Goal: Task Accomplishment & Management: Manage account settings

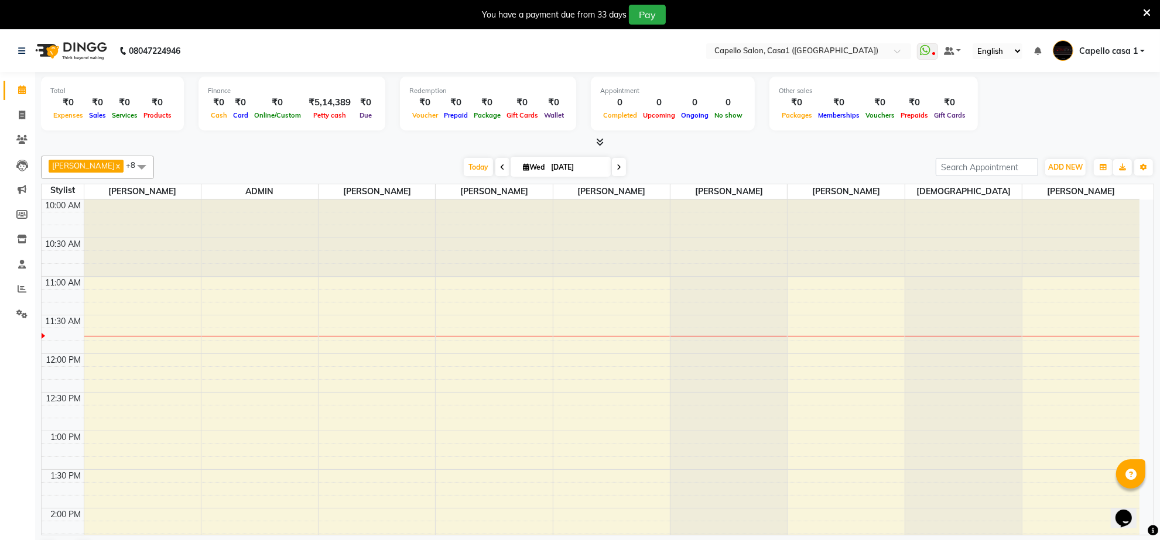
click at [1145, 8] on icon at bounding box center [1147, 13] width 8 height 11
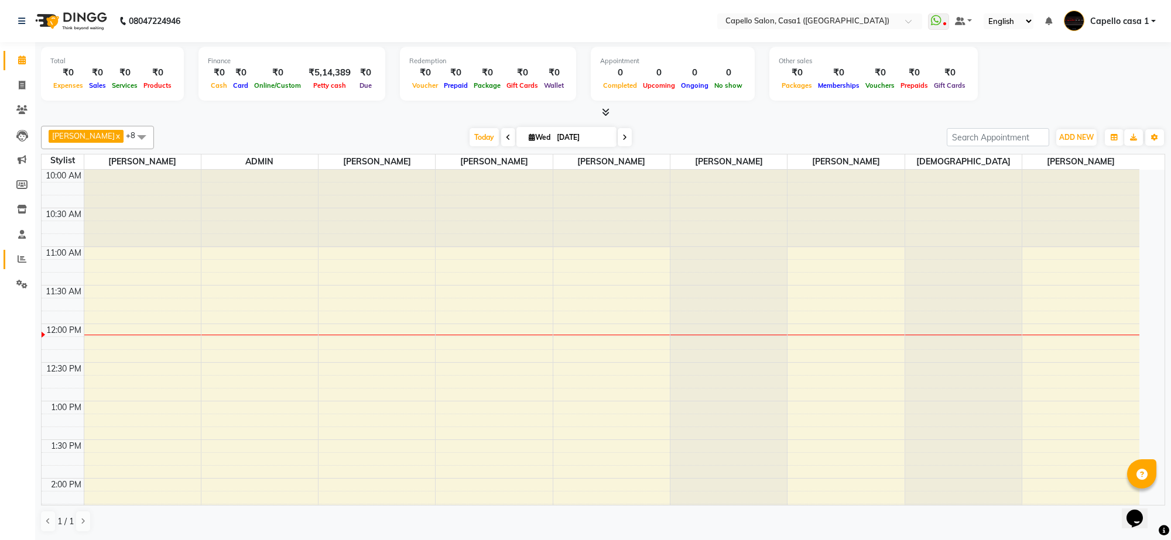
click at [24, 252] on link "Reports" at bounding box center [18, 259] width 28 height 19
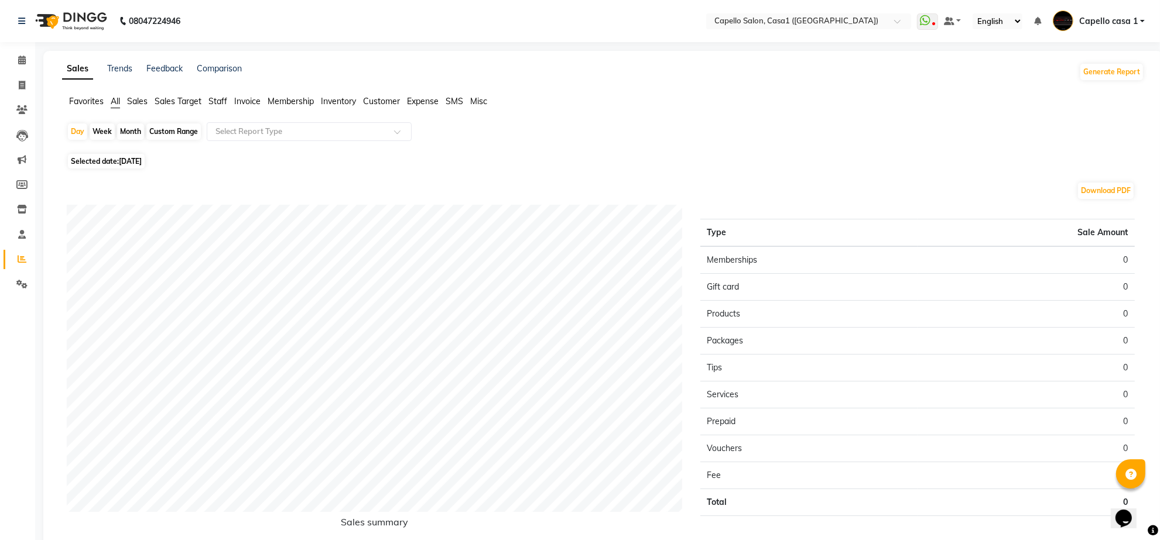
click at [217, 103] on span "Staff" at bounding box center [217, 101] width 19 height 11
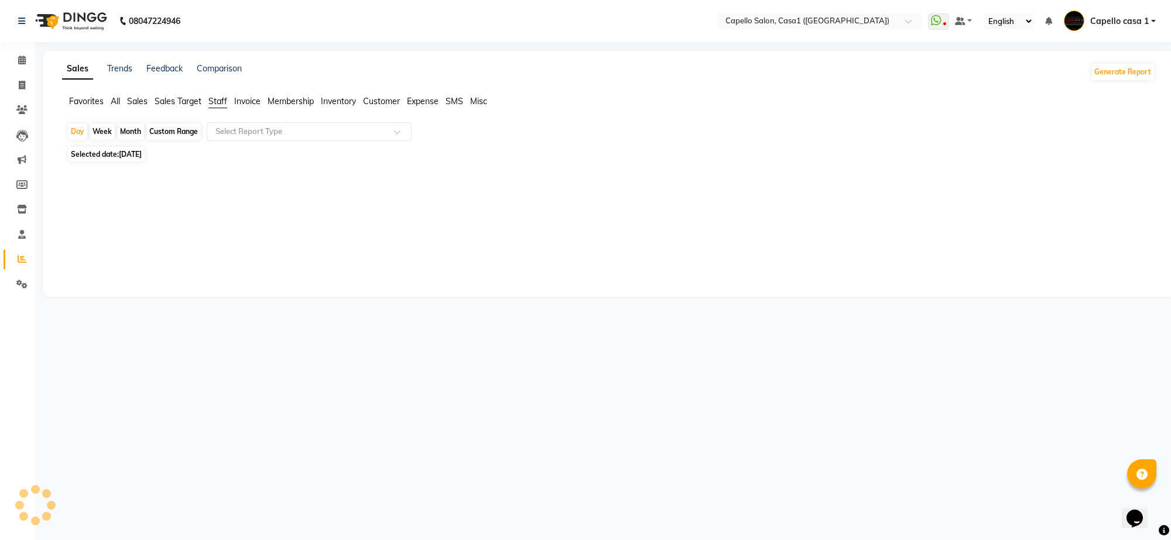
click at [135, 128] on div "Month" at bounding box center [130, 132] width 27 height 16
click at [138, 129] on div "Month" at bounding box center [130, 132] width 27 height 16
select select "9"
select select "2025"
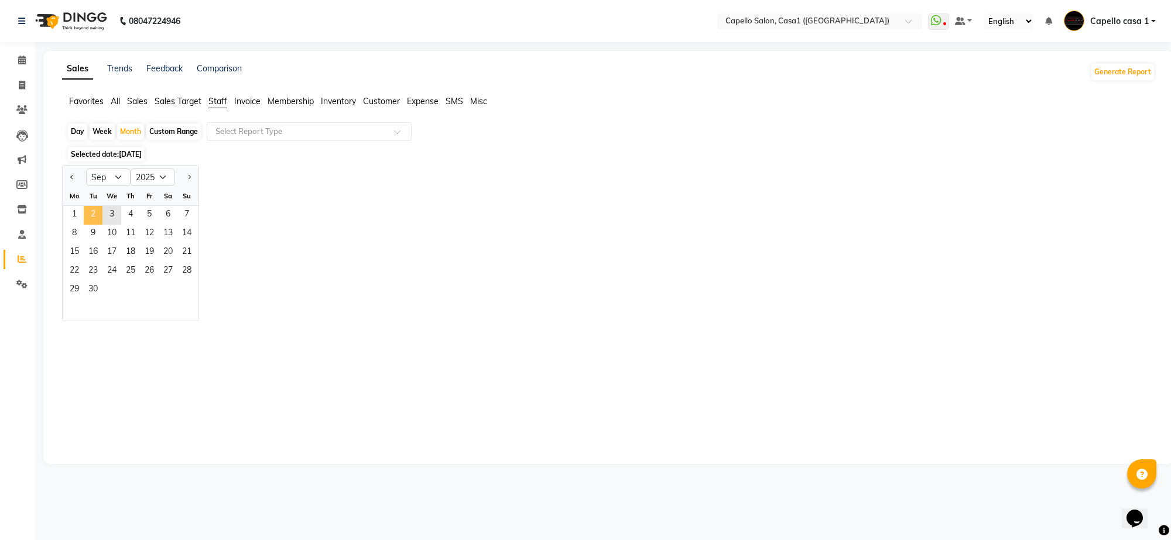
click at [84, 212] on span "2" at bounding box center [93, 215] width 19 height 19
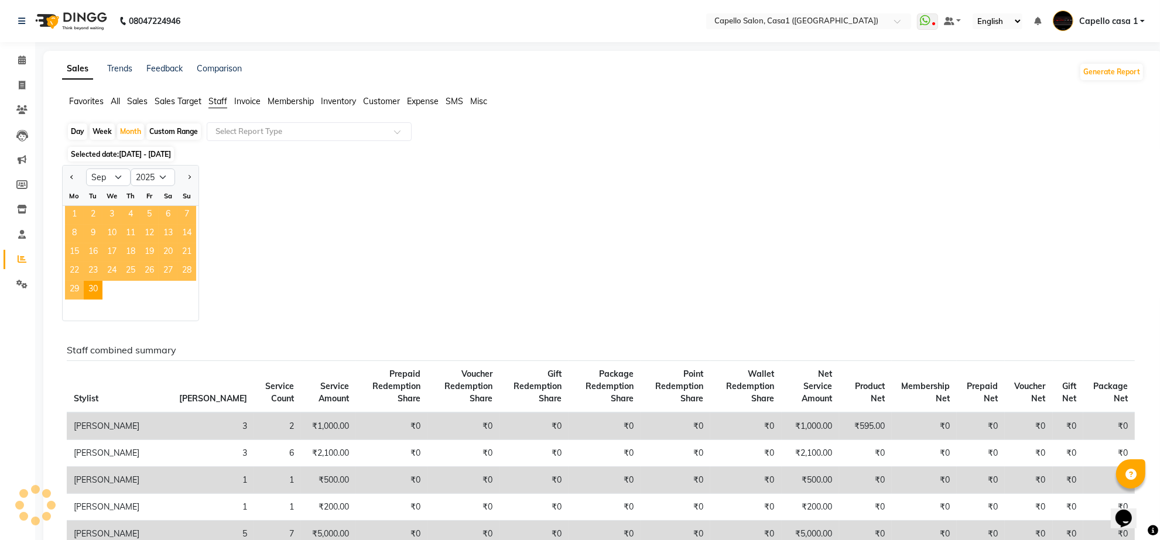
click at [71, 217] on span "1" at bounding box center [74, 215] width 19 height 19
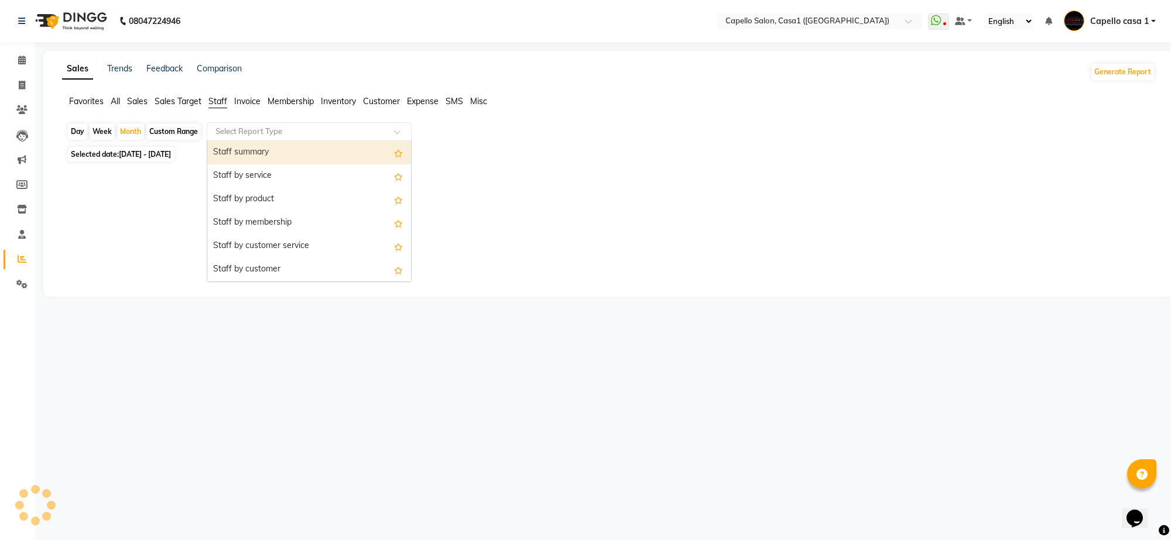
click at [276, 131] on input "text" at bounding box center [297, 132] width 169 height 12
click at [277, 139] on div "Select Report Type" at bounding box center [309, 131] width 205 height 19
click at [279, 147] on div "Staff summary" at bounding box center [309, 152] width 204 height 23
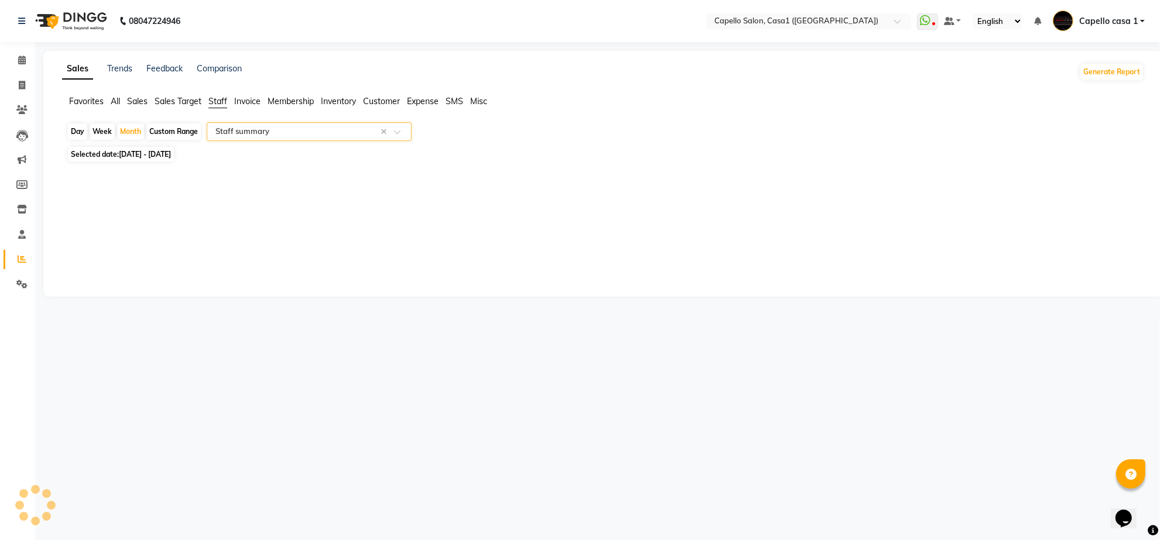
select select "full_report"
select select "csv"
click at [18, 54] on span at bounding box center [22, 60] width 20 height 13
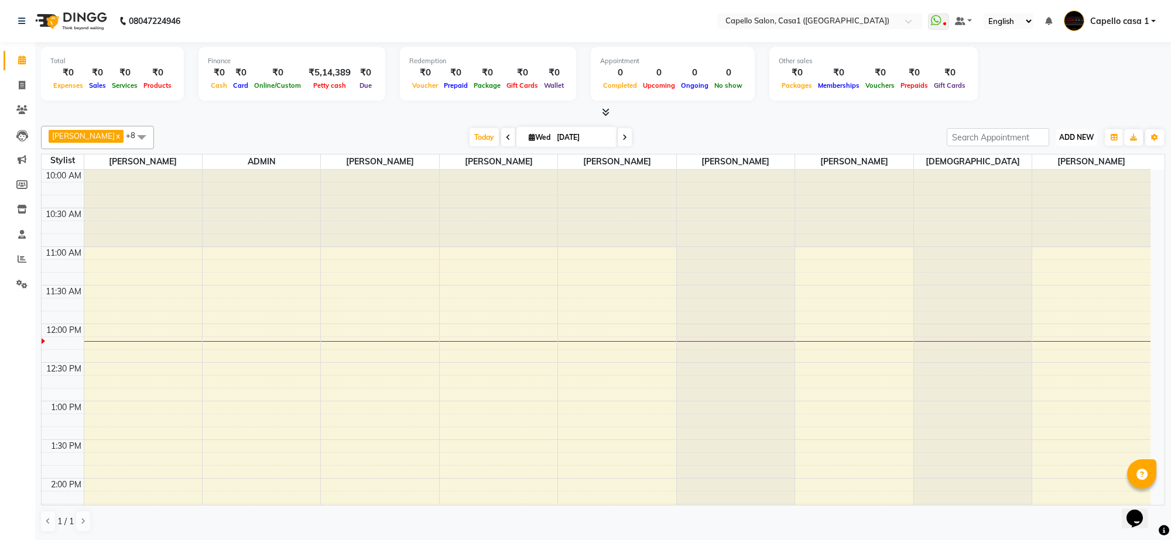
click at [1074, 142] on span "ADD NEW" at bounding box center [1076, 137] width 35 height 9
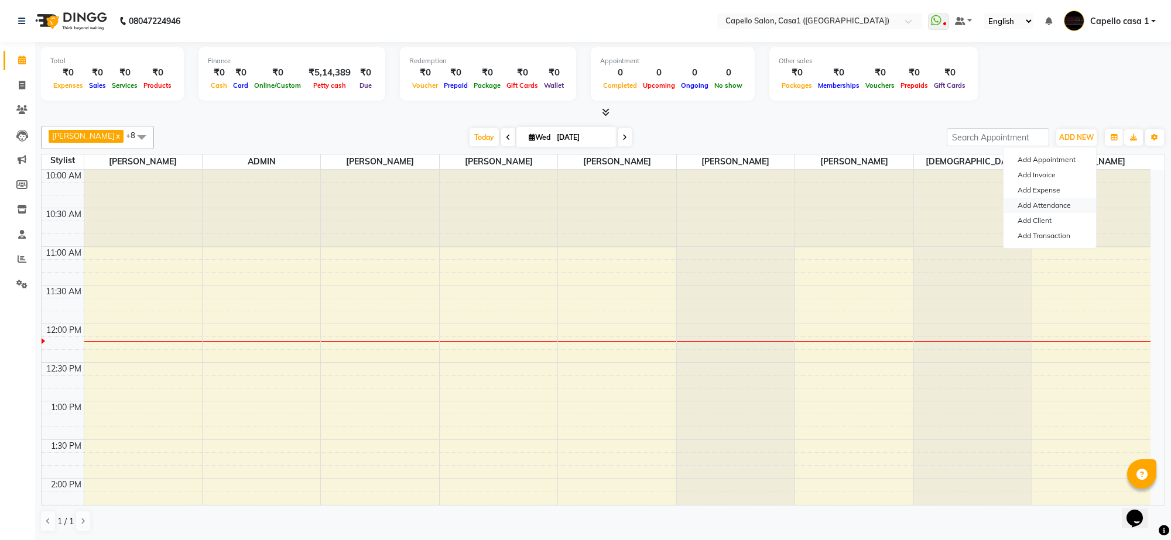
click at [1061, 205] on link "Add Attendance" at bounding box center [1049, 205] width 92 height 15
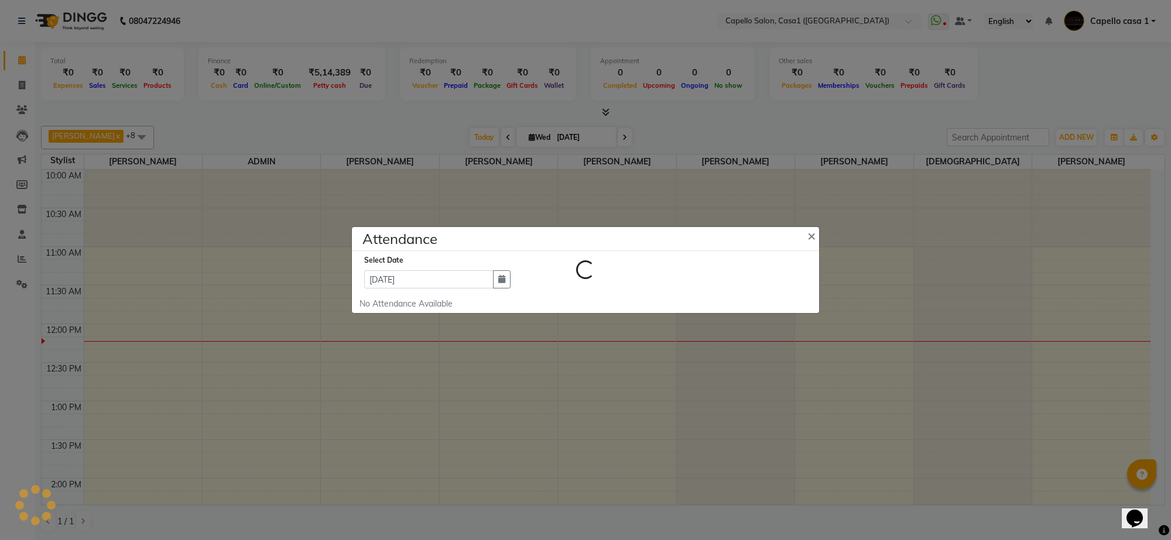
select select "W"
select select "L"
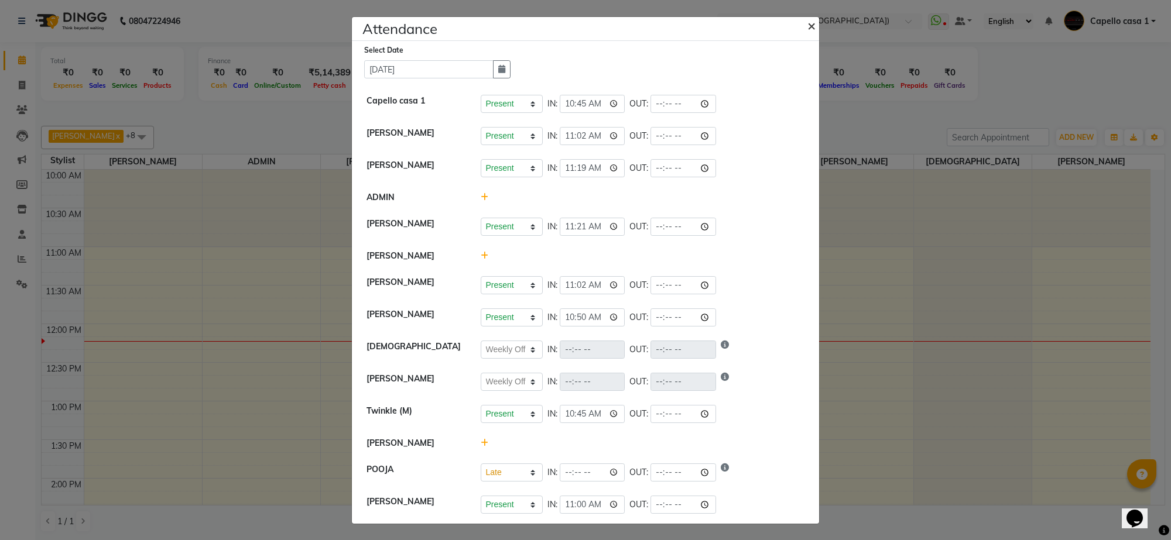
click at [807, 24] on span "×" at bounding box center [811, 25] width 8 height 18
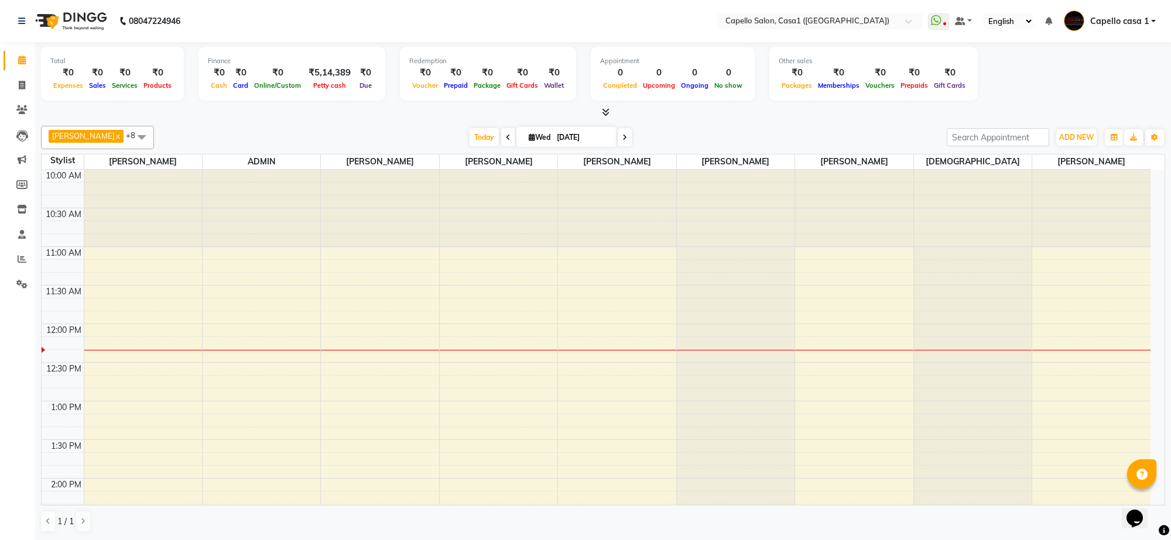
click at [83, 136] on span "[PERSON_NAME]" at bounding box center [83, 135] width 63 height 9
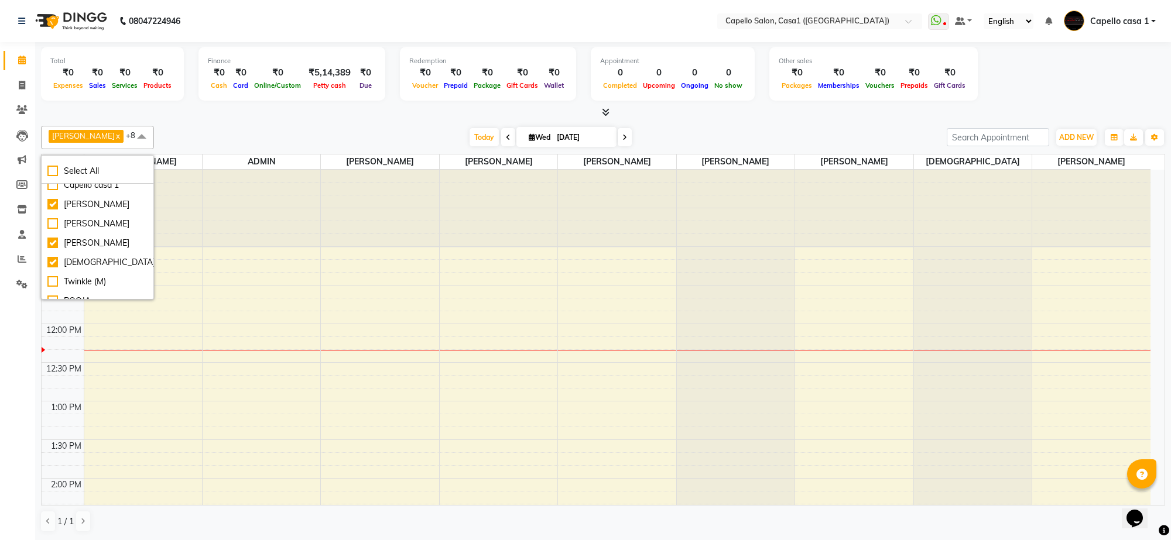
scroll to position [129, 0]
click at [56, 218] on div "[PERSON_NAME]" at bounding box center [97, 219] width 100 height 12
checkbox input "true"
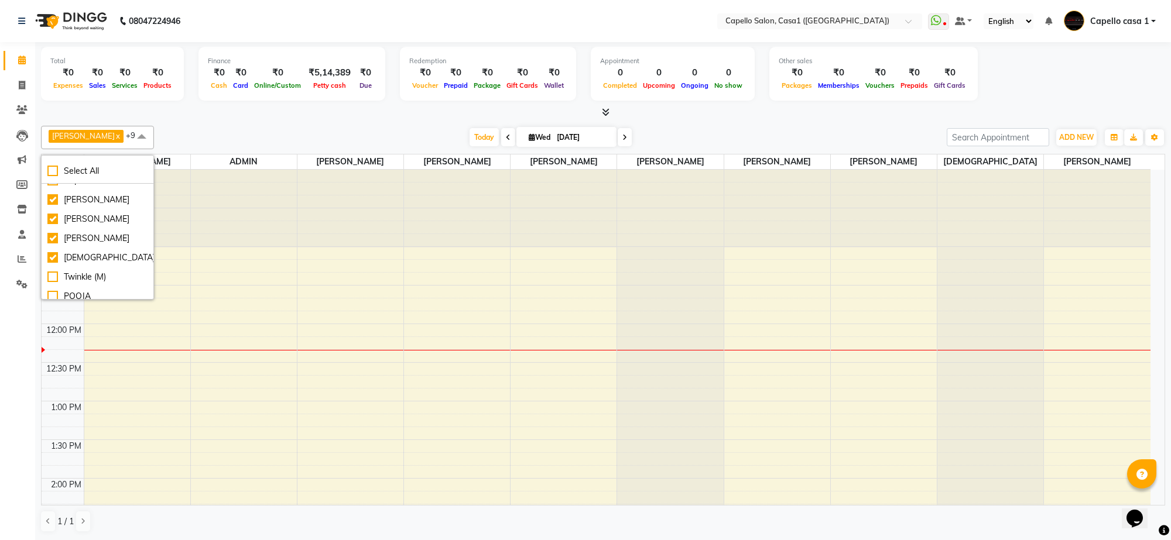
scroll to position [154, 0]
click at [264, 240] on div at bounding box center [244, 209] width 106 height 78
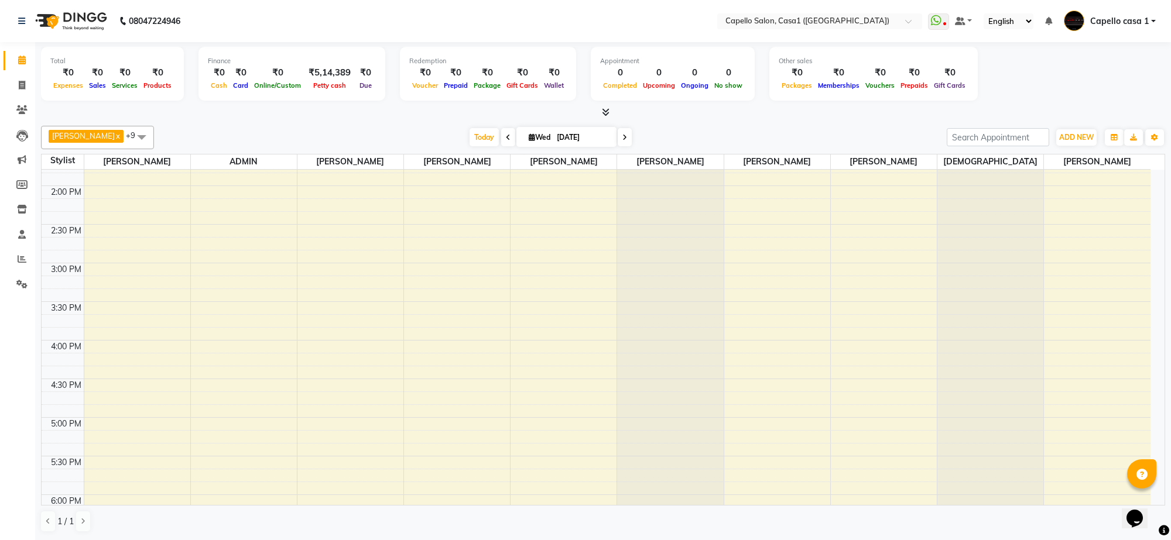
scroll to position [512, 0]
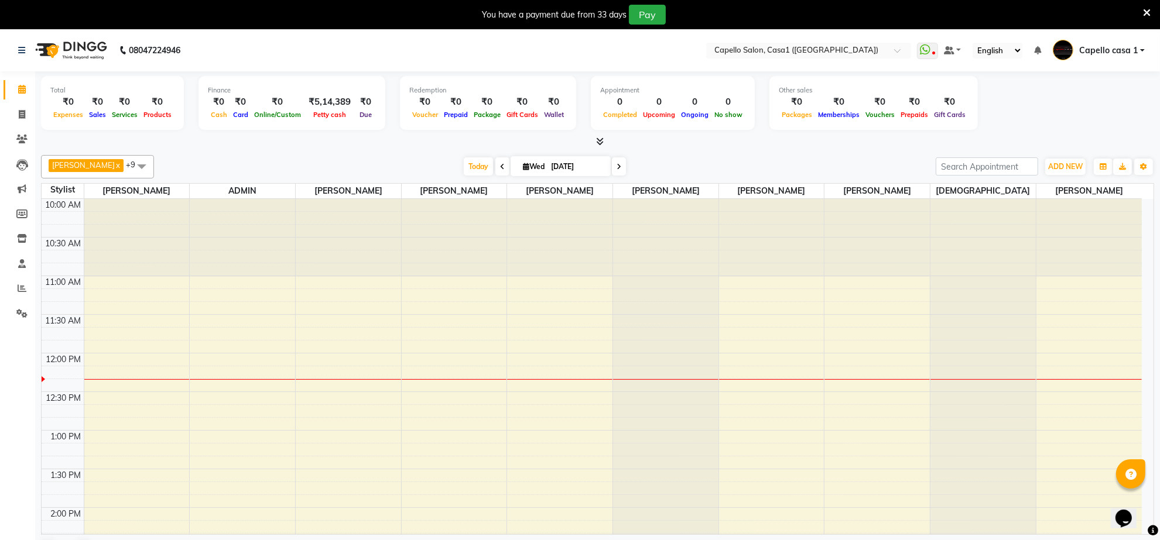
click at [1146, 12] on icon at bounding box center [1147, 13] width 8 height 11
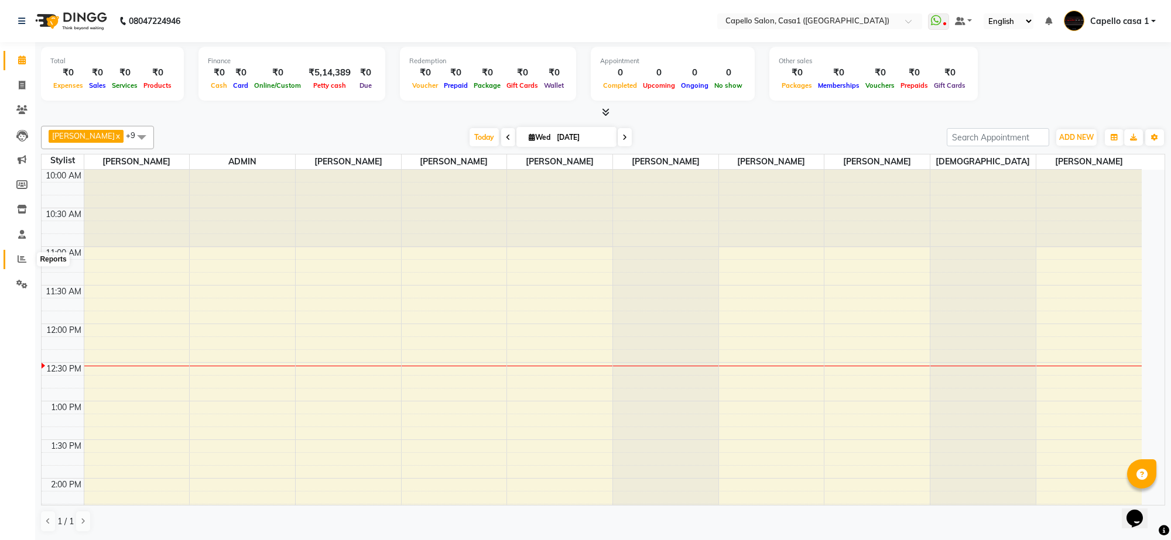
drag, startPoint x: 28, startPoint y: 252, endPoint x: 25, endPoint y: 259, distance: 7.1
click at [25, 259] on icon at bounding box center [22, 259] width 9 height 9
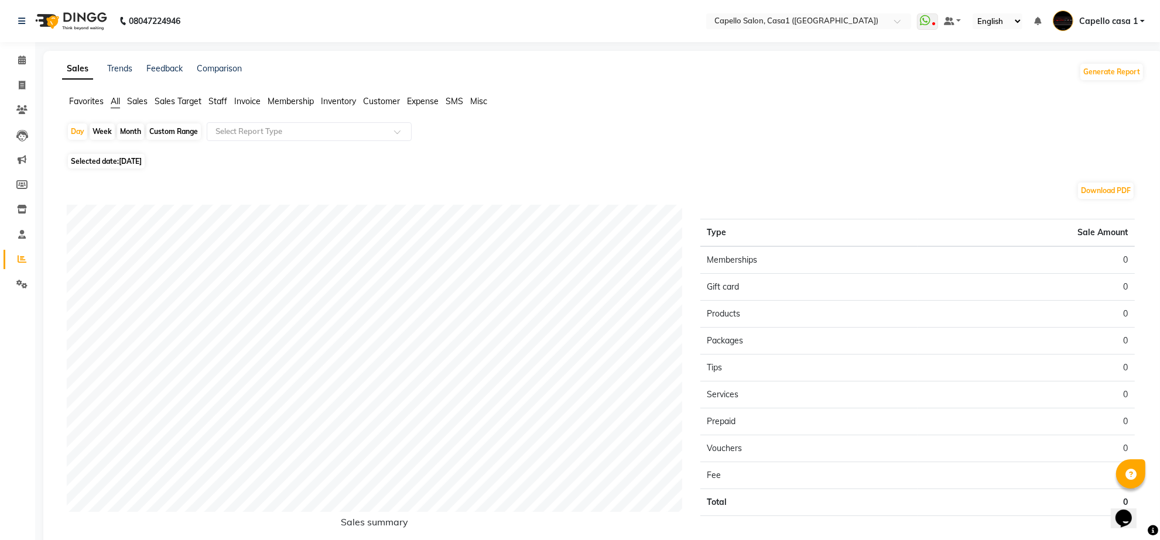
click at [132, 135] on div "Month" at bounding box center [130, 132] width 27 height 16
select select "9"
select select "2025"
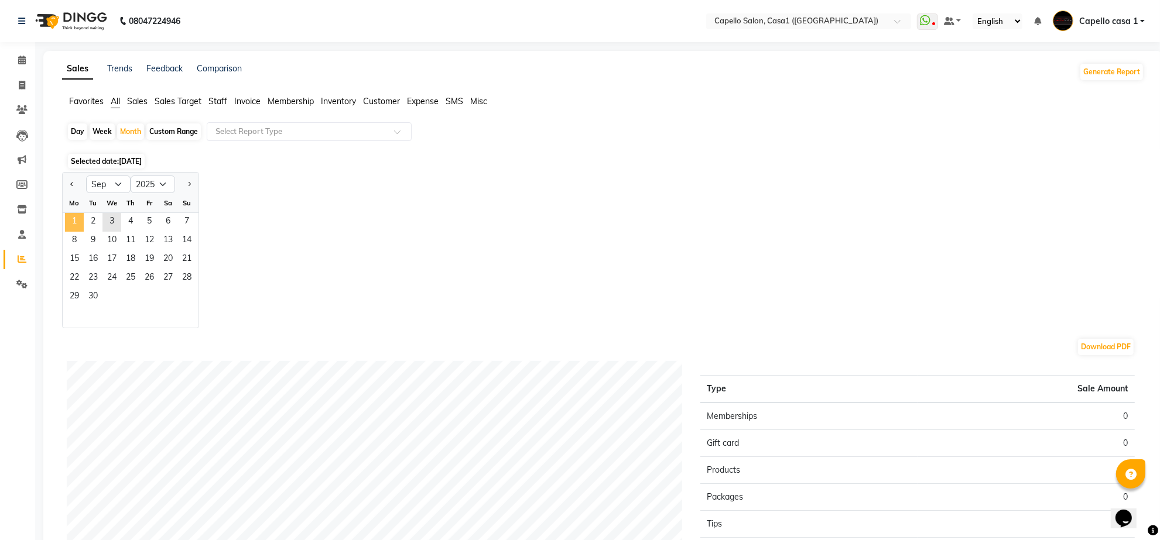
click at [77, 218] on span "1" at bounding box center [74, 222] width 19 height 19
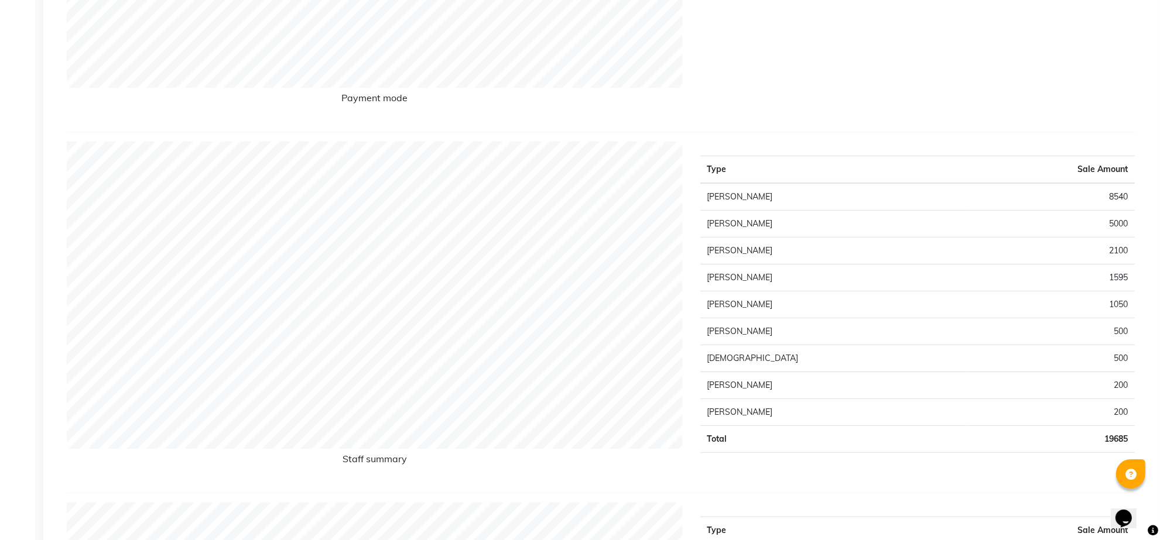
scroll to position [439, 0]
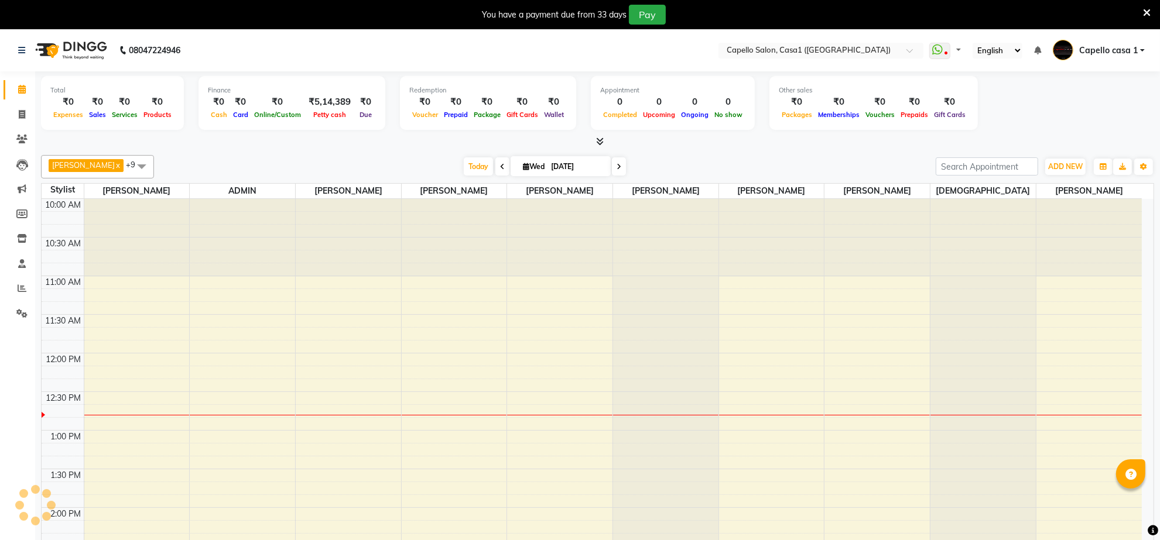
click at [1146, 12] on icon at bounding box center [1147, 13] width 8 height 11
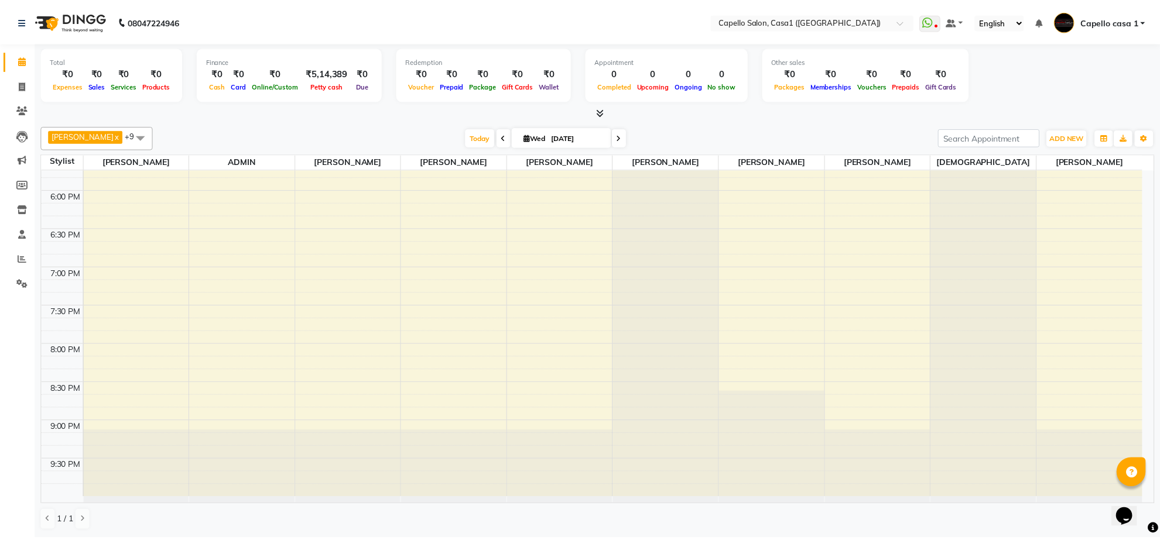
scroll to position [601, 0]
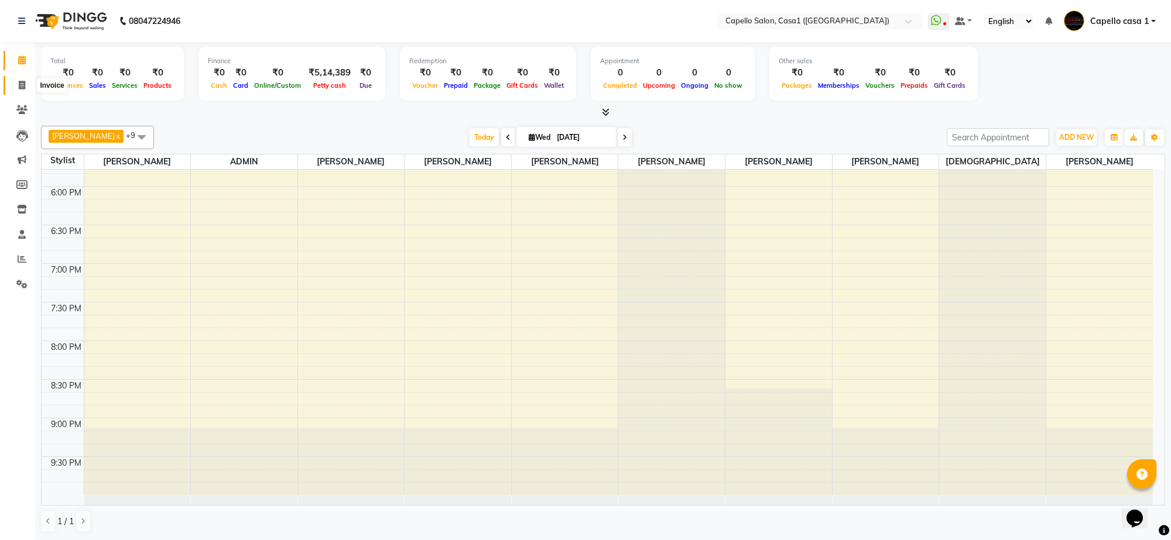
click at [18, 85] on span at bounding box center [22, 85] width 20 height 13
select select "service"
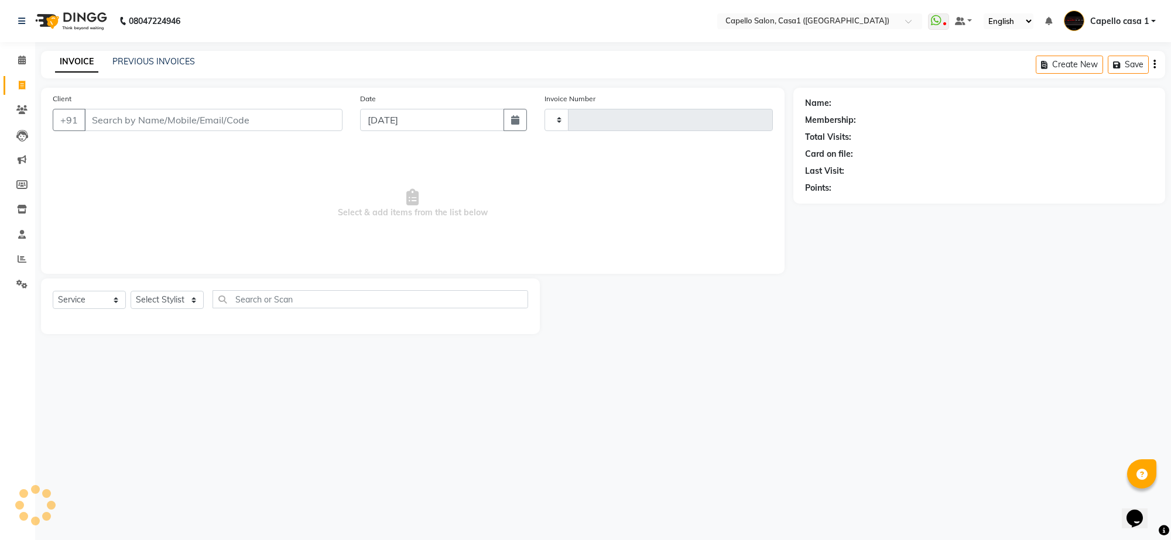
type input "3292"
select select "846"
click at [97, 300] on select "Select Service Product Membership Package Voucher Prepaid Gift Card" at bounding box center [89, 300] width 73 height 18
click at [53, 291] on select "Select Service Product Membership Package Voucher Prepaid Gift Card" at bounding box center [89, 300] width 73 height 18
click at [163, 293] on select "Select Stylist aayush ADMIN Akash Chawale Capello casa 1 Harsh Nagture Nisha Ch…" at bounding box center [168, 300] width 75 height 18
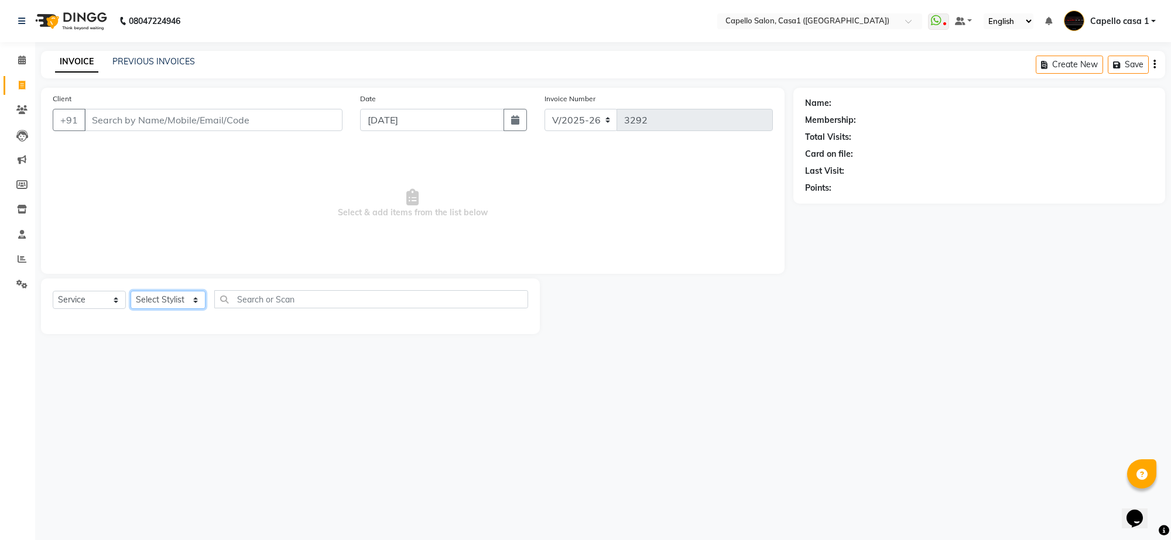
select select "89438"
click at [131, 291] on select "Select Stylist aayush ADMIN Akash Chawale Capello casa 1 Harsh Nagture Nisha Ch…" at bounding box center [168, 300] width 75 height 18
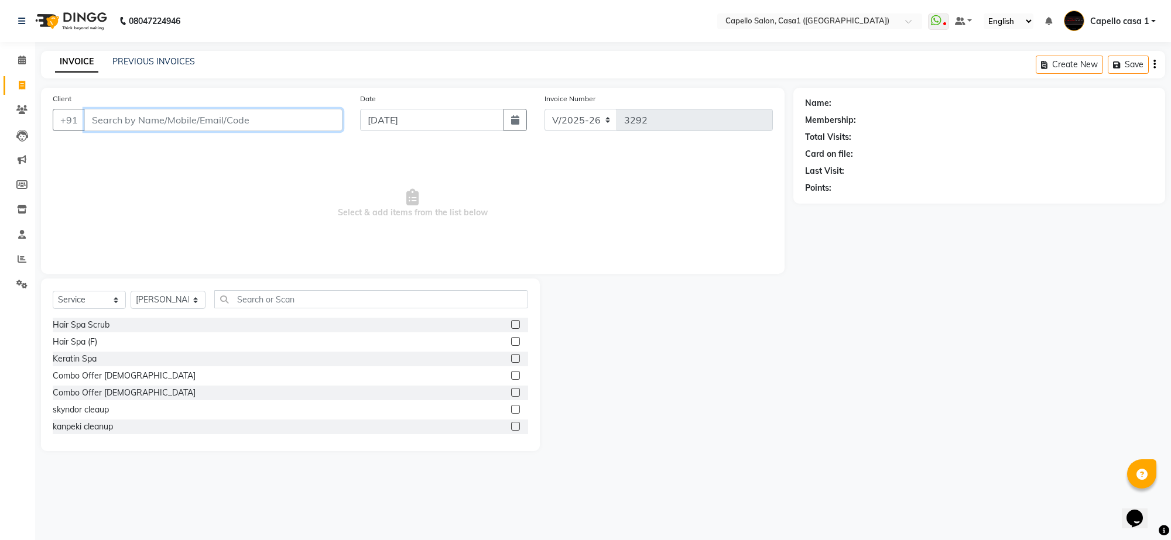
click at [164, 118] on input "Client" at bounding box center [213, 120] width 258 height 22
click at [177, 130] on input "Client" at bounding box center [213, 120] width 258 height 22
click at [186, 112] on input "Client" at bounding box center [213, 120] width 258 height 22
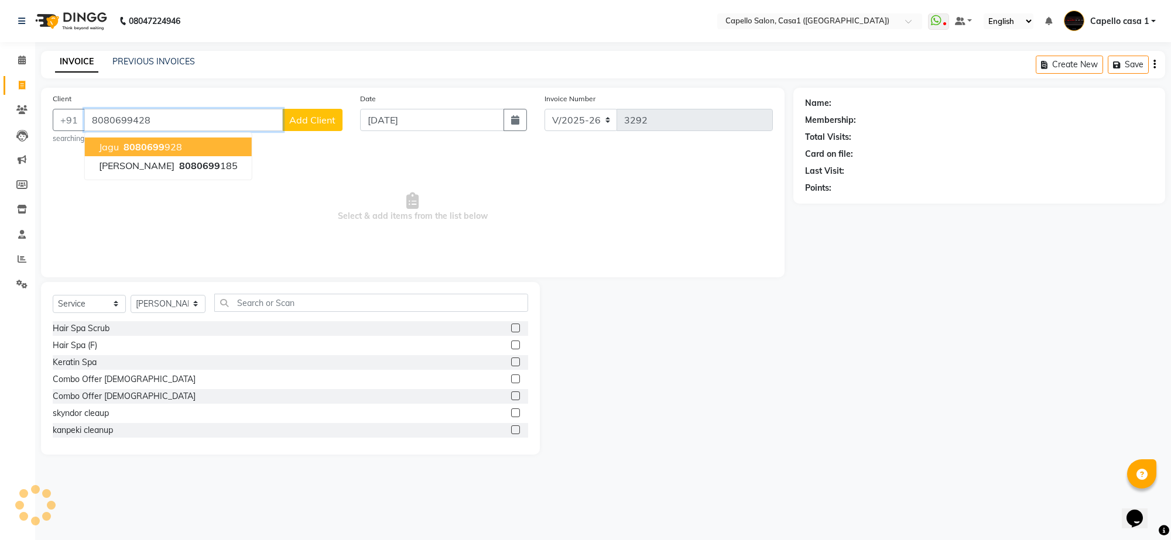
type input "8080699428"
click at [255, 196] on span "Select & add items from the list below" at bounding box center [413, 207] width 720 height 117
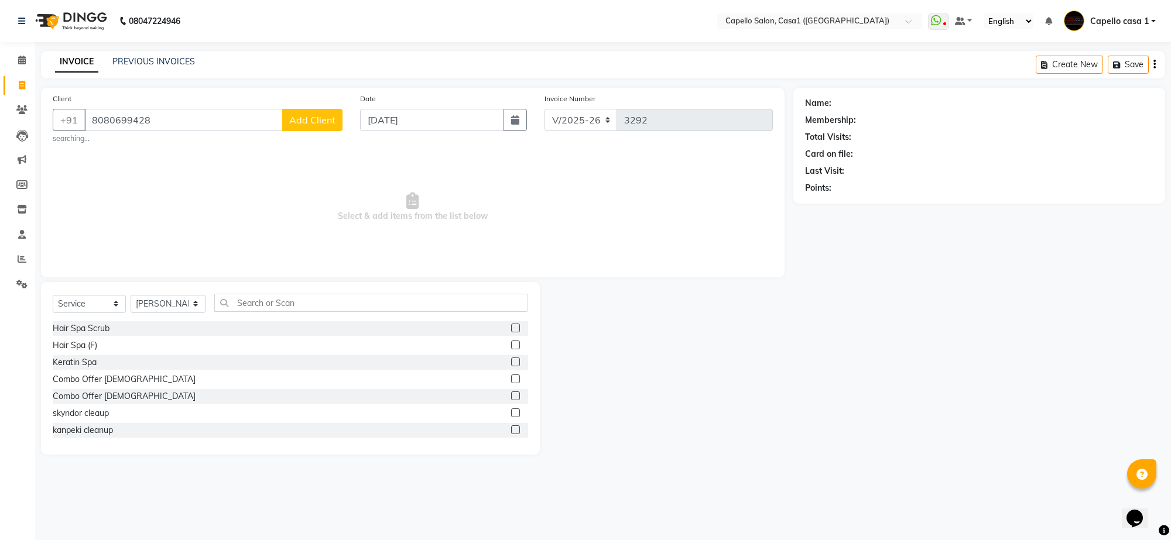
click at [325, 124] on span "Add Client" at bounding box center [312, 120] width 46 height 12
select select "22"
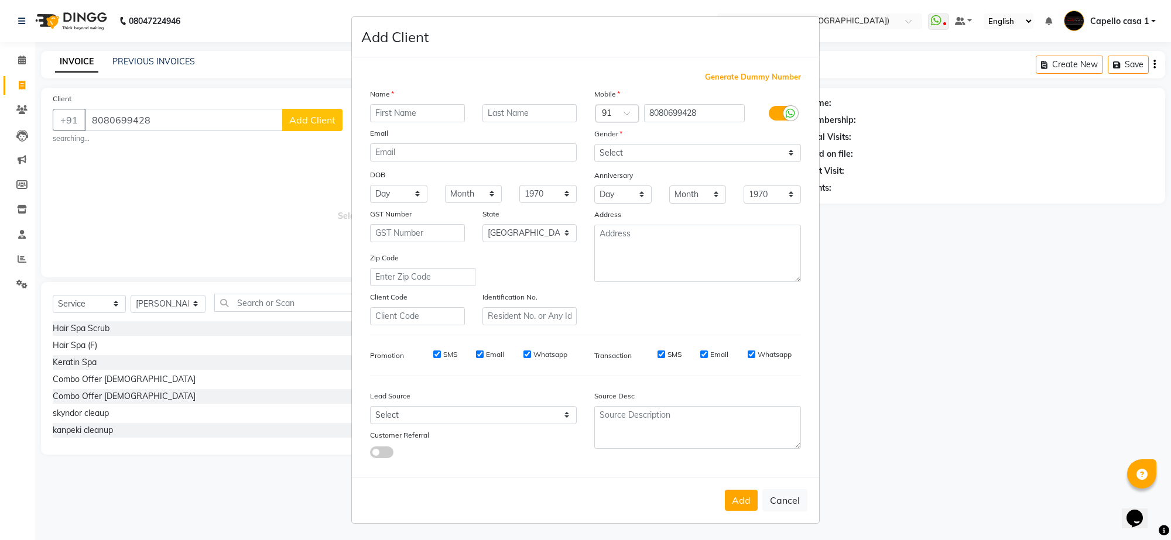
click at [407, 108] on input "text" at bounding box center [417, 113] width 95 height 18
type input "a"
type input "A"
type input "ADITI"
click at [641, 157] on select "Select Male Female Other Prefer Not To Say" at bounding box center [697, 153] width 207 height 18
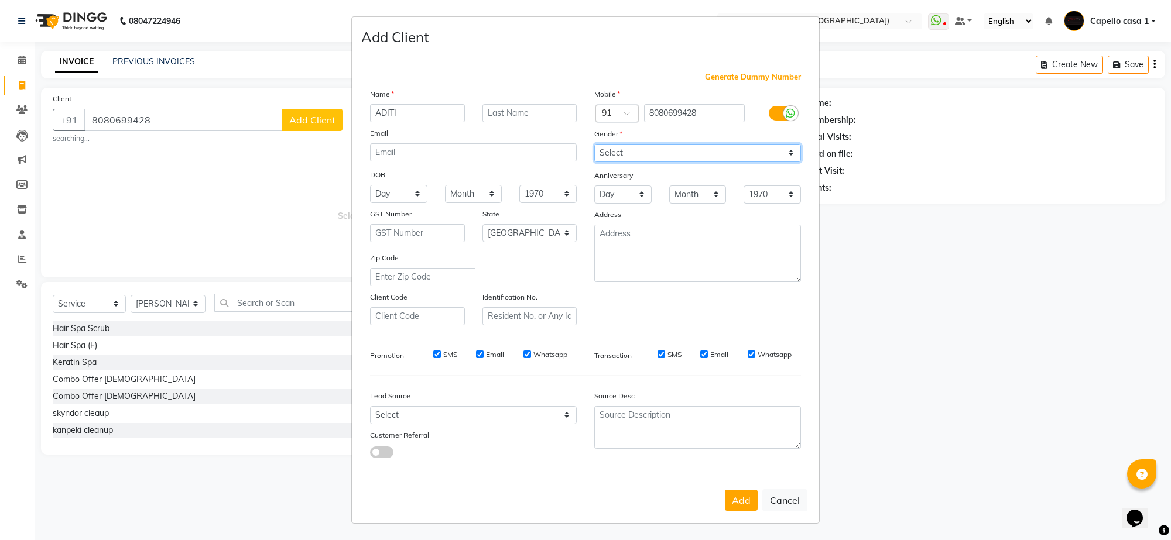
select select "female"
click at [594, 145] on select "Select Male Female Other Prefer Not To Say" at bounding box center [697, 153] width 207 height 18
drag, startPoint x: 745, startPoint y: 499, endPoint x: 735, endPoint y: 502, distance: 9.8
click at [744, 499] on button "Add" at bounding box center [741, 500] width 33 height 21
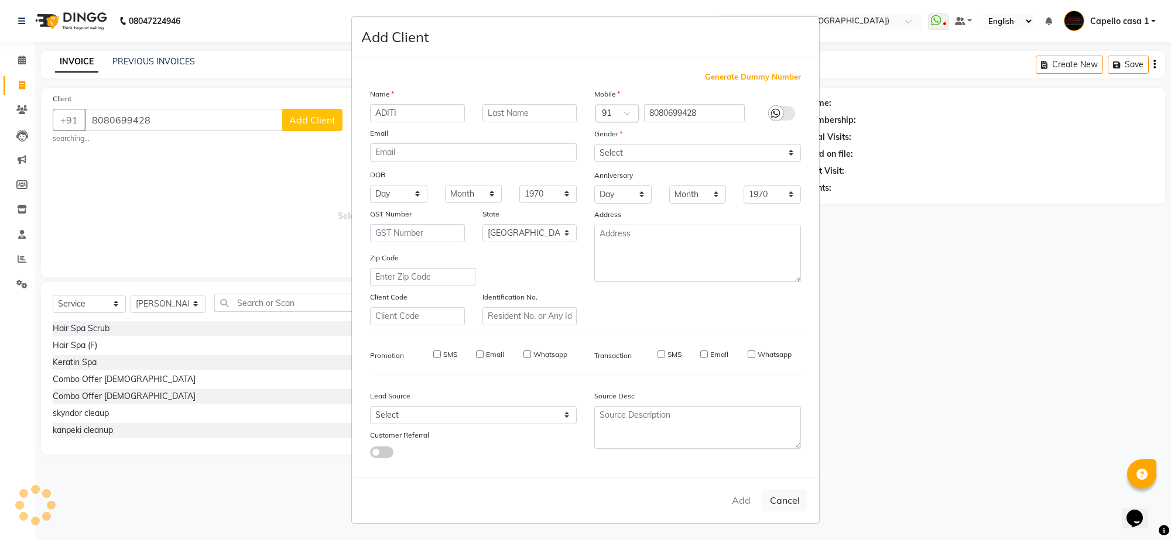
select select
select select "null"
select select
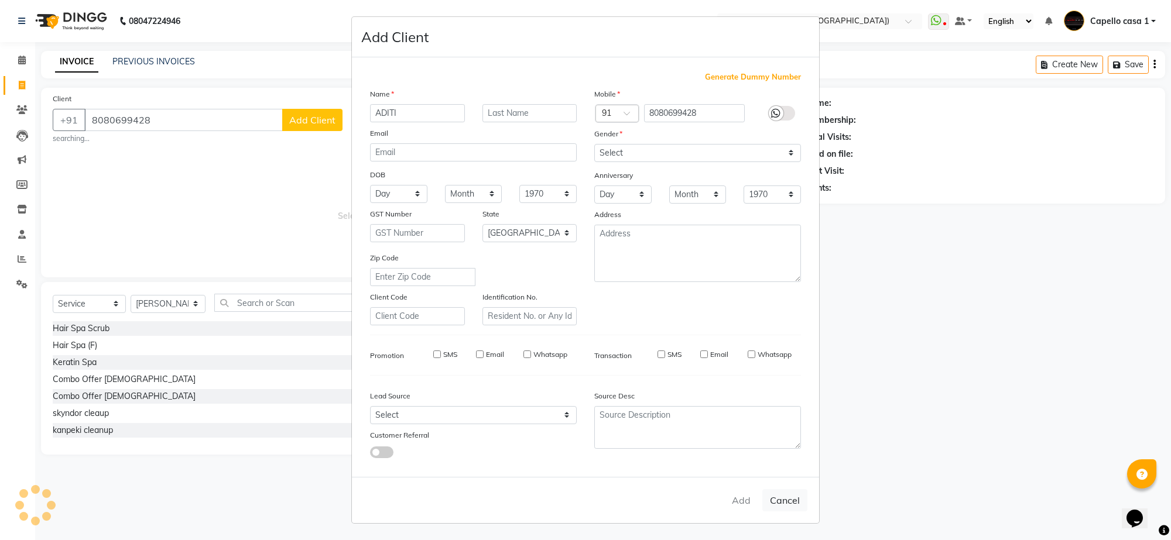
select select
checkbox input "false"
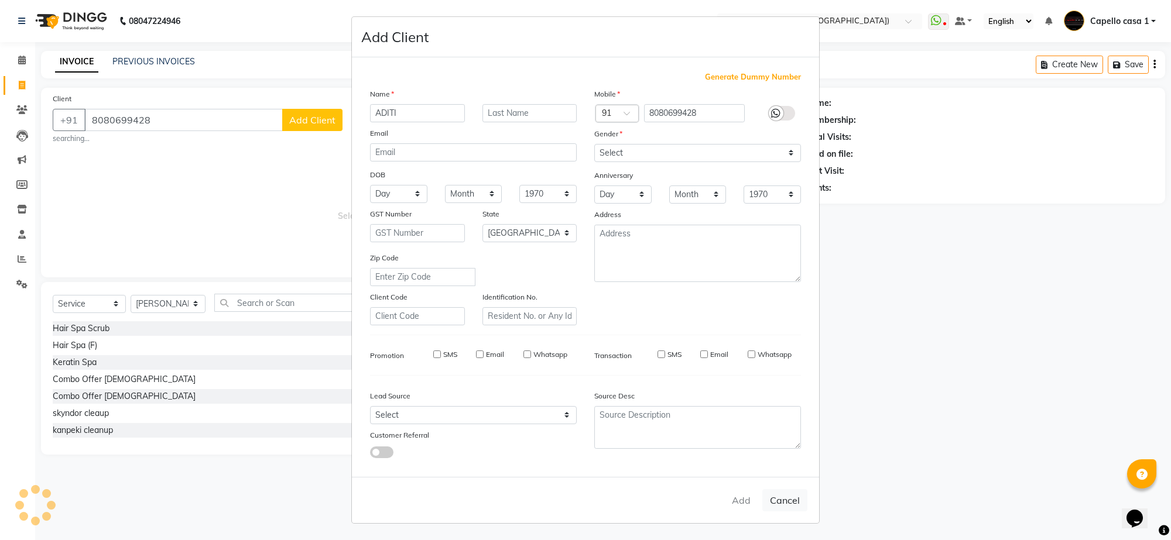
checkbox input "false"
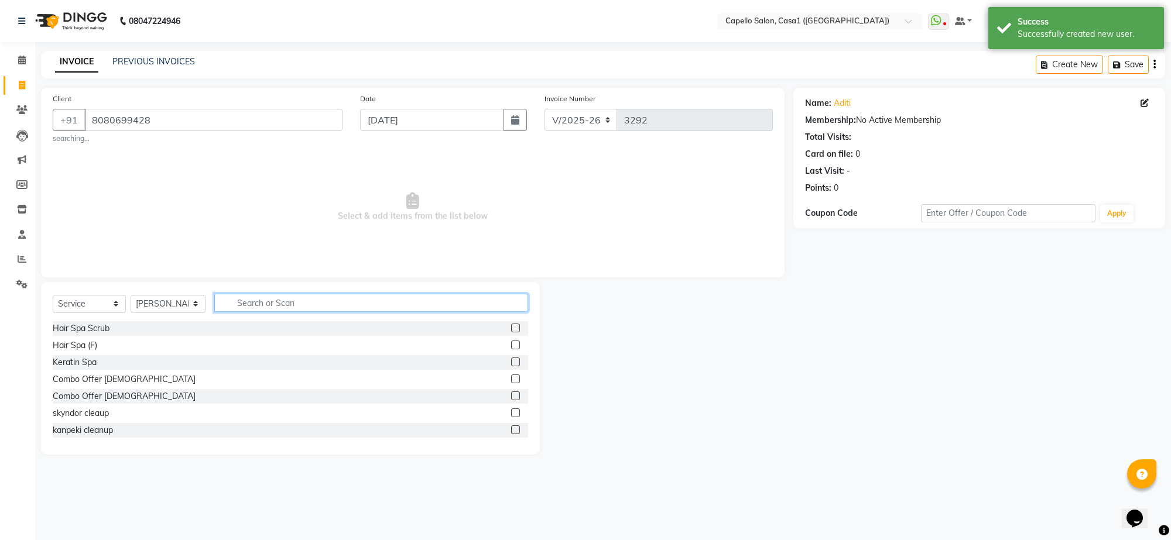
click at [262, 310] on input "text" at bounding box center [371, 303] width 314 height 18
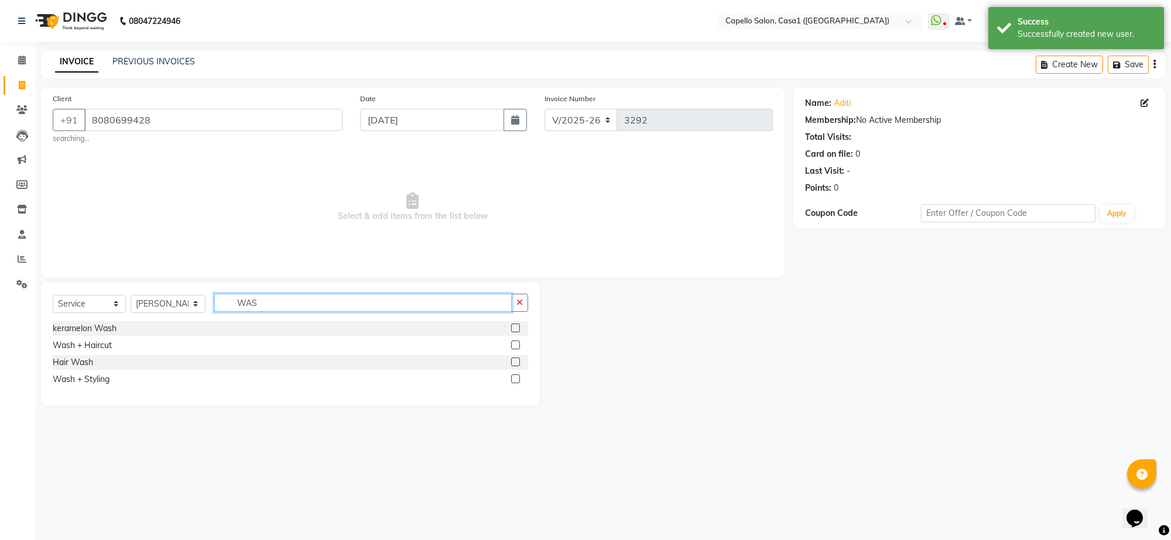
type input "WAS"
click at [516, 380] on label at bounding box center [515, 379] width 9 height 9
click at [516, 380] on input "checkbox" at bounding box center [515, 380] width 8 height 8
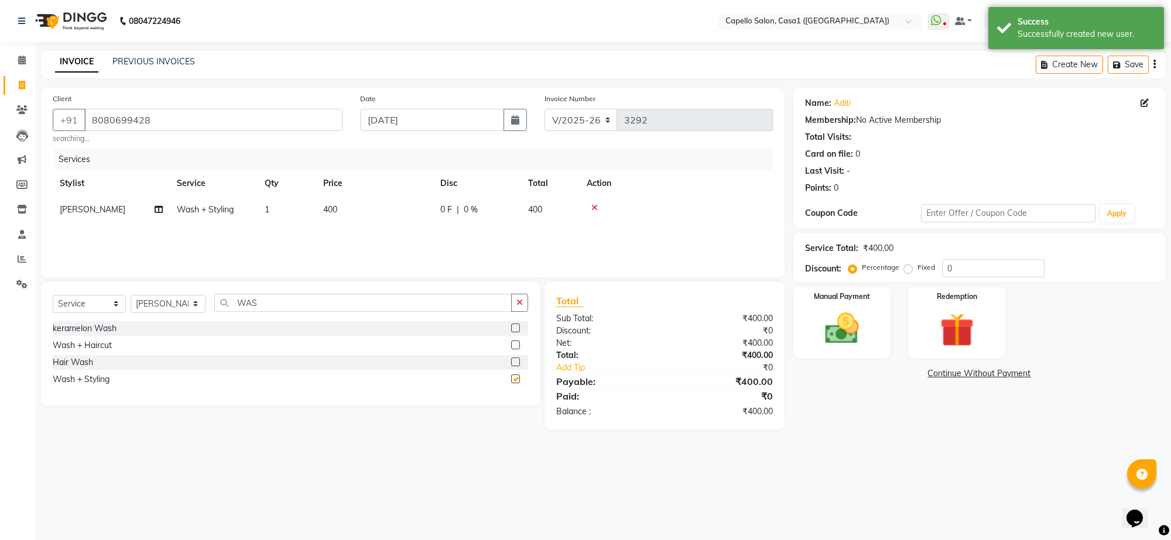
checkbox input "false"
click at [844, 331] on img at bounding box center [841, 328] width 57 height 41
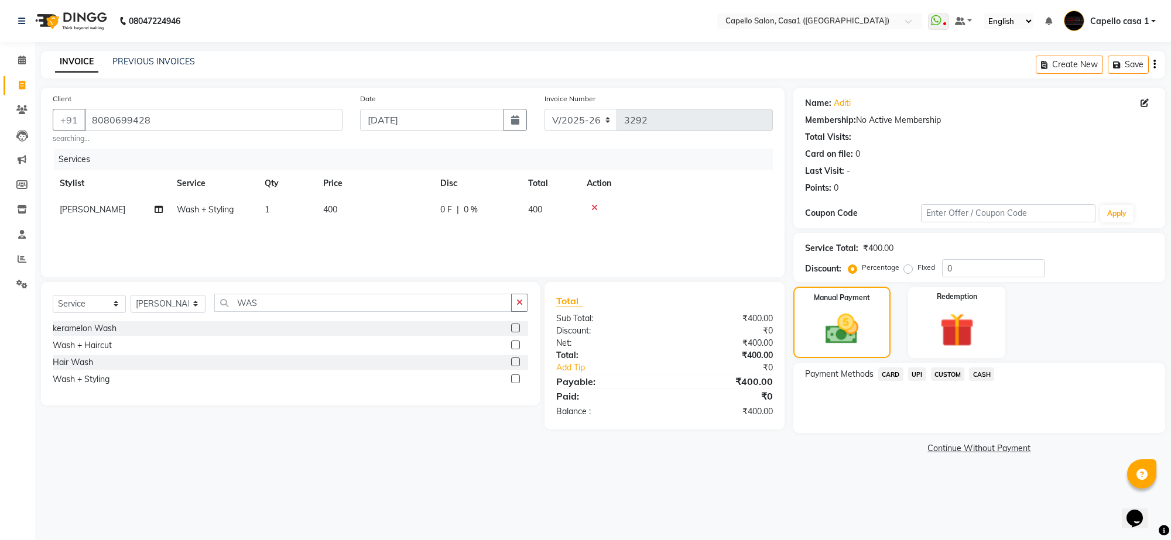
click at [981, 375] on span "CASH" at bounding box center [981, 374] width 25 height 13
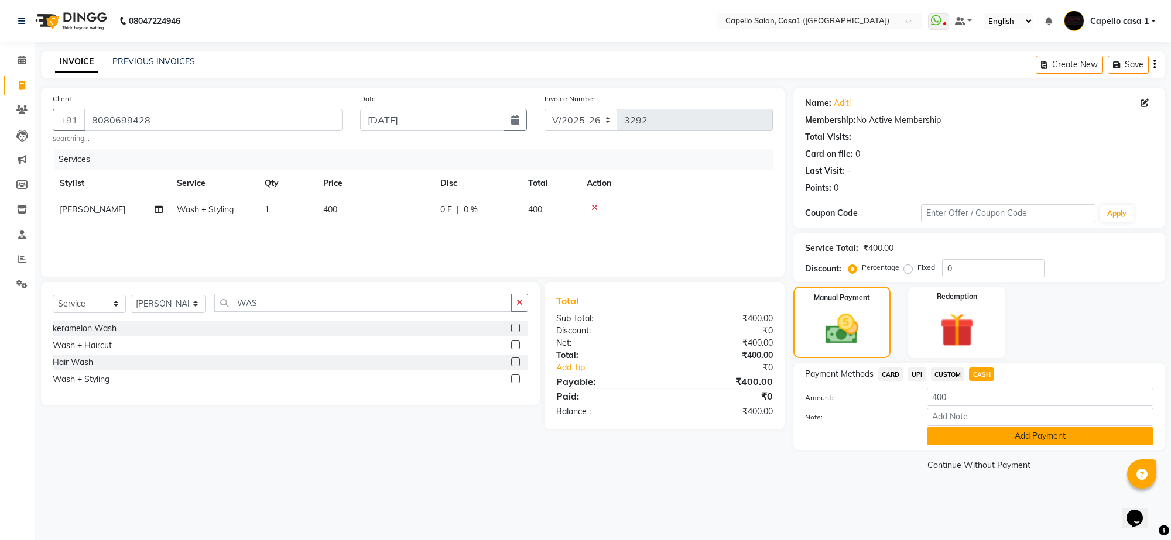
click at [976, 433] on button "Add Payment" at bounding box center [1040, 436] width 227 height 18
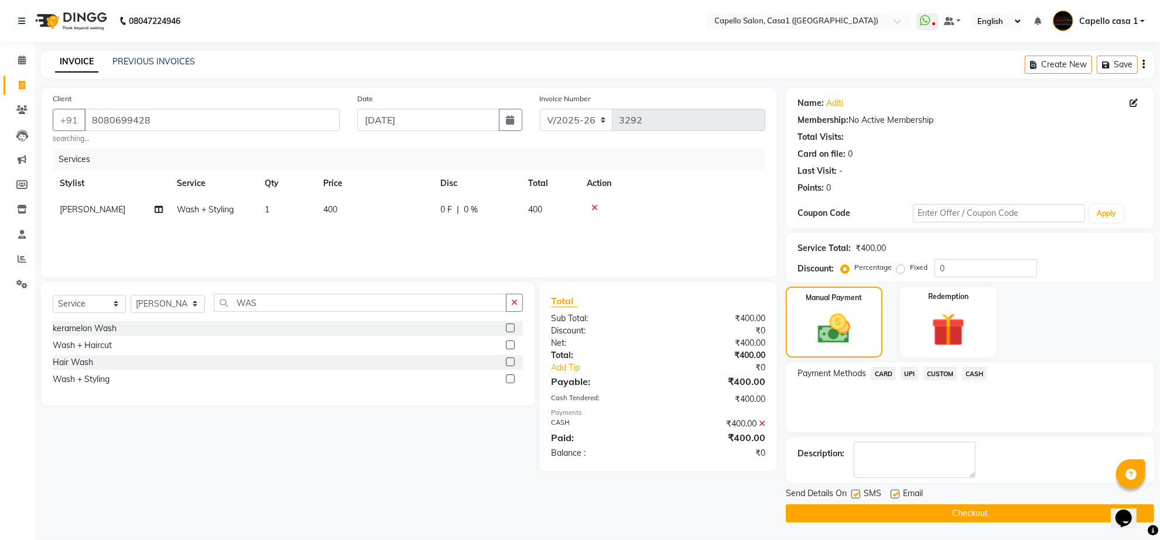
scroll to position [1, 0]
click at [961, 513] on button "Checkout" at bounding box center [970, 514] width 368 height 18
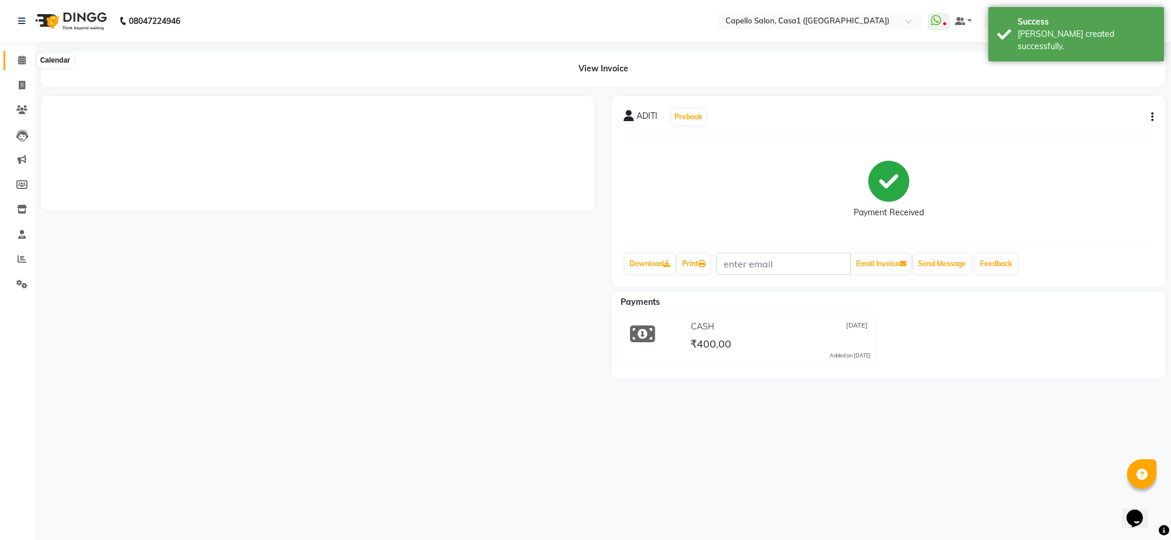
click at [19, 60] on icon at bounding box center [22, 60] width 8 height 9
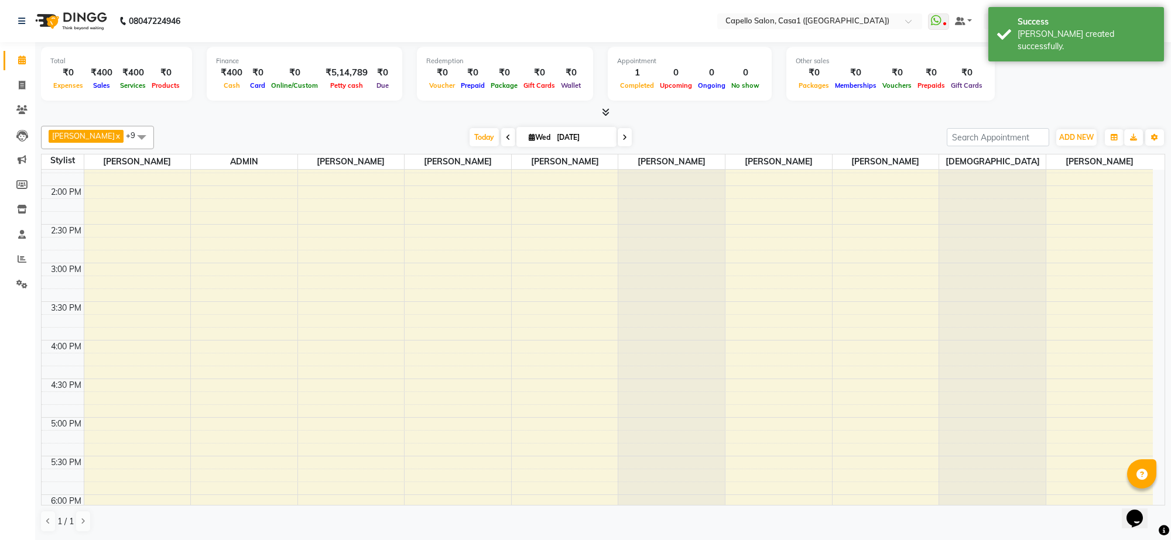
scroll to position [585, 0]
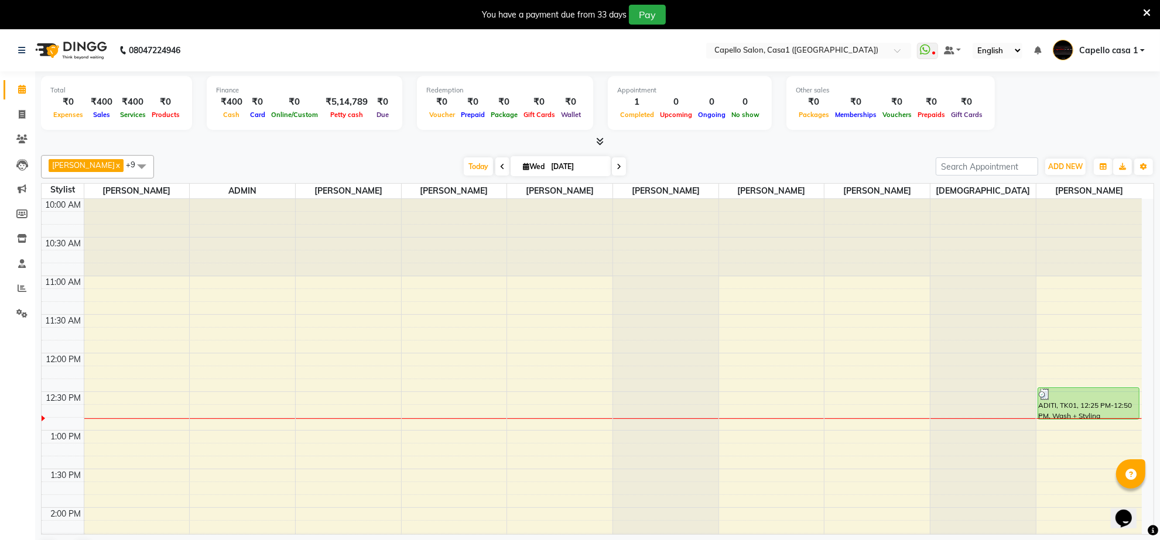
click at [1147, 10] on icon at bounding box center [1147, 13] width 8 height 11
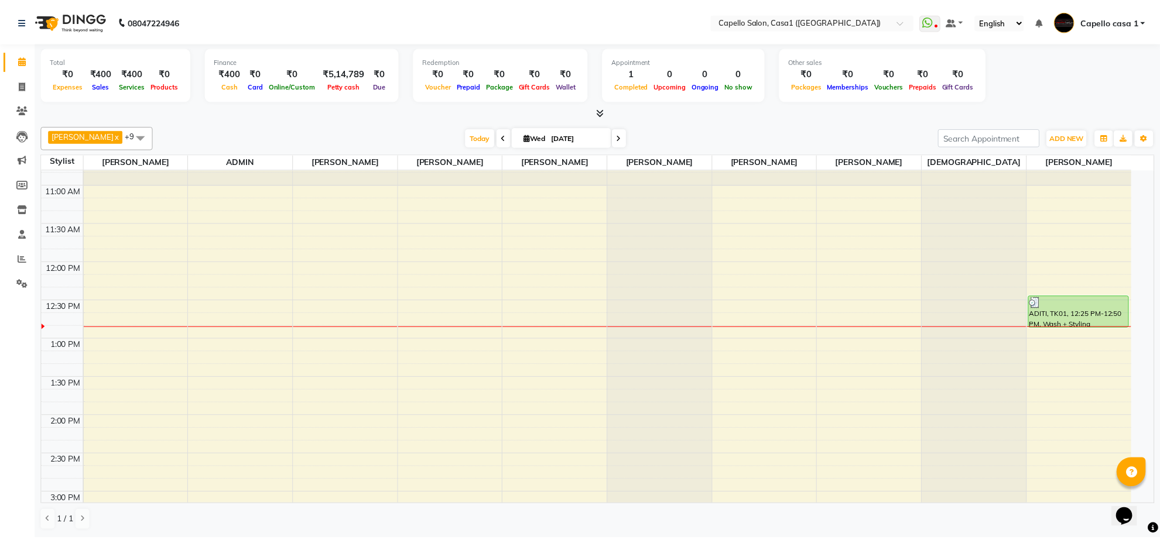
scroll to position [146, 0]
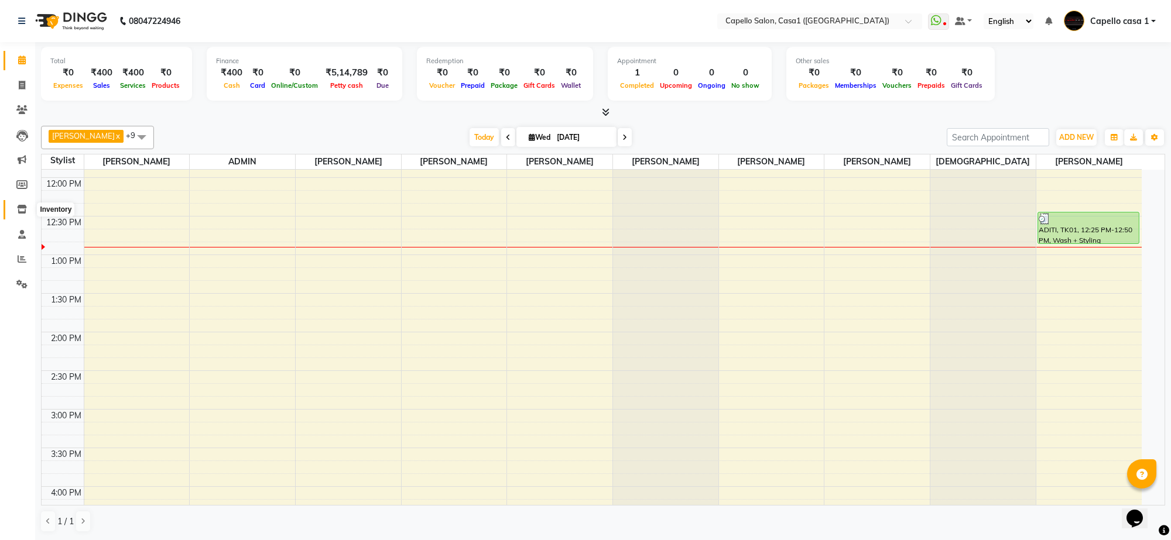
click at [19, 205] on icon at bounding box center [22, 209] width 10 height 9
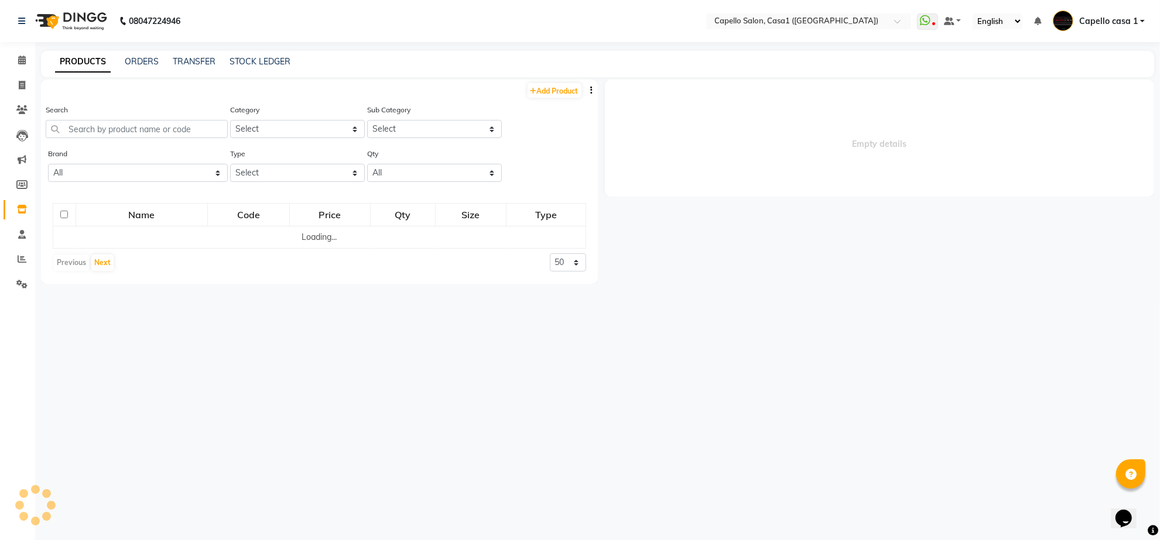
select select
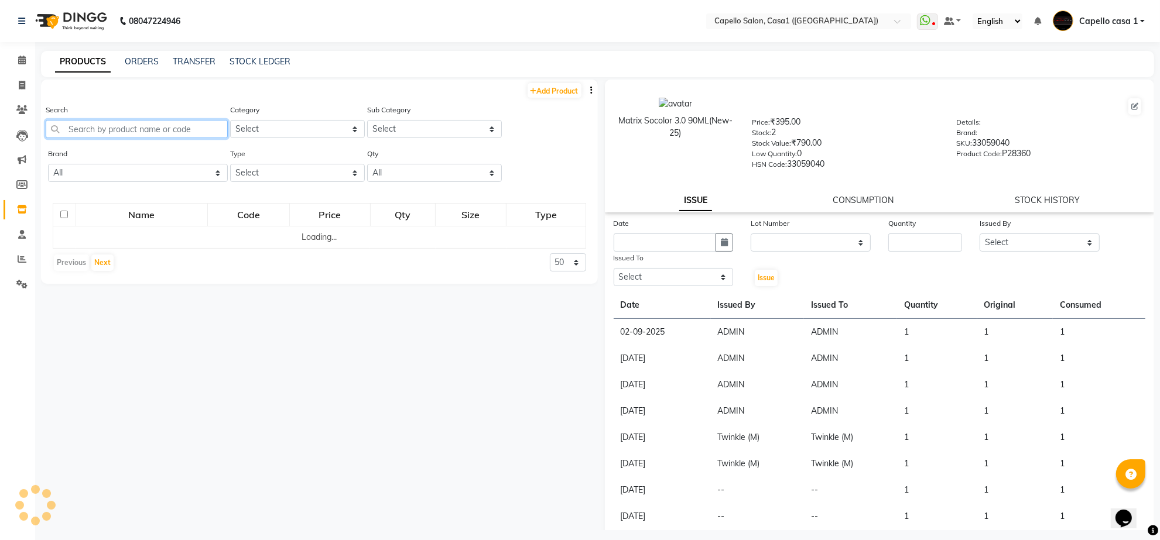
click at [160, 126] on input "text" at bounding box center [137, 129] width 182 height 18
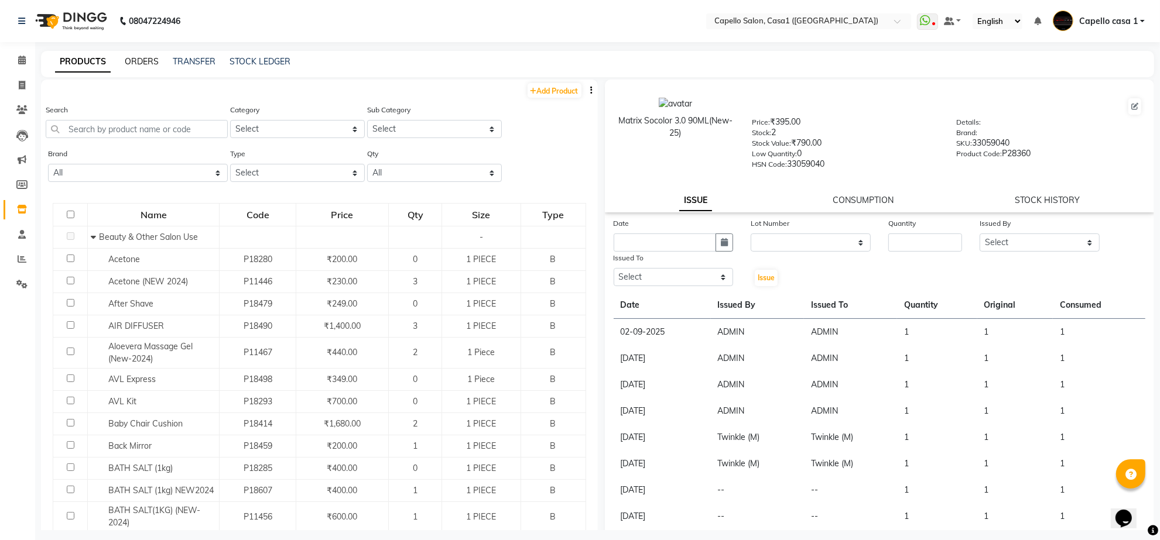
click at [139, 59] on link "ORDERS" at bounding box center [142, 61] width 34 height 11
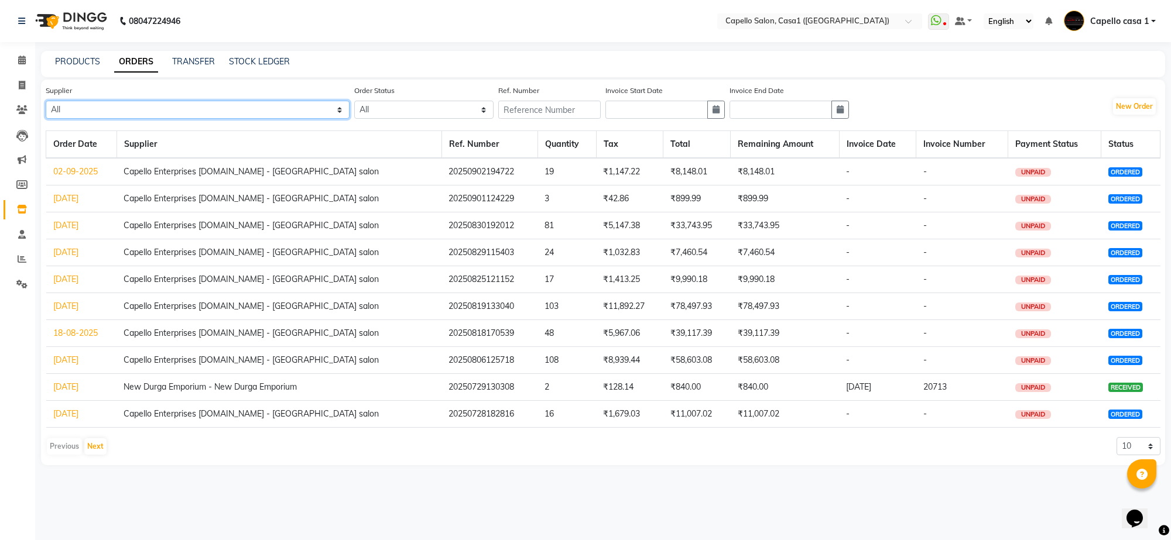
click at [179, 107] on select "All New Durga Emporium - New Durga Emporium Capello Enterprises Pvt.ltd - Capel…" at bounding box center [198, 110] width 304 height 18
select select "614"
click at [46, 101] on select "All New Durga Emporium - New Durga Emporium Capello Enterprises Pvt.ltd - Capel…" at bounding box center [198, 110] width 304 height 18
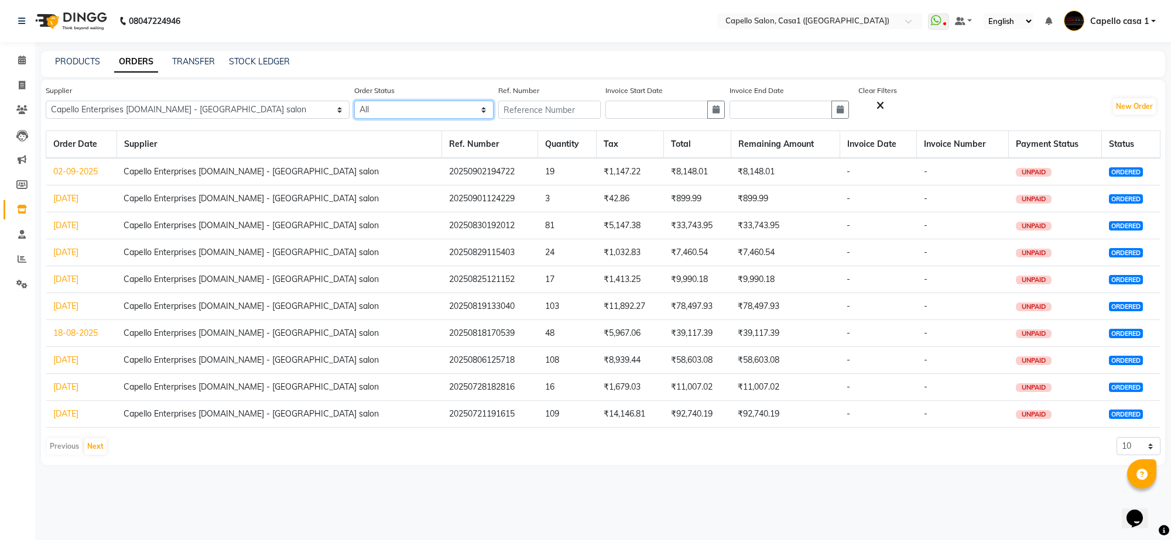
click at [354, 111] on select "All ORDERED PARTIAL-RECEIVED RECEIVED CANCELLED RETURNED" at bounding box center [423, 110] width 139 height 18
click at [354, 101] on select "All ORDERED PARTIAL-RECEIVED RECEIVED CANCELLED RETURNED" at bounding box center [423, 110] width 139 height 18
click at [498, 109] on input "text" at bounding box center [549, 110] width 102 height 18
click at [605, 107] on input "text" at bounding box center [656, 110] width 102 height 18
select select "9"
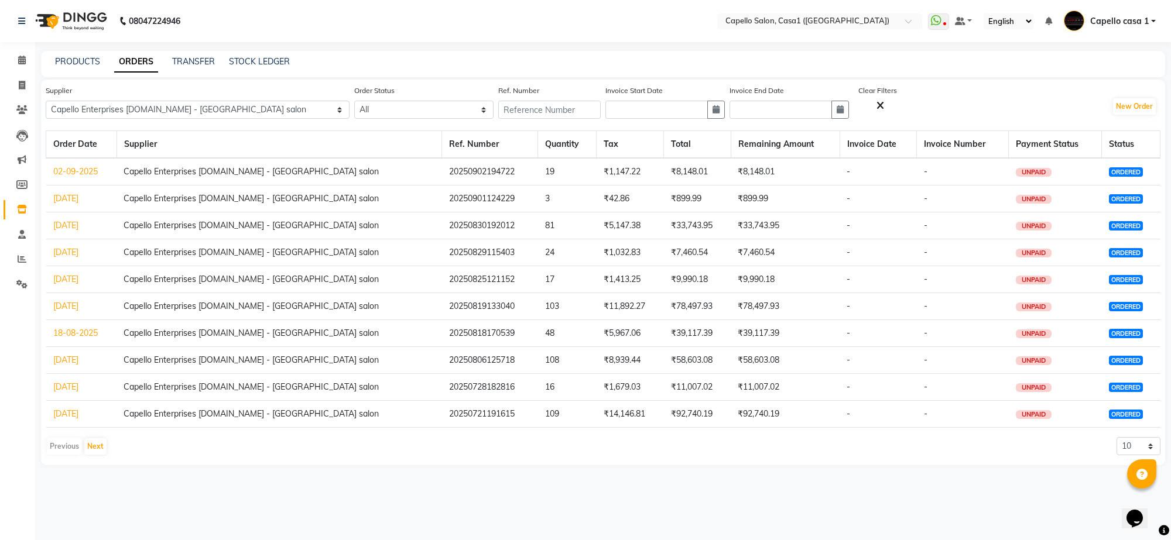
select select "2025"
click at [646, 169] on div "3" at bounding box center [655, 170] width 19 height 19
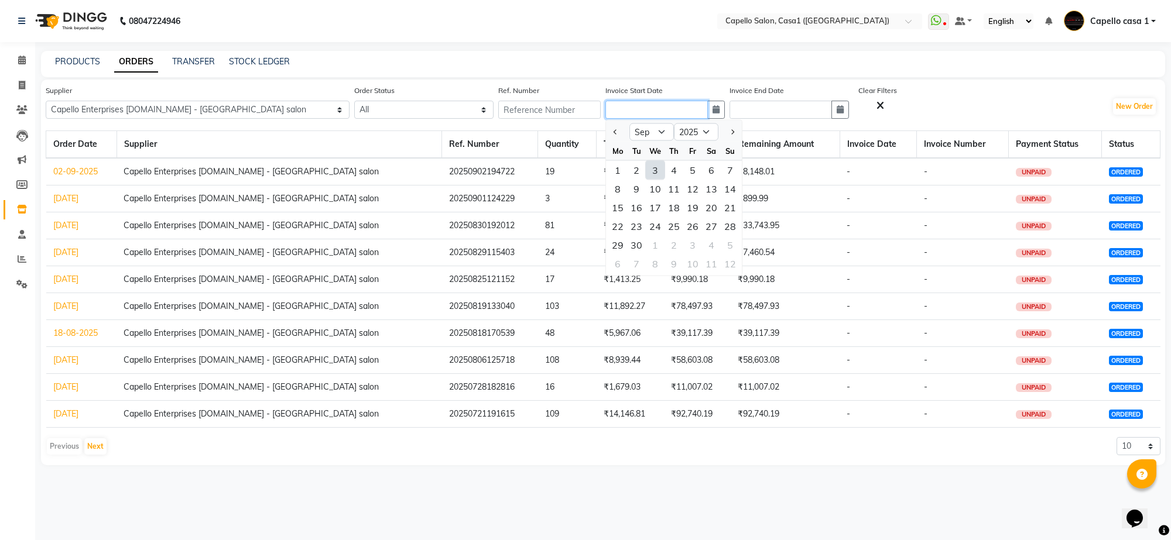
type input "[DATE]"
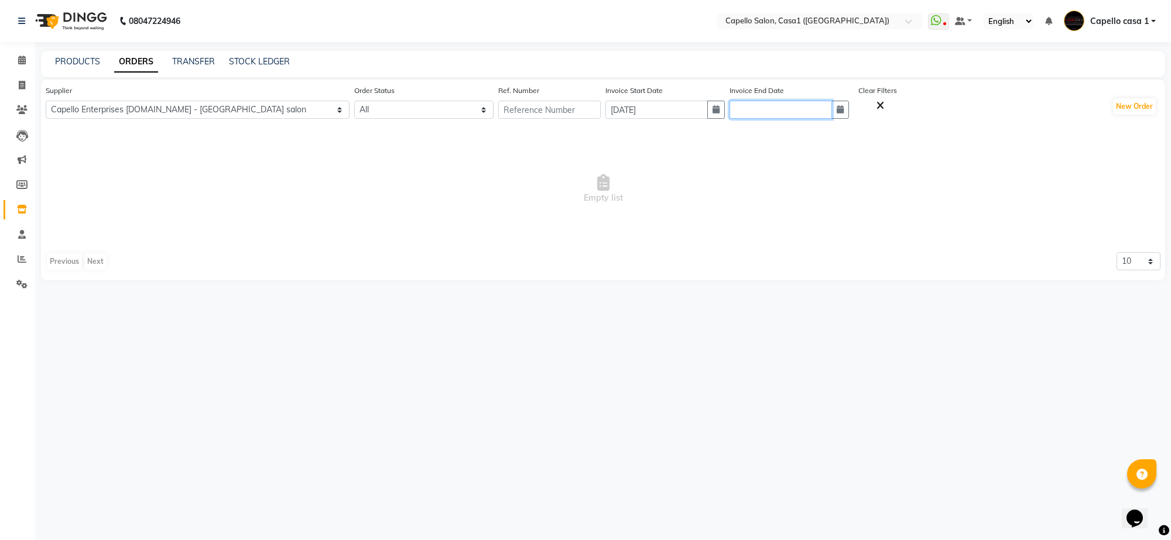
click at [729, 110] on input "text" at bounding box center [780, 110] width 102 height 18
select select "9"
select select "2025"
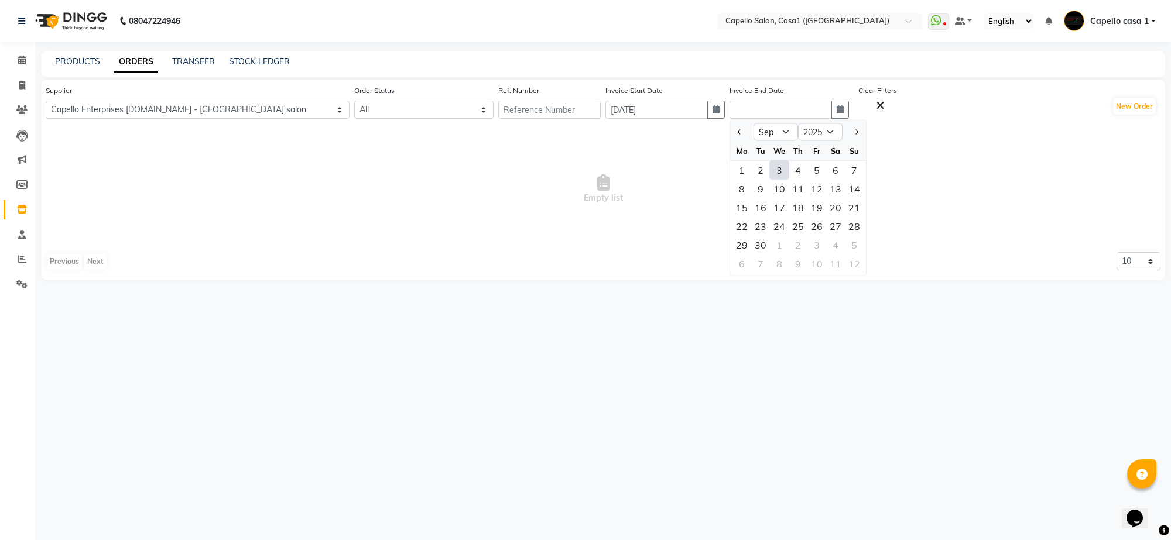
click at [770, 167] on div "3" at bounding box center [779, 170] width 19 height 19
type input "[DATE]"
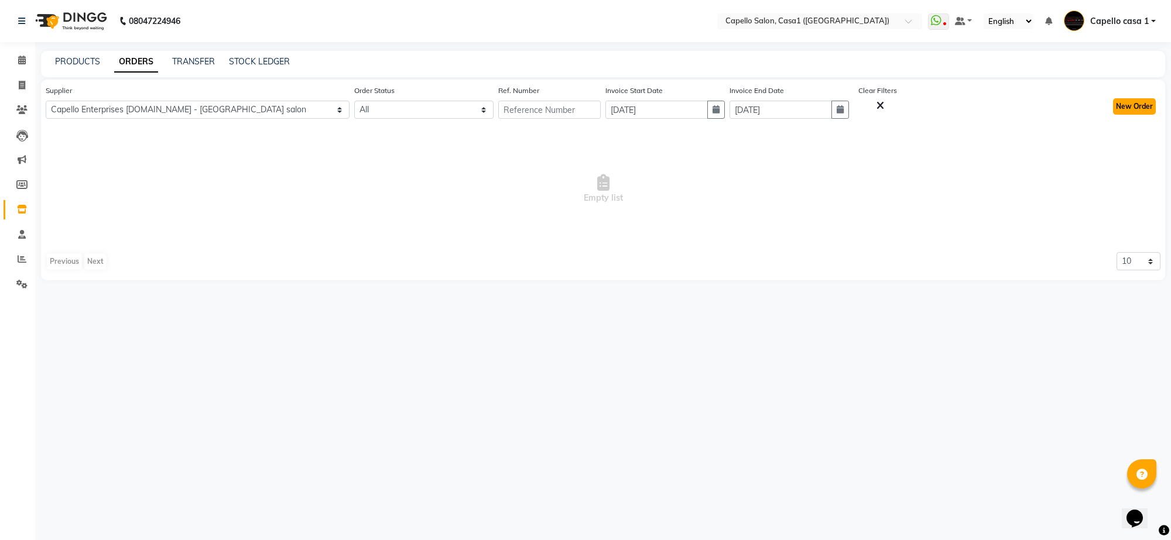
click at [1136, 103] on button "New Order" at bounding box center [1134, 106] width 43 height 16
select select "true"
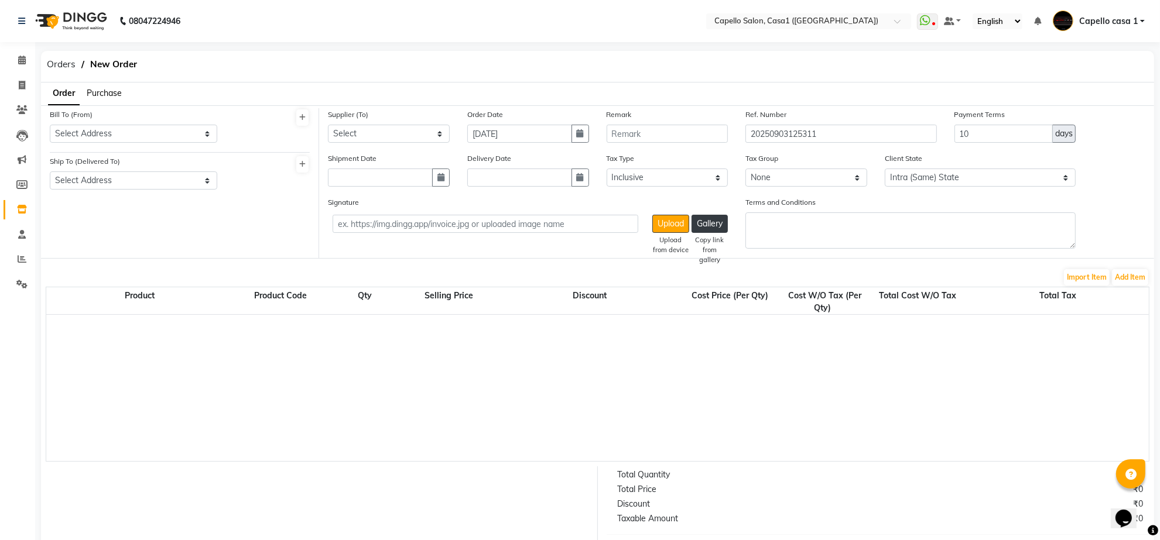
select select "1098"
click at [162, 130] on select "Select Address CASA-I" at bounding box center [133, 134] width 167 height 18
select select "94"
click at [50, 125] on select "Select Address CASA-I" at bounding box center [133, 134] width 167 height 18
drag, startPoint x: 152, startPoint y: 169, endPoint x: 150, endPoint y: 177, distance: 9.0
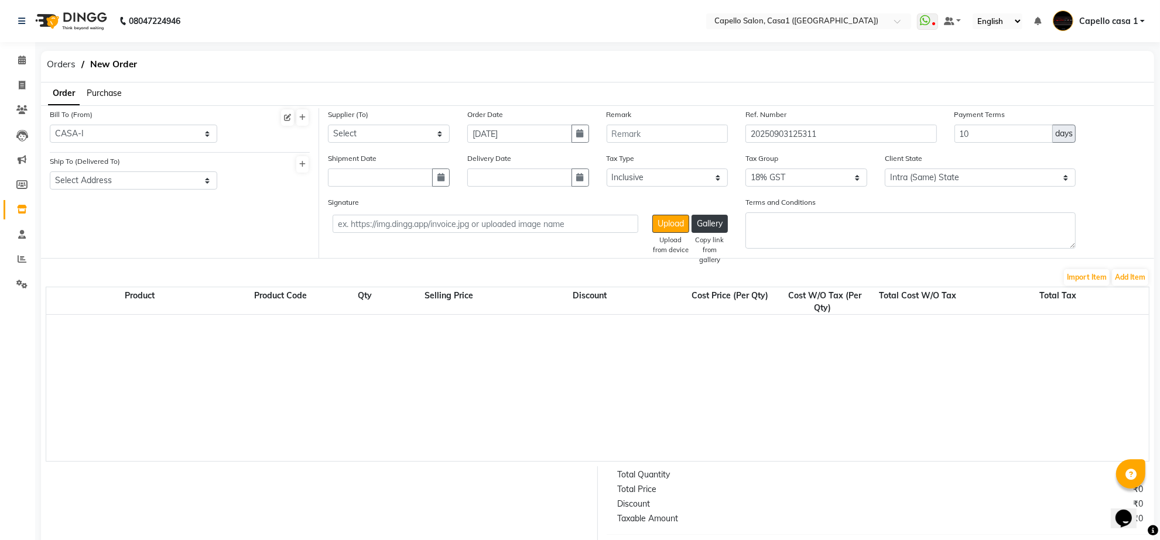
click at [152, 170] on div "Ship To (Delivered To) Select Address CAPELLO CASA-I" at bounding box center [133, 172] width 167 height 35
click at [150, 177] on select "Select Address CAPELLO CASA-I" at bounding box center [133, 181] width 167 height 18
select select "95"
click at [50, 172] on select "Select Address CAPELLO CASA-I" at bounding box center [133, 181] width 167 height 18
click at [364, 135] on select "Select New Durga Emporium - New Durga Emporium Capello Enterprises Pvt.ltd - Ca…" at bounding box center [389, 134] width 122 height 18
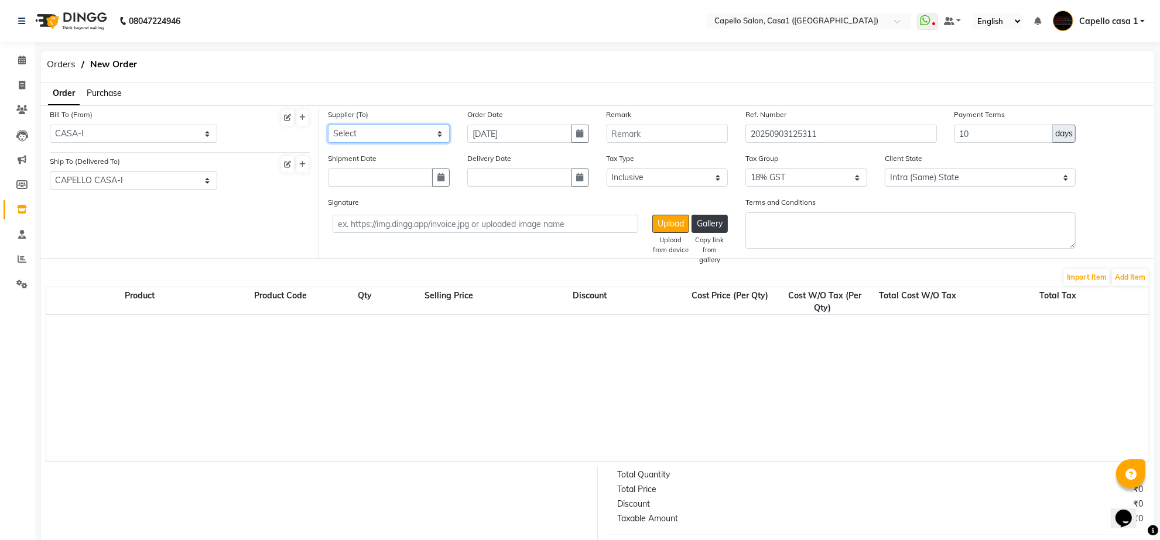
select select "614"
click at [328, 125] on select "Select New Durga Emporium - New Durga Emporium Capello Enterprises Pvt.ltd - Ca…" at bounding box center [389, 134] width 122 height 18
click at [389, 179] on input "text" at bounding box center [380, 178] width 105 height 18
select select "9"
select select "2025"
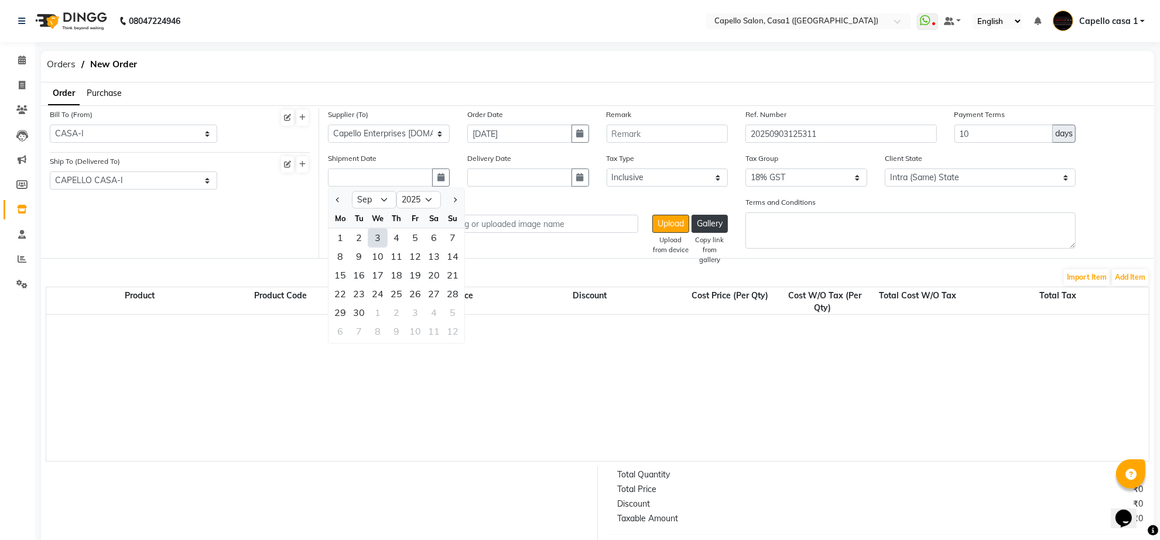
click at [379, 229] on div "3" at bounding box center [377, 238] width 19 height 19
type input "[DATE]"
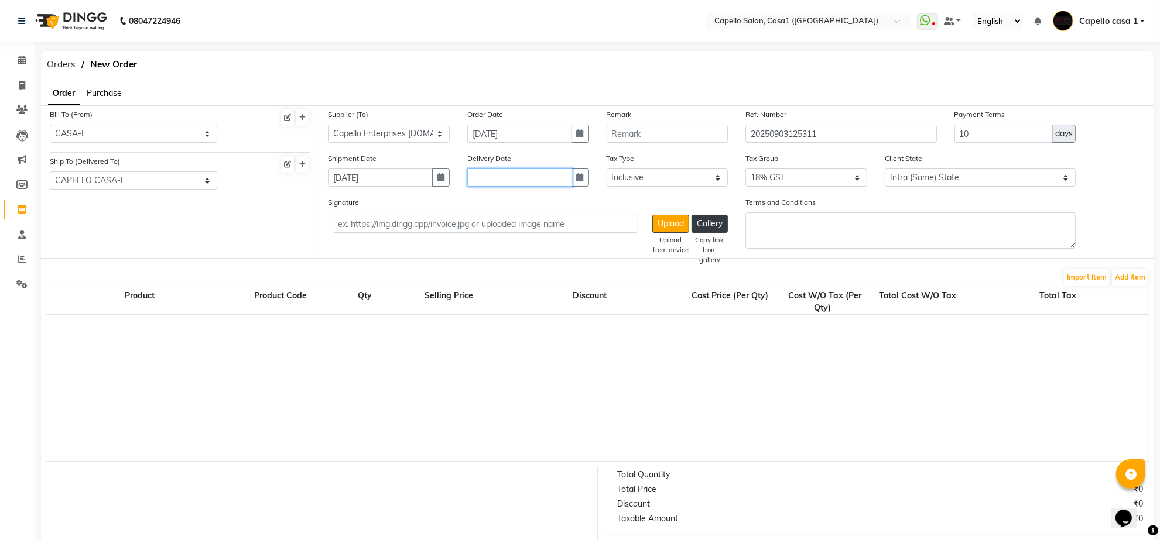
click at [518, 174] on input "text" at bounding box center [519, 178] width 105 height 18
select select "9"
select select "2025"
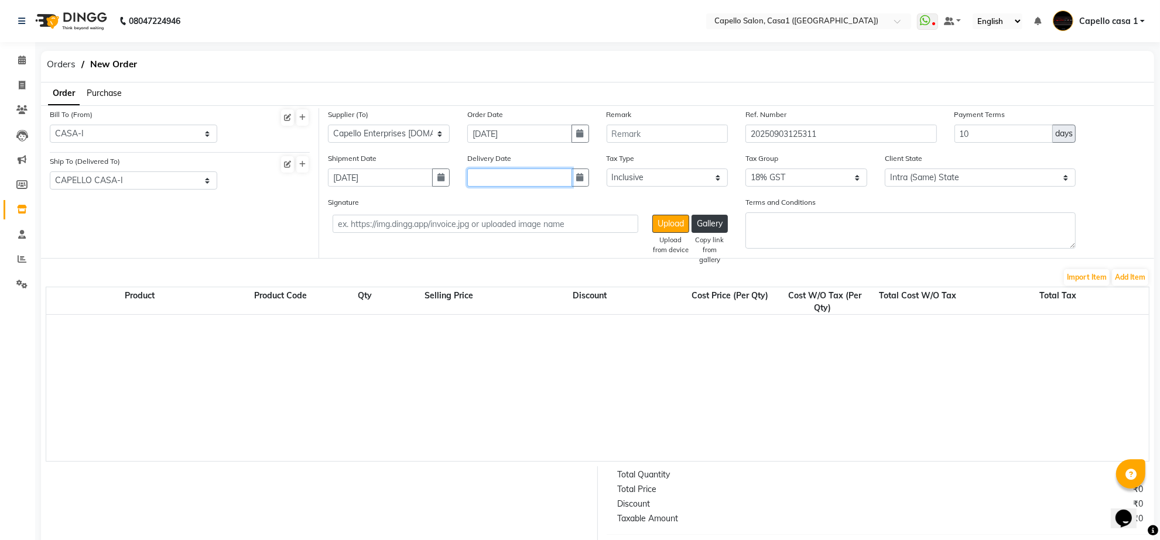
click at [506, 176] on input "text" at bounding box center [519, 178] width 105 height 18
select select "9"
select select "2025"
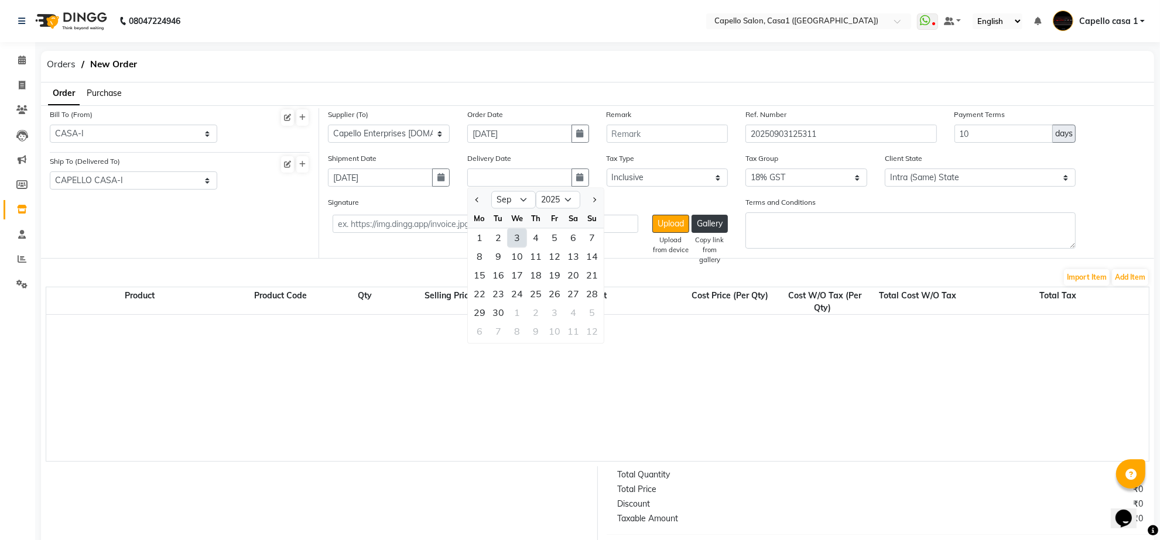
click at [517, 234] on div "3" at bounding box center [517, 238] width 19 height 19
type input "[DATE]"
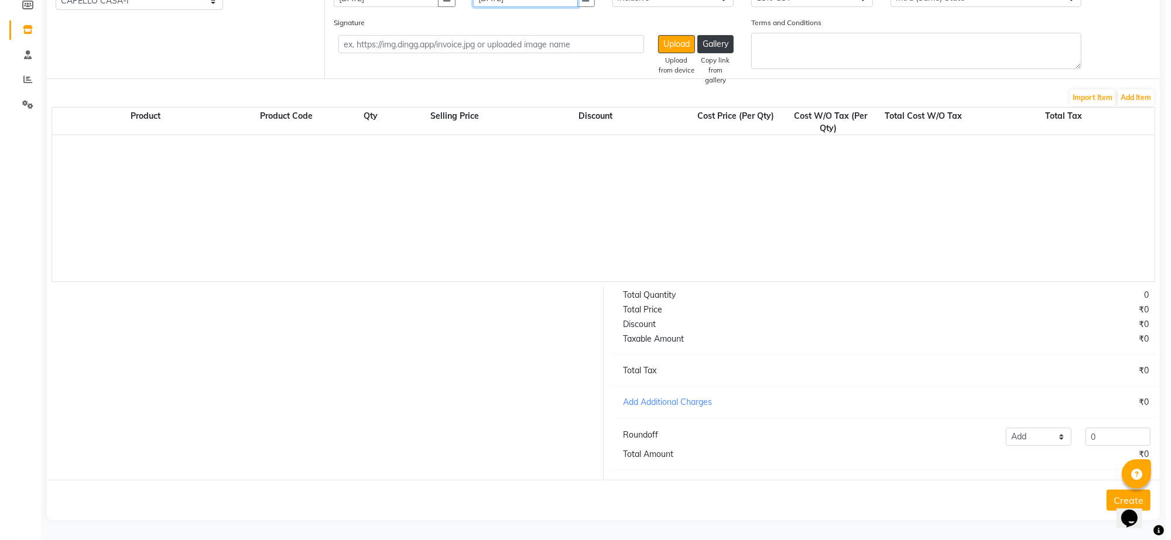
scroll to position [191, 0]
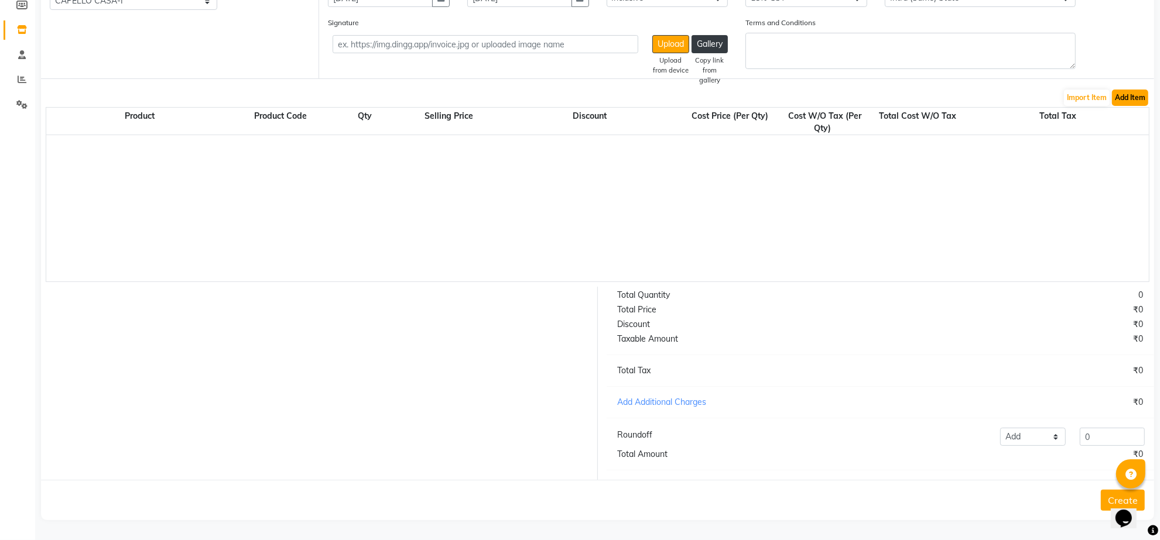
click at [1134, 90] on button "Add Item" at bounding box center [1130, 98] width 36 height 16
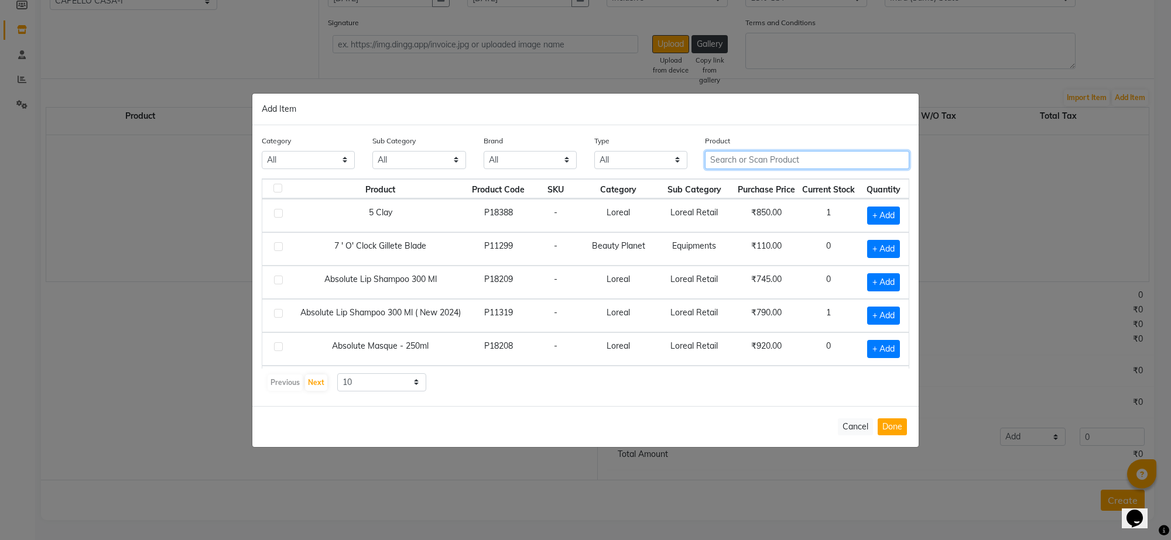
click at [812, 157] on input "text" at bounding box center [807, 160] width 204 height 18
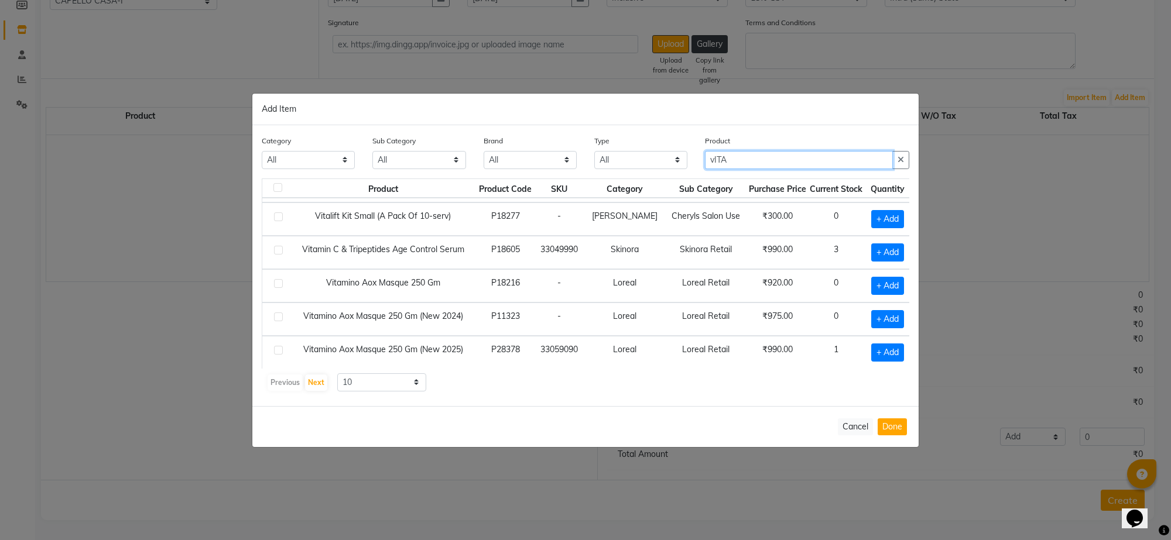
scroll to position [170, 0]
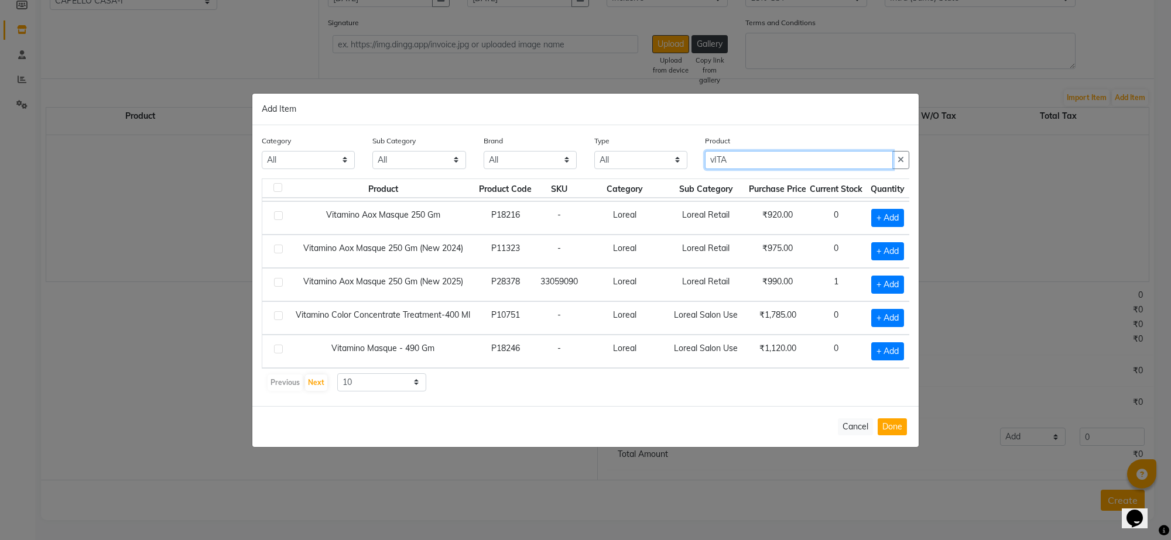
type input "vITA"
click at [278, 279] on label at bounding box center [278, 282] width 9 height 9
click at [278, 279] on input "checkbox" at bounding box center [278, 283] width 8 height 8
checkbox input "true"
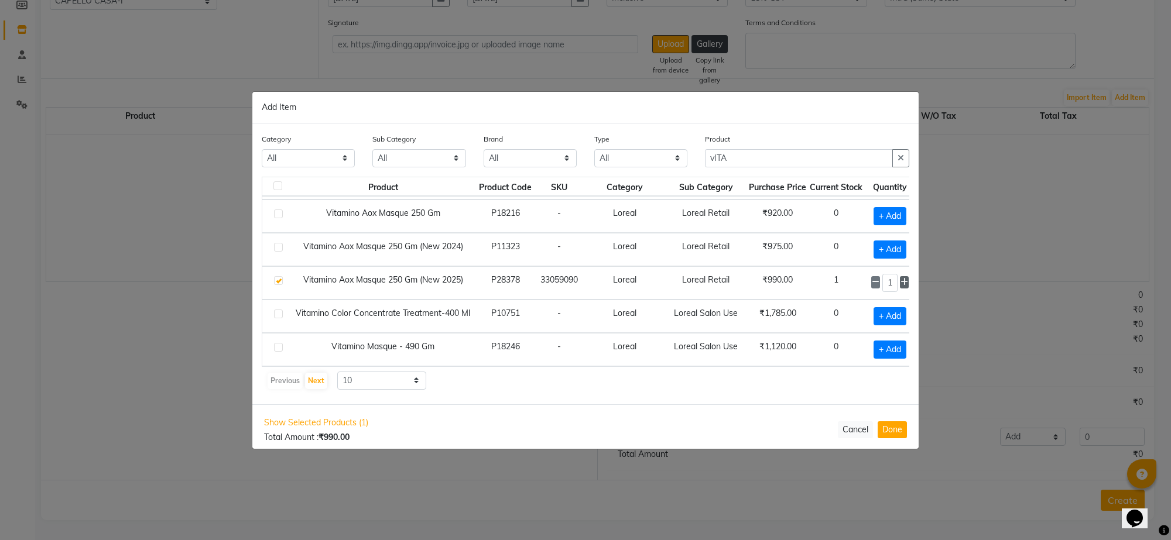
click at [900, 282] on icon at bounding box center [904, 282] width 8 height 8
click at [872, 279] on icon at bounding box center [876, 282] width 8 height 8
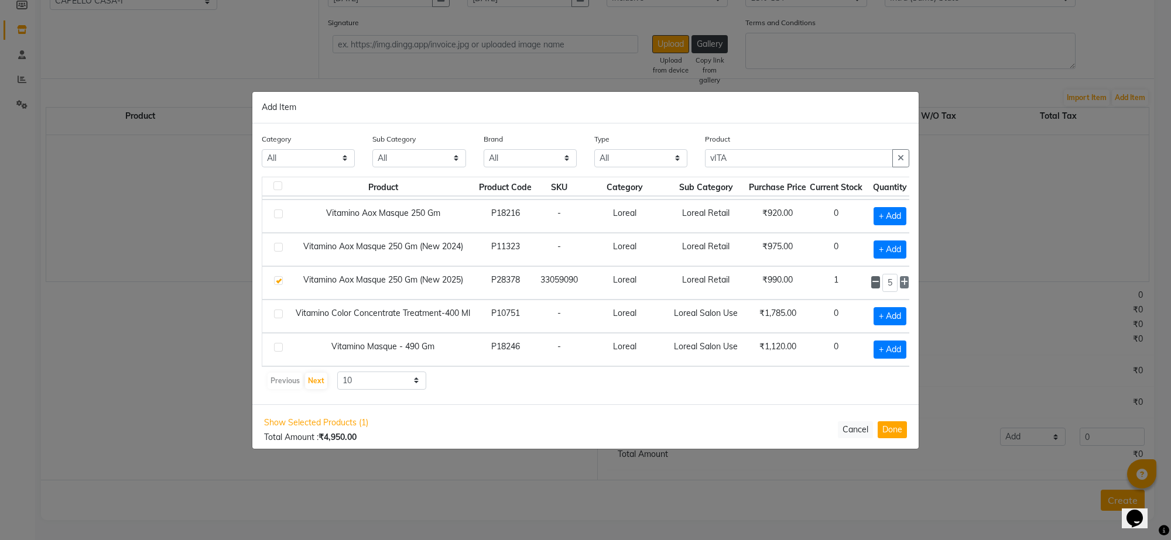
type input "4"
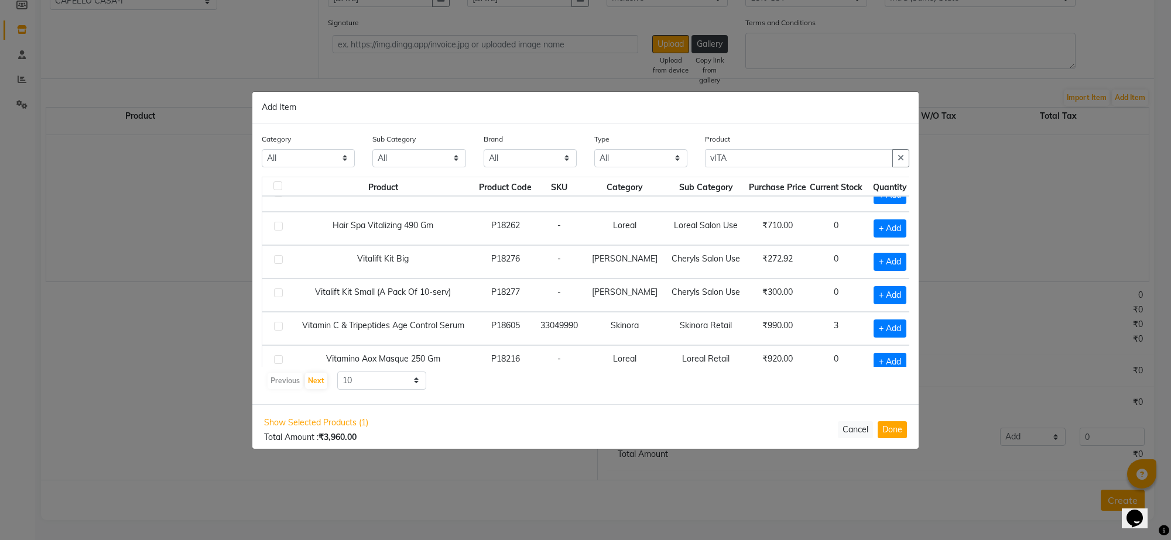
scroll to position [0, 0]
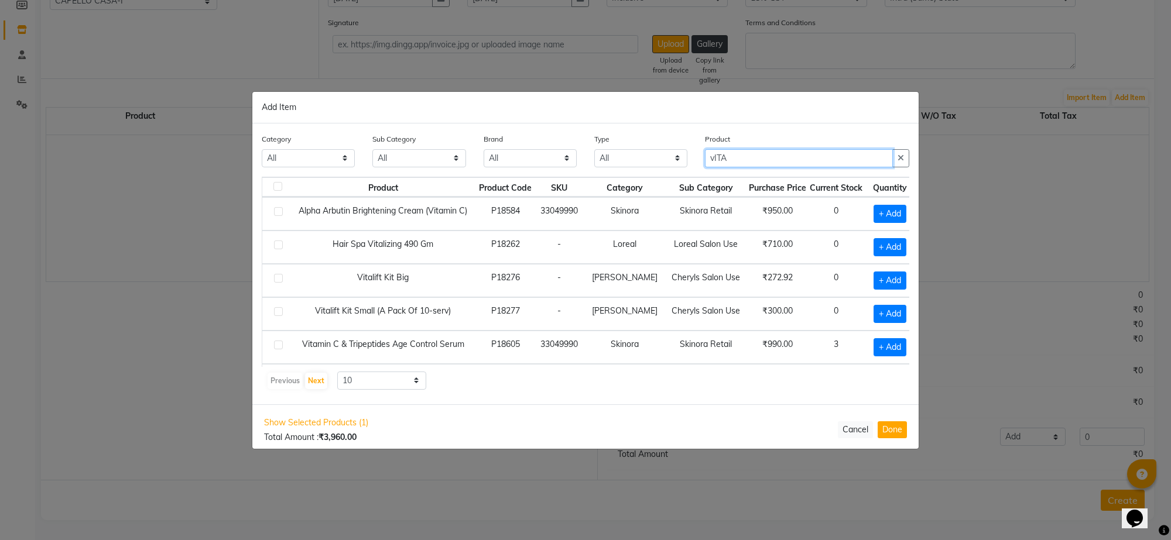
click at [747, 164] on input "vITA" at bounding box center [799, 158] width 188 height 18
type input "v"
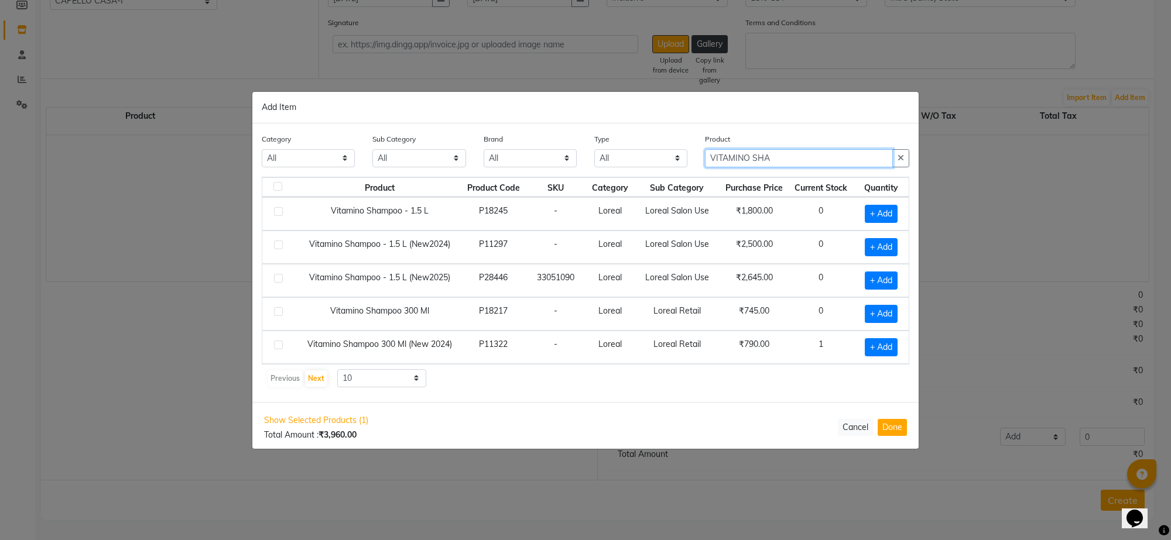
scroll to position [1, 0]
type input "VITAMINO SHA"
click at [279, 345] on label at bounding box center [278, 345] width 9 height 9
click at [279, 345] on input "checkbox" at bounding box center [278, 346] width 8 height 8
checkbox input "true"
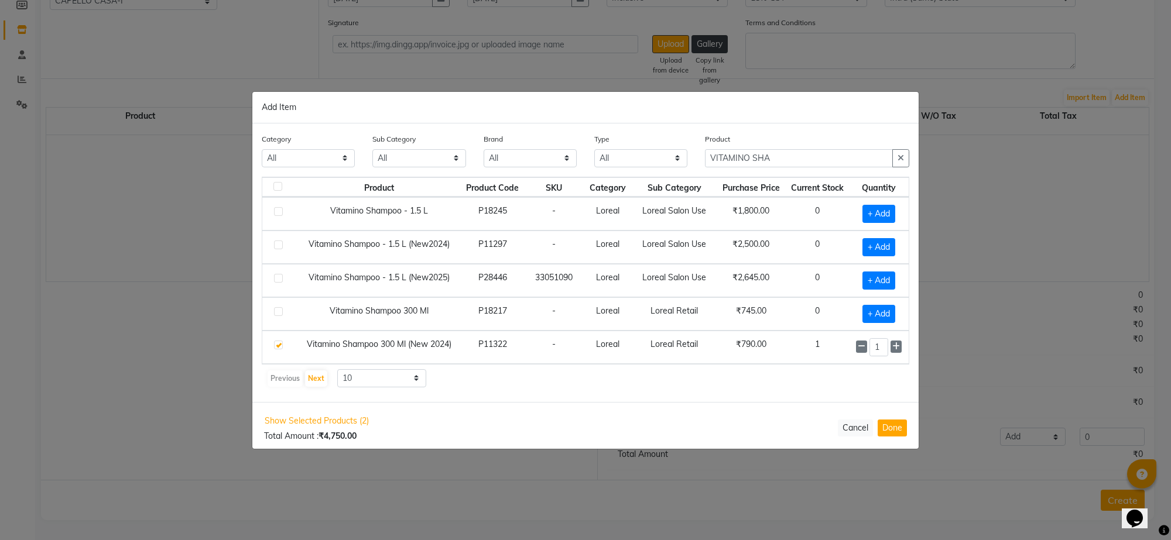
scroll to position [0, 0]
click at [894, 346] on icon at bounding box center [896, 346] width 8 height 8
type input "4"
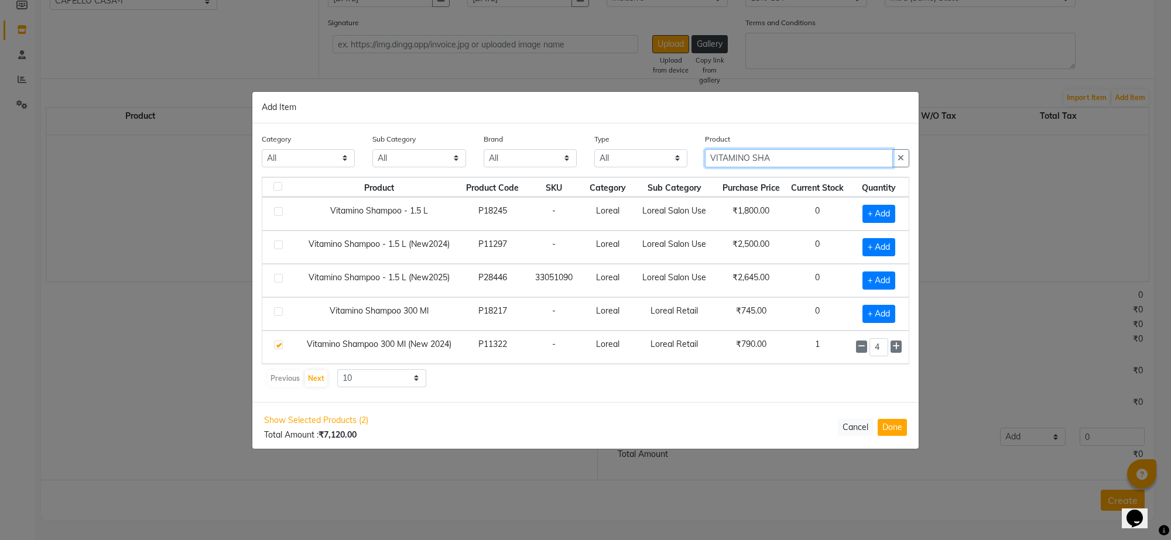
click at [800, 164] on input "VITAMINO SHA" at bounding box center [799, 158] width 188 height 18
type input "V"
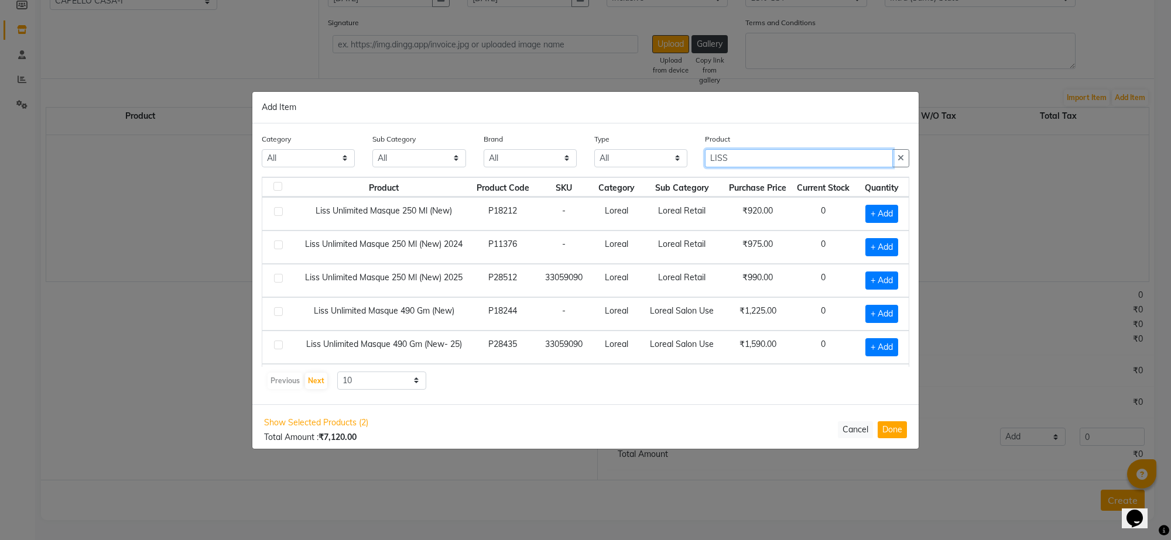
type input "LISS"
click at [277, 208] on label at bounding box center [278, 211] width 9 height 9
click at [277, 208] on input "checkbox" at bounding box center [278, 212] width 8 height 8
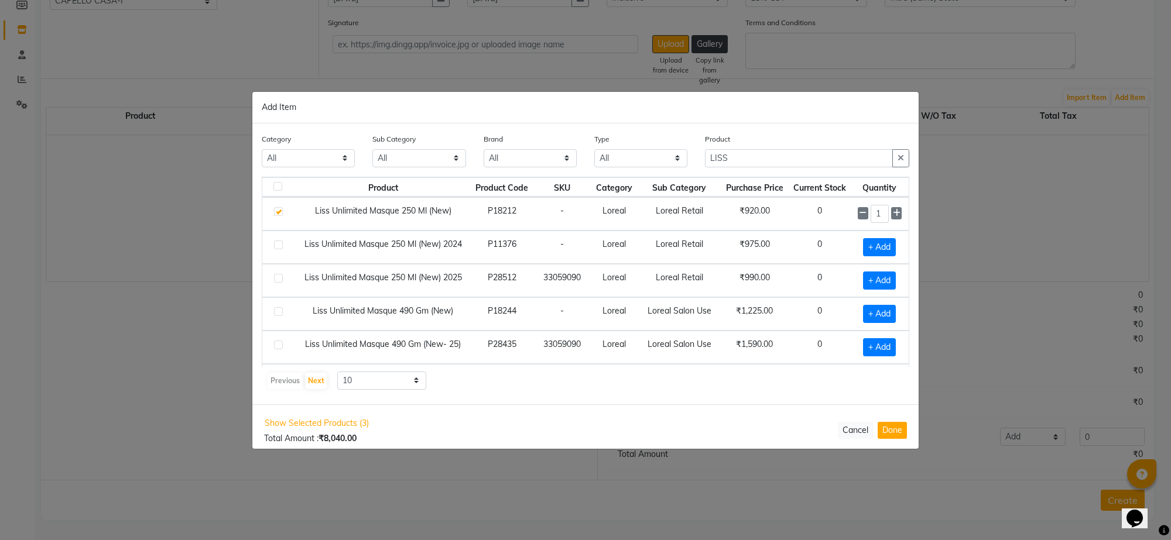
click at [281, 210] on label at bounding box center [278, 211] width 9 height 9
click at [281, 210] on input "checkbox" at bounding box center [278, 212] width 8 height 8
checkbox input "false"
click at [278, 276] on label at bounding box center [278, 278] width 9 height 9
click at [278, 276] on input "checkbox" at bounding box center [278, 279] width 8 height 8
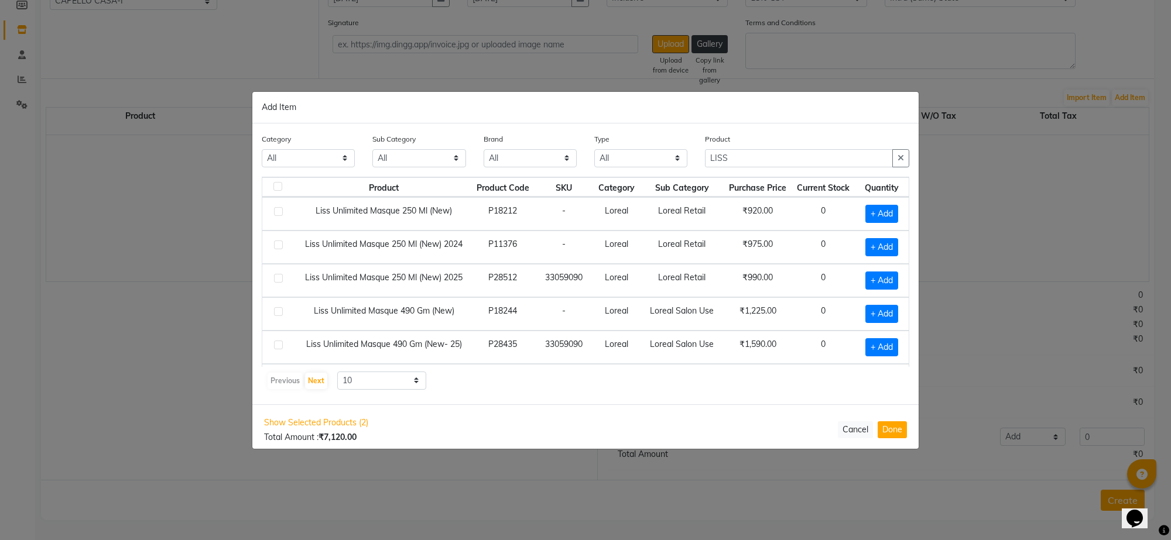
checkbox input "true"
click at [891, 280] on span at bounding box center [896, 280] width 11 height 12
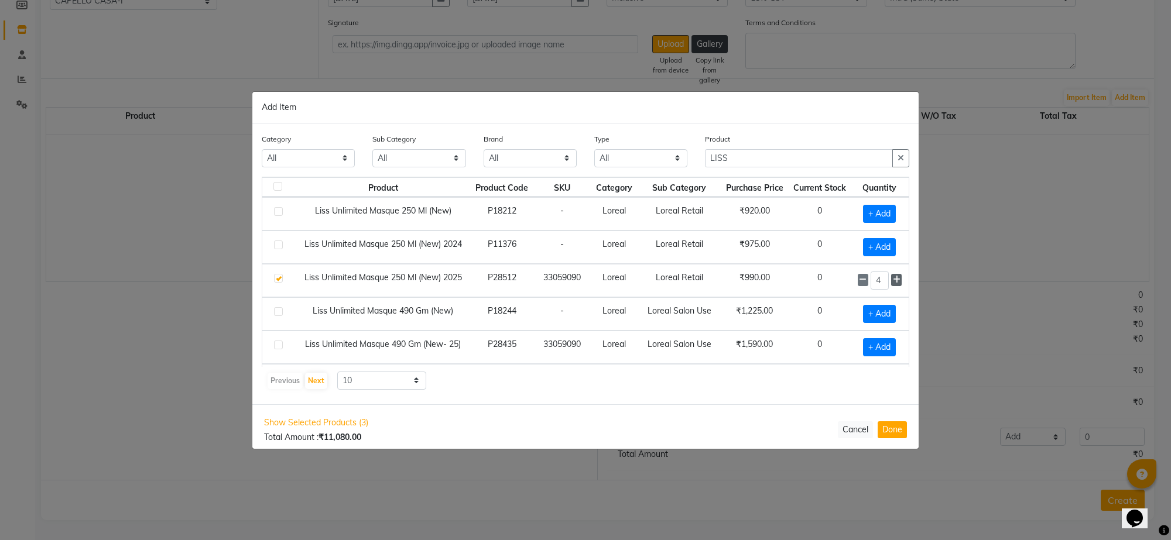
type input "5"
click at [774, 163] on input "LISS" at bounding box center [799, 158] width 188 height 18
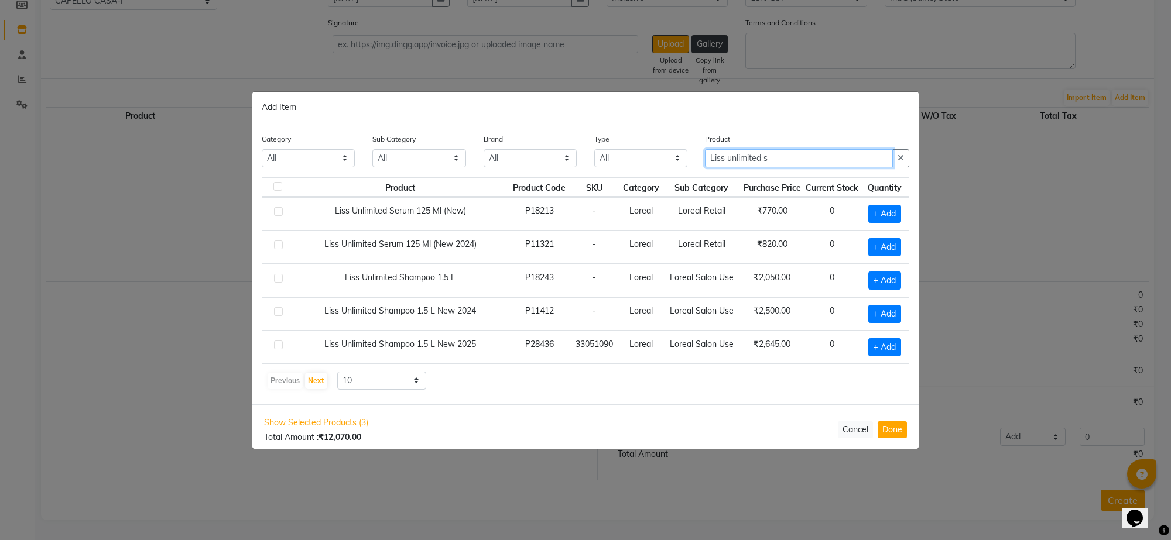
scroll to position [79, 0]
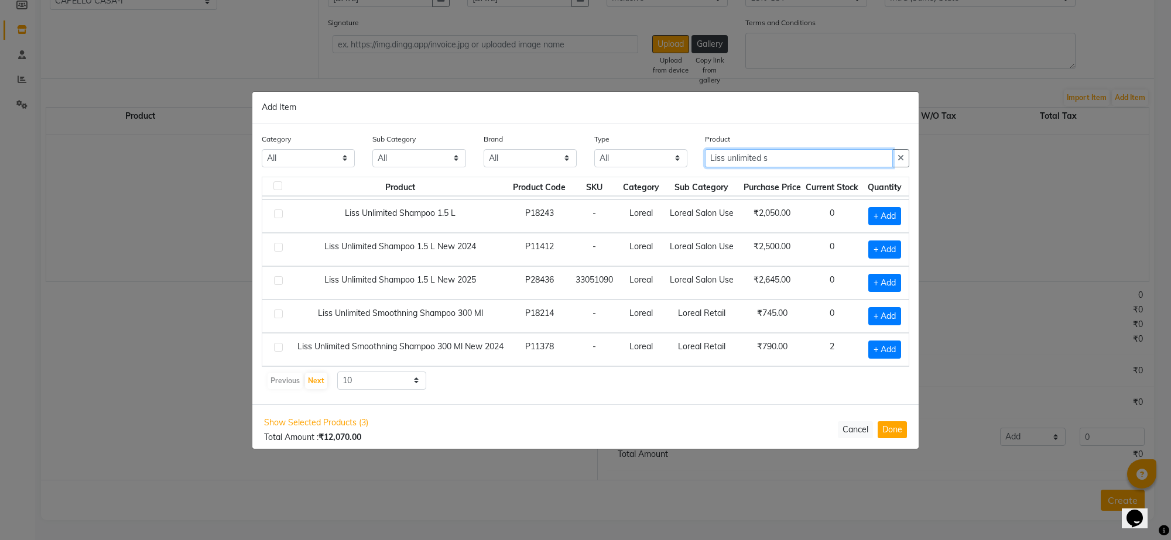
type input "Liss unlimited s"
click at [277, 343] on label at bounding box center [278, 347] width 9 height 9
click at [277, 344] on input "checkbox" at bounding box center [278, 348] width 8 height 8
checkbox input "true"
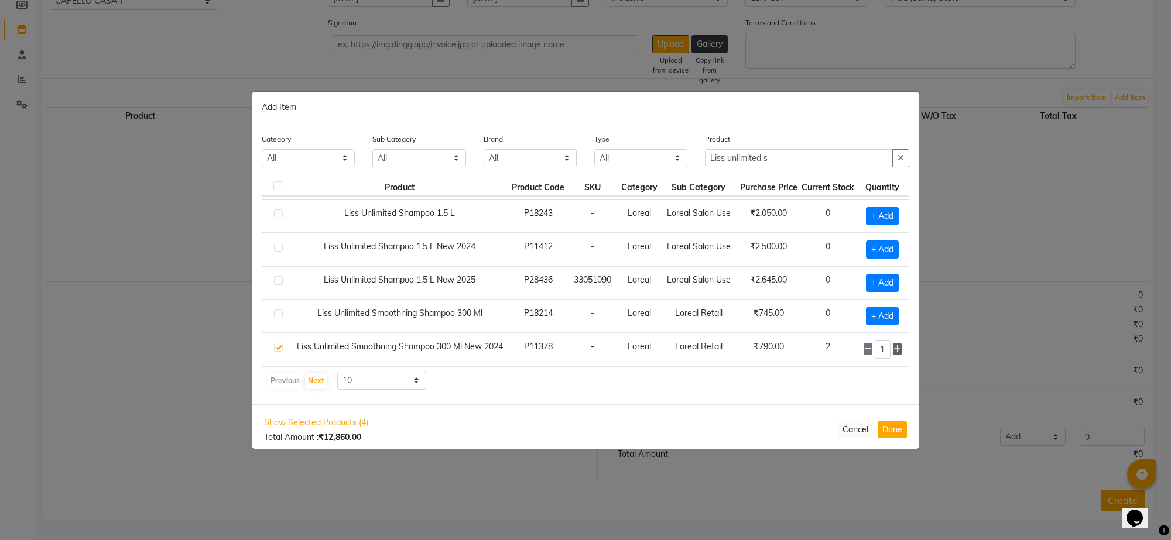
click at [894, 345] on icon at bounding box center [897, 349] width 8 height 8
type input "3"
click at [783, 153] on input "Liss unlimited s" at bounding box center [799, 158] width 188 height 18
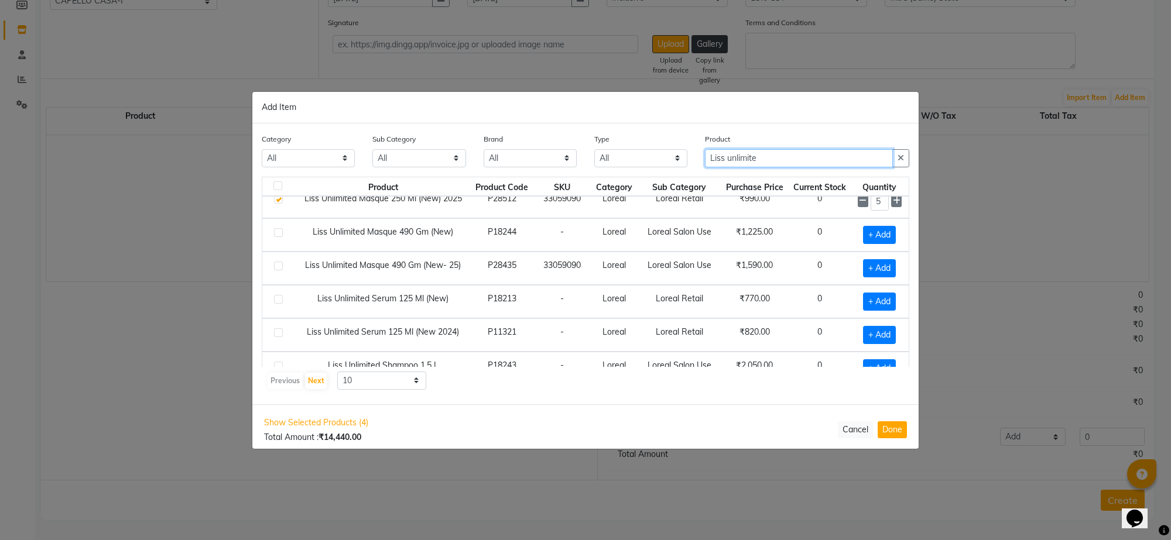
scroll to position [79, 0]
type input "L"
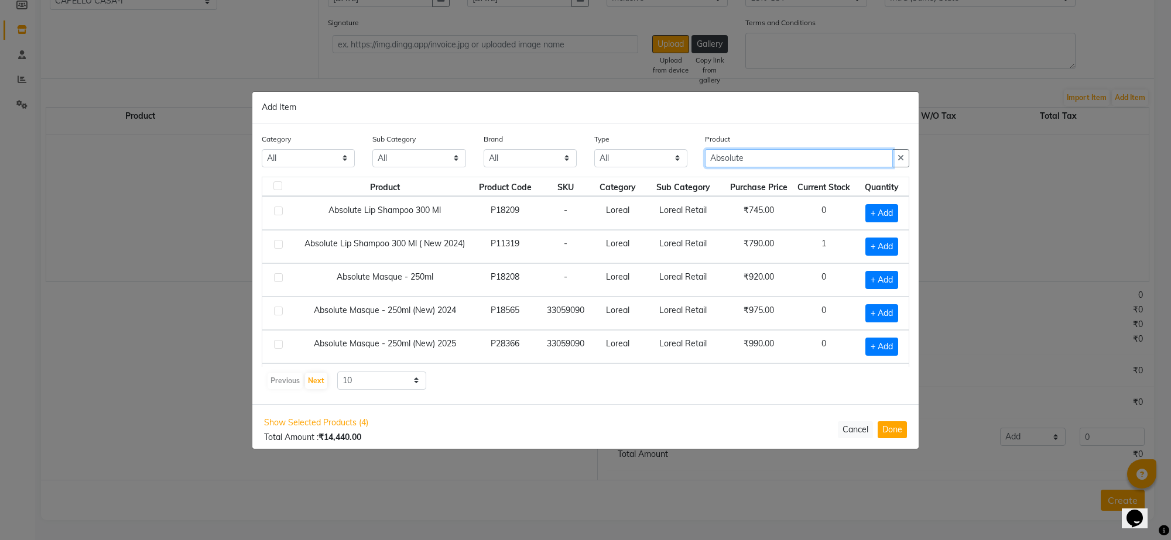
scroll to position [0, 0]
type input "Absolute"
click at [281, 245] on label at bounding box center [278, 245] width 9 height 9
click at [281, 245] on input "checkbox" at bounding box center [278, 246] width 8 height 8
checkbox input "true"
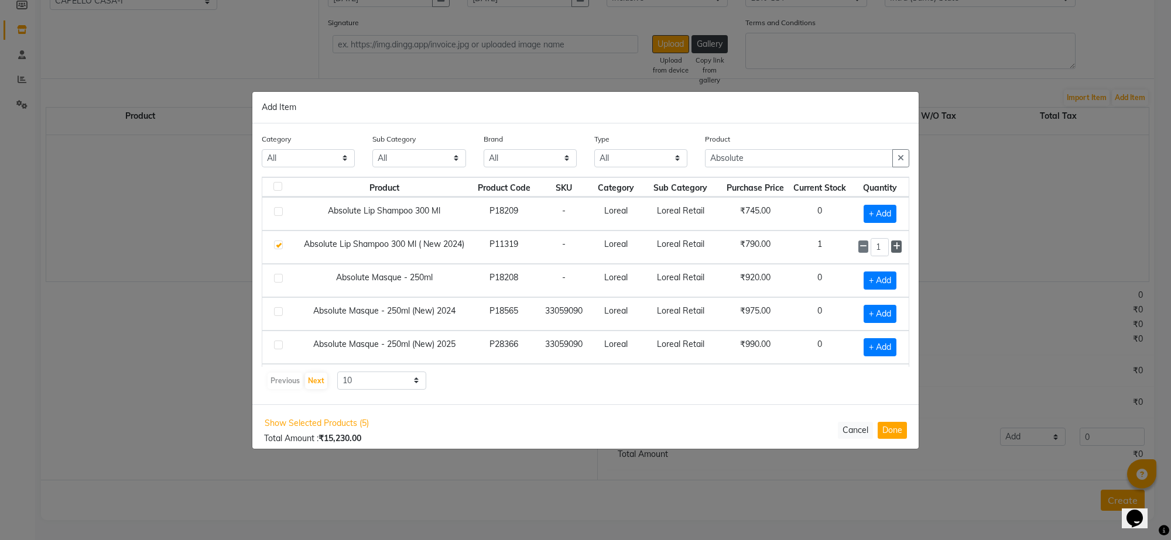
click at [893, 246] on icon at bounding box center [897, 246] width 8 height 8
click at [859, 250] on icon at bounding box center [863, 246] width 8 height 8
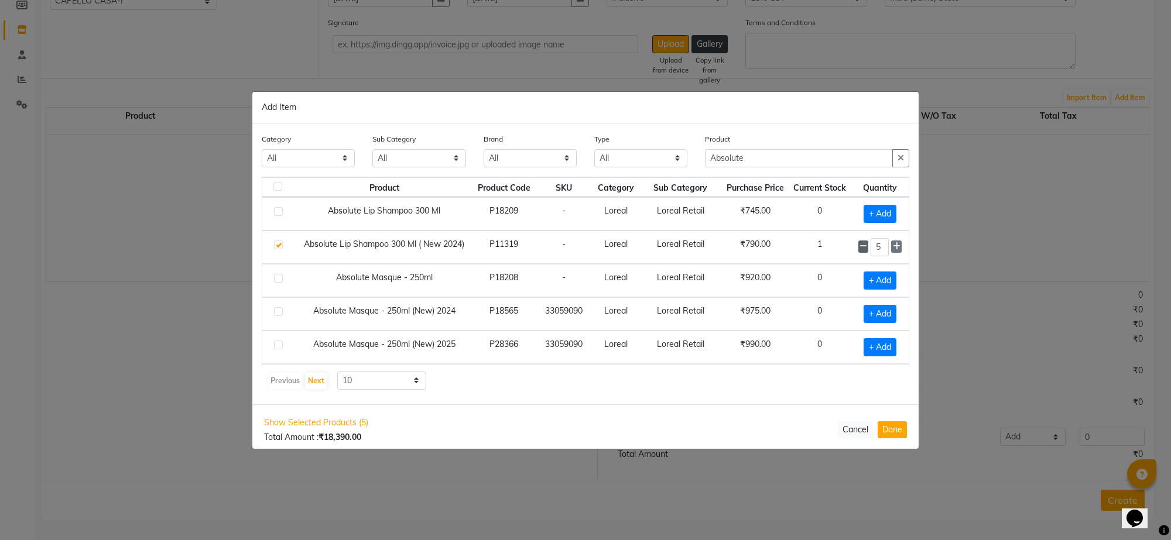
type input "4"
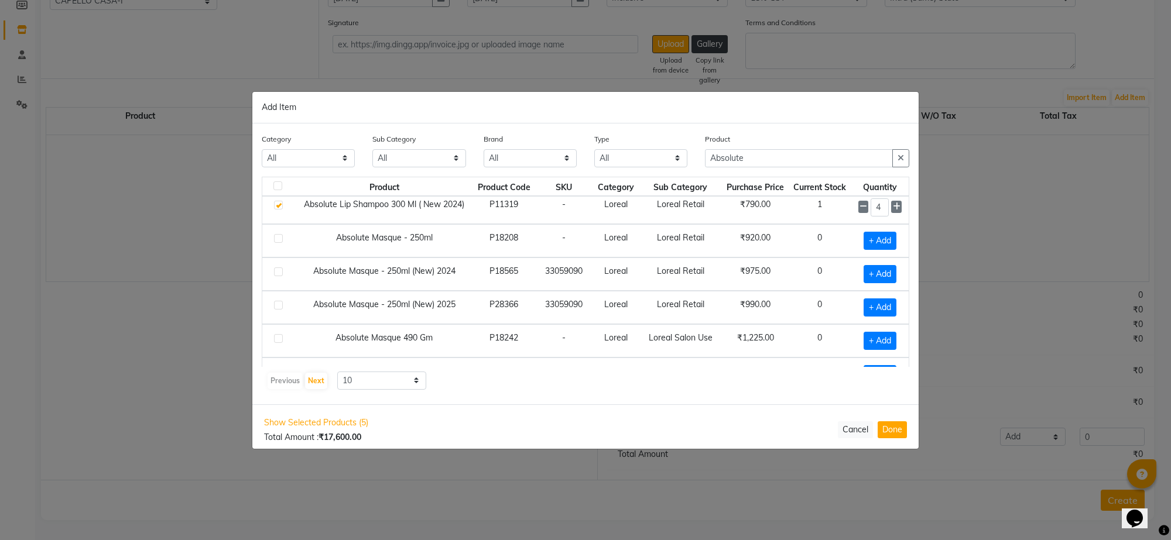
scroll to position [73, 0]
click at [279, 270] on label at bounding box center [278, 272] width 9 height 9
click at [279, 270] on input "checkbox" at bounding box center [278, 273] width 8 height 8
checkbox input "true"
click at [893, 276] on icon at bounding box center [897, 273] width 8 height 8
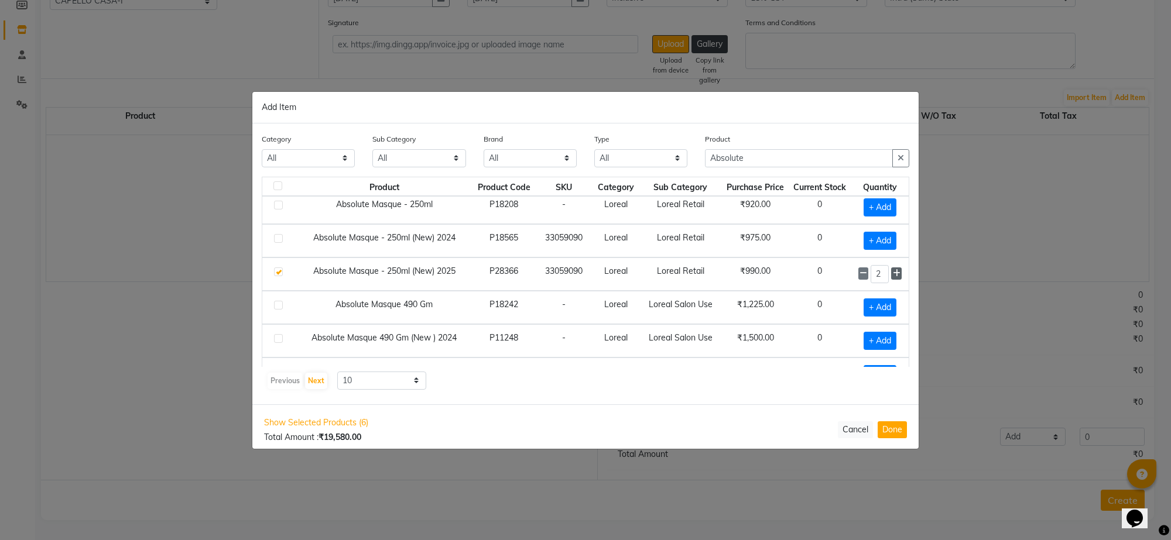
click at [893, 276] on icon at bounding box center [897, 273] width 8 height 8
type input "5"
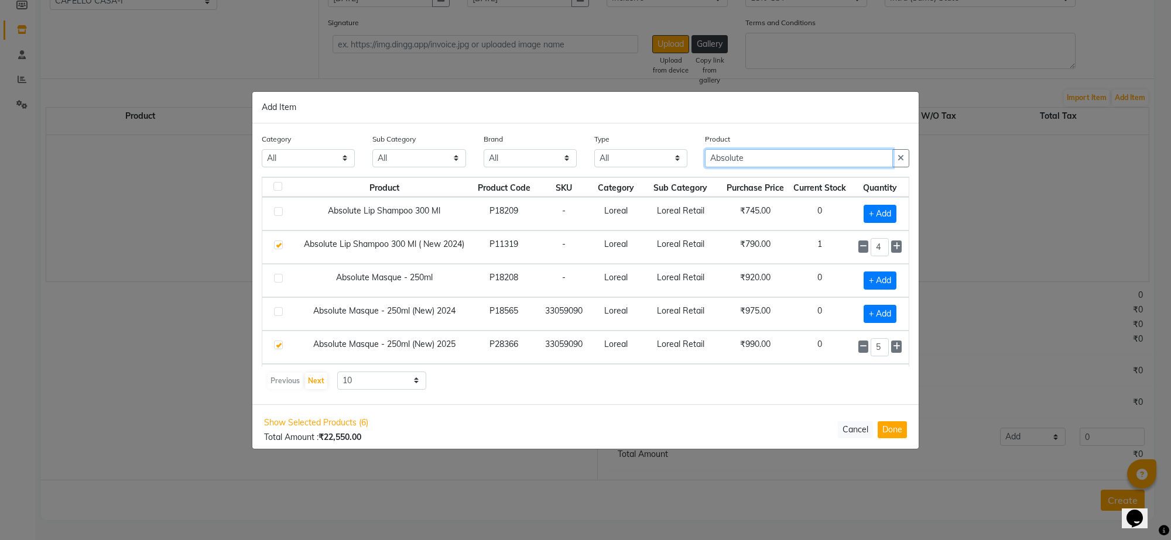
click at [779, 159] on input "Absolute" at bounding box center [799, 158] width 188 height 18
type input "A"
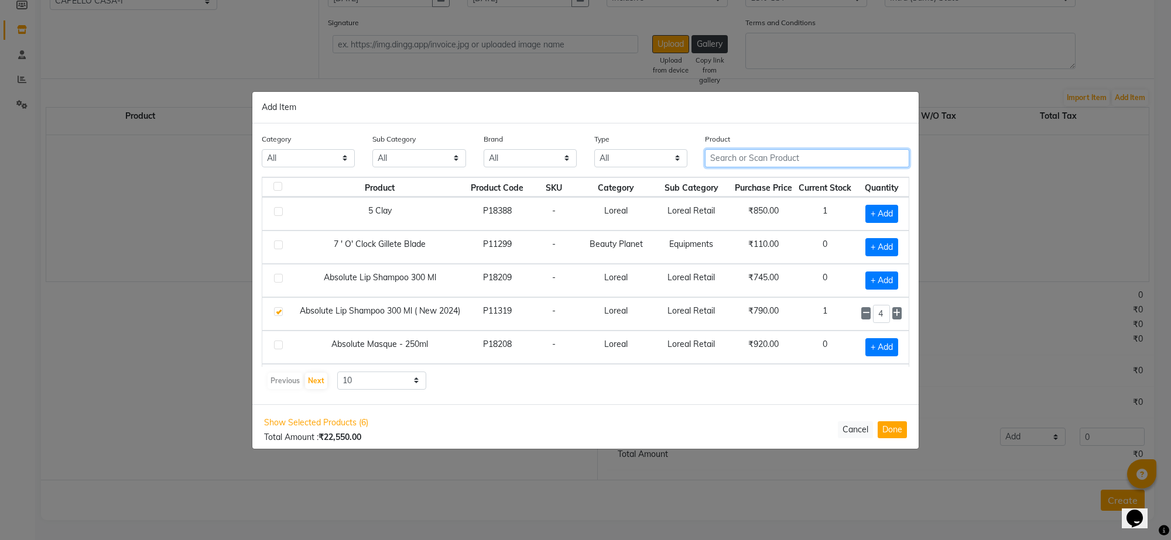
click at [751, 163] on input "text" at bounding box center [807, 158] width 204 height 18
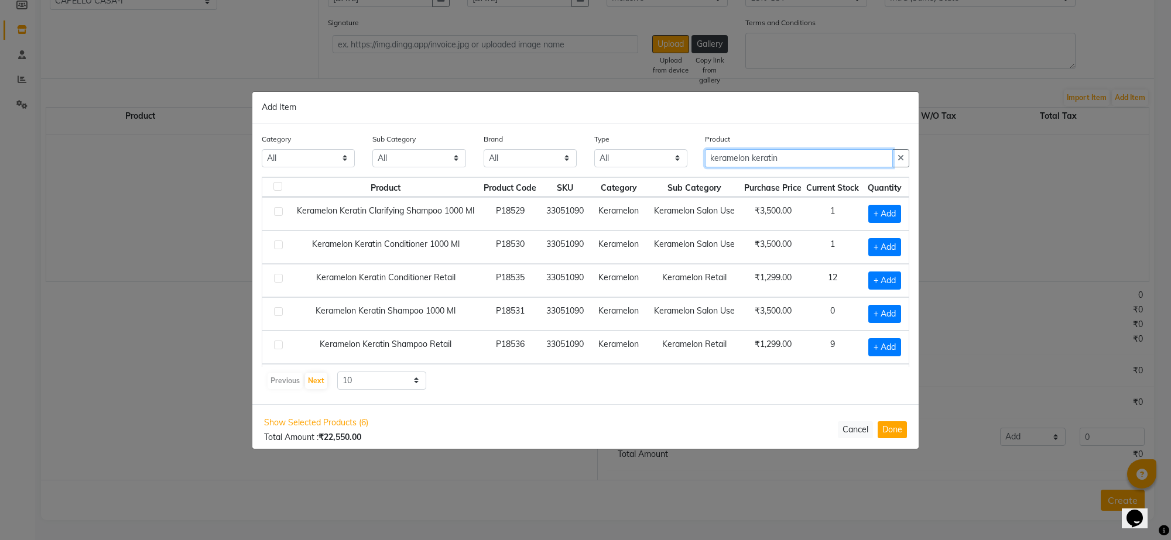
scroll to position [45, 0]
type input "keramelon"
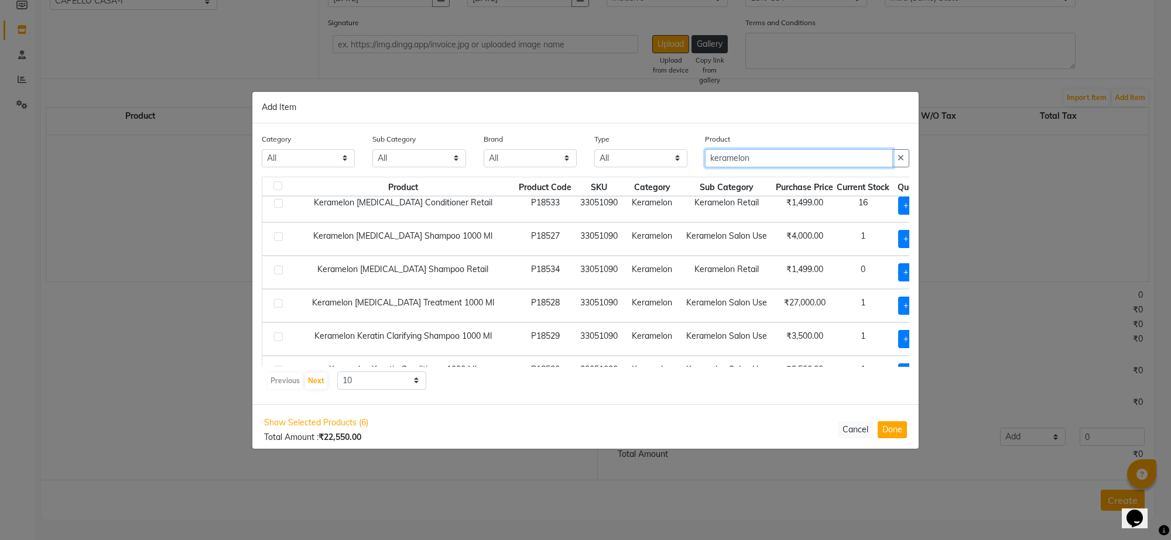
scroll to position [35, 0]
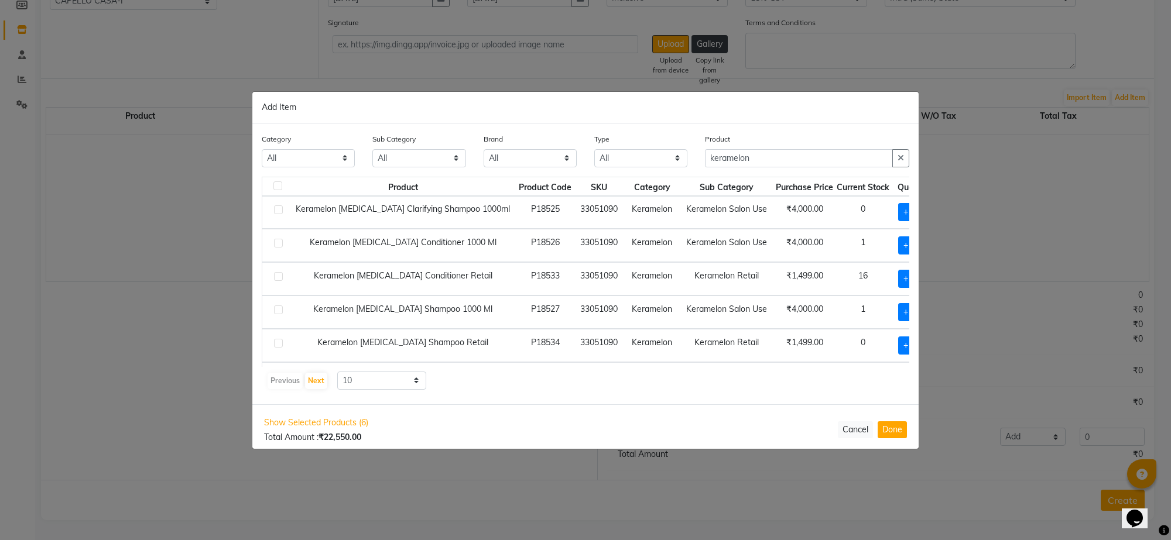
click at [279, 348] on label at bounding box center [278, 343] width 9 height 9
click at [279, 348] on input "checkbox" at bounding box center [278, 344] width 8 height 8
checkbox input "true"
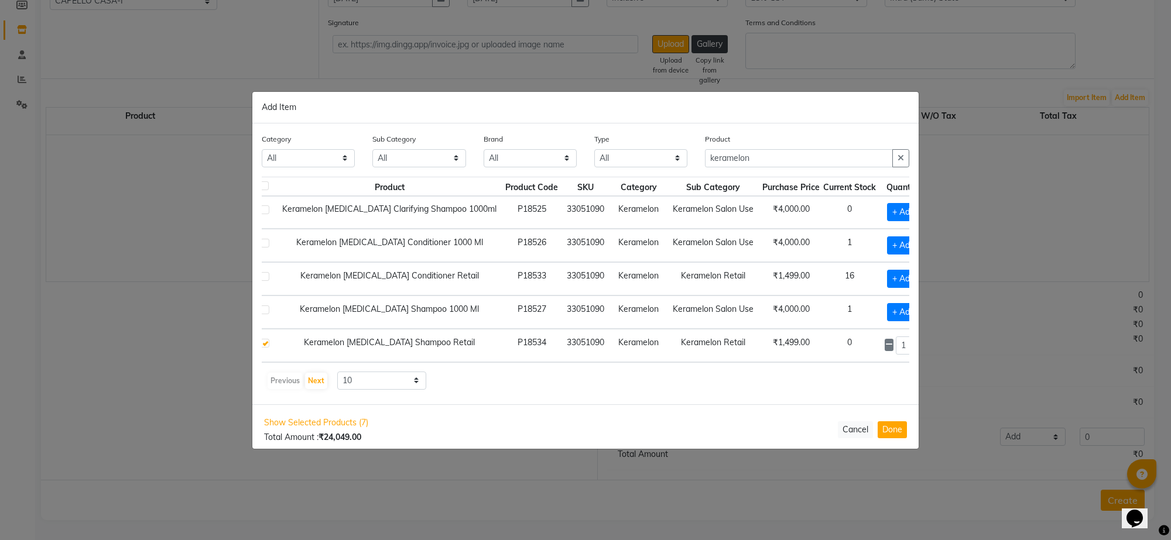
click at [914, 348] on icon at bounding box center [918, 345] width 8 height 8
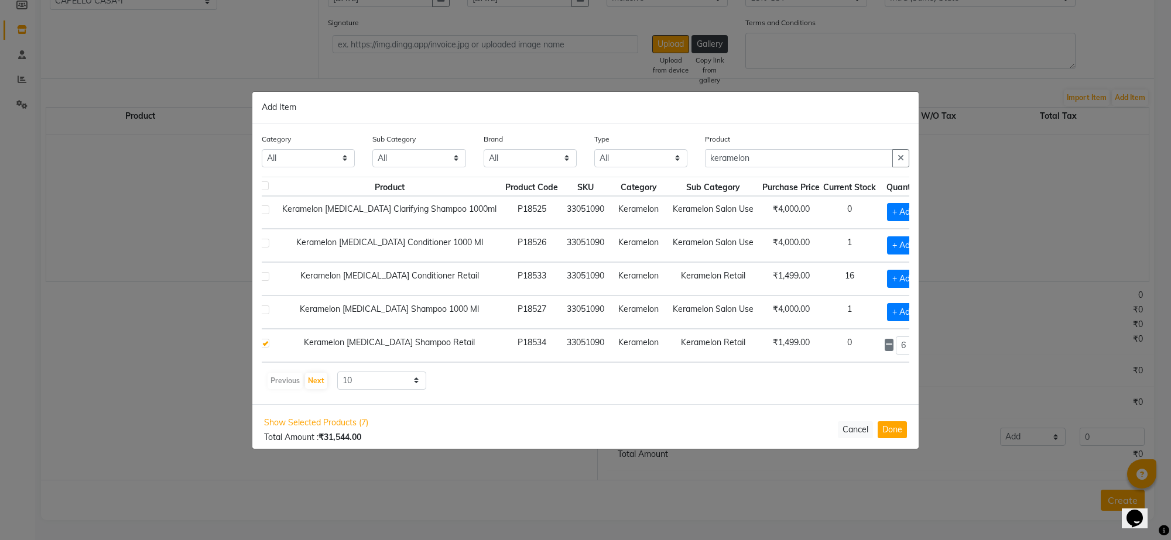
click at [914, 348] on icon at bounding box center [918, 345] width 8 height 8
click at [884, 347] on span at bounding box center [888, 345] width 9 height 12
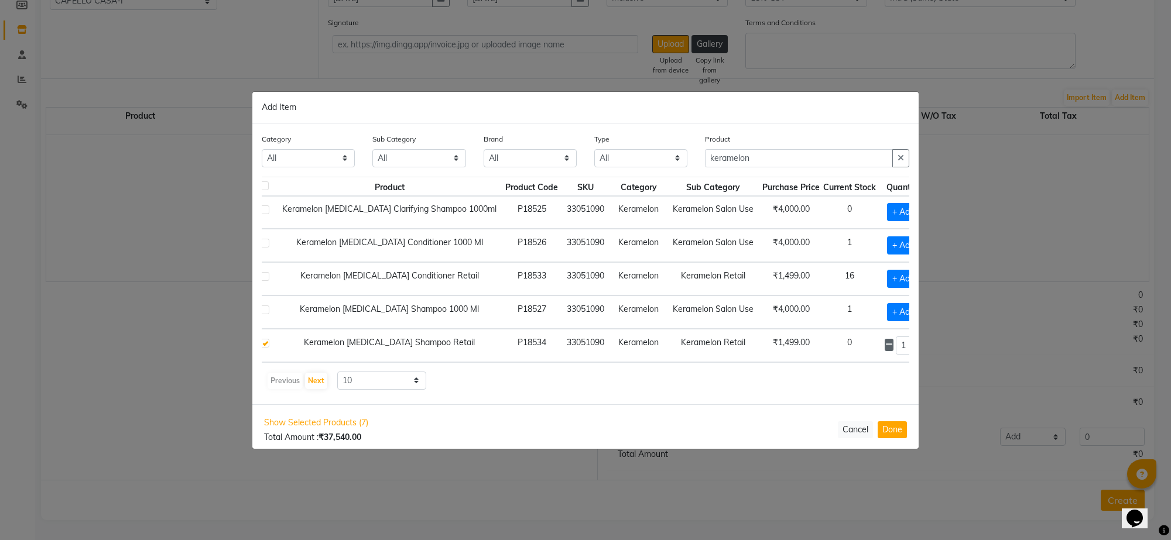
type input "9"
click at [774, 161] on input "keramelon" at bounding box center [799, 158] width 188 height 18
type input "k"
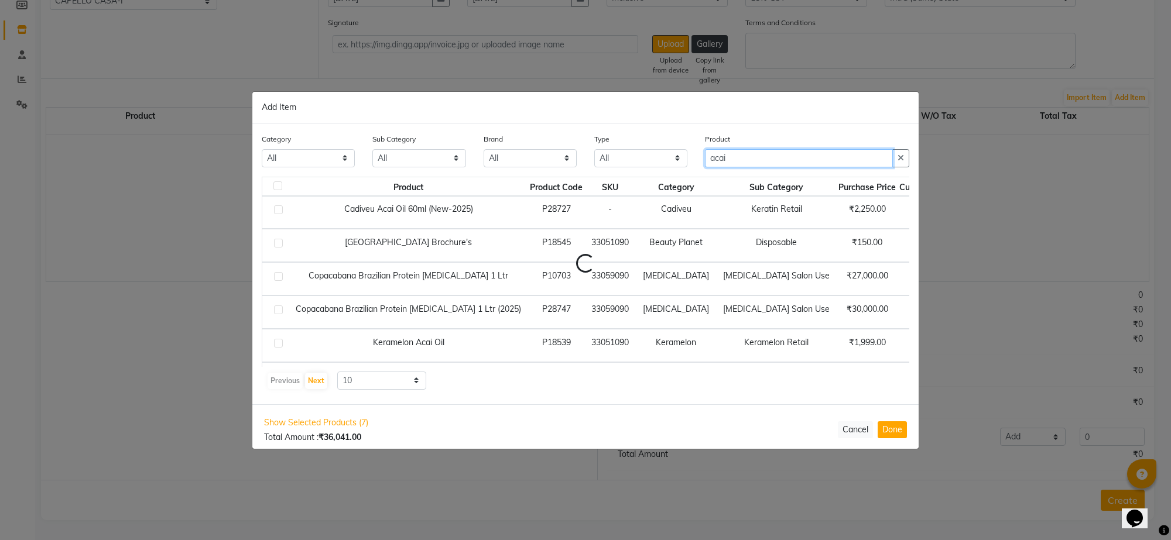
scroll to position [0, 0]
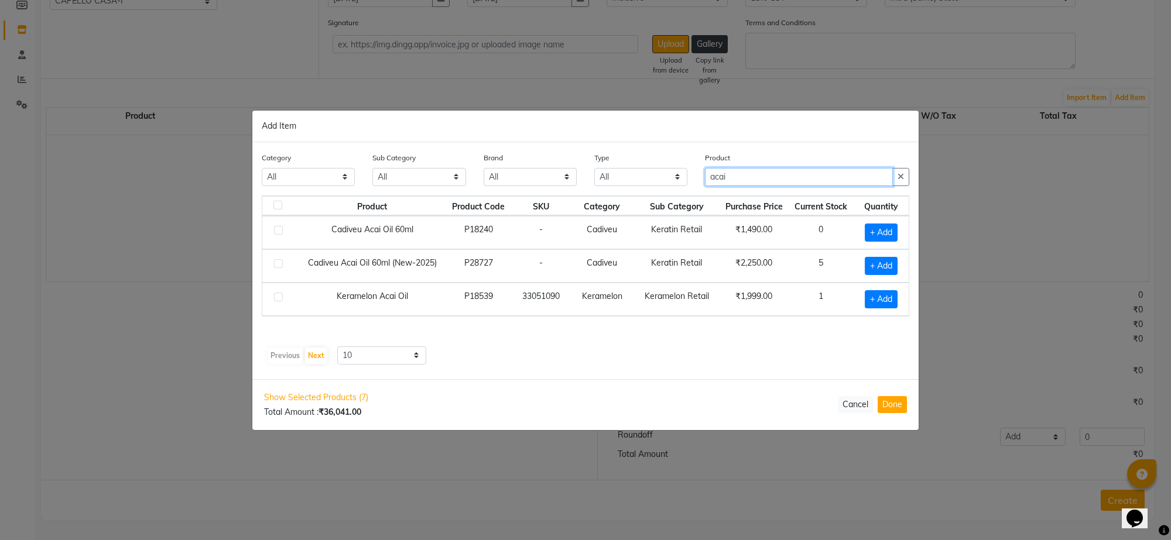
click at [747, 174] on input "acai" at bounding box center [799, 177] width 188 height 18
type input "a"
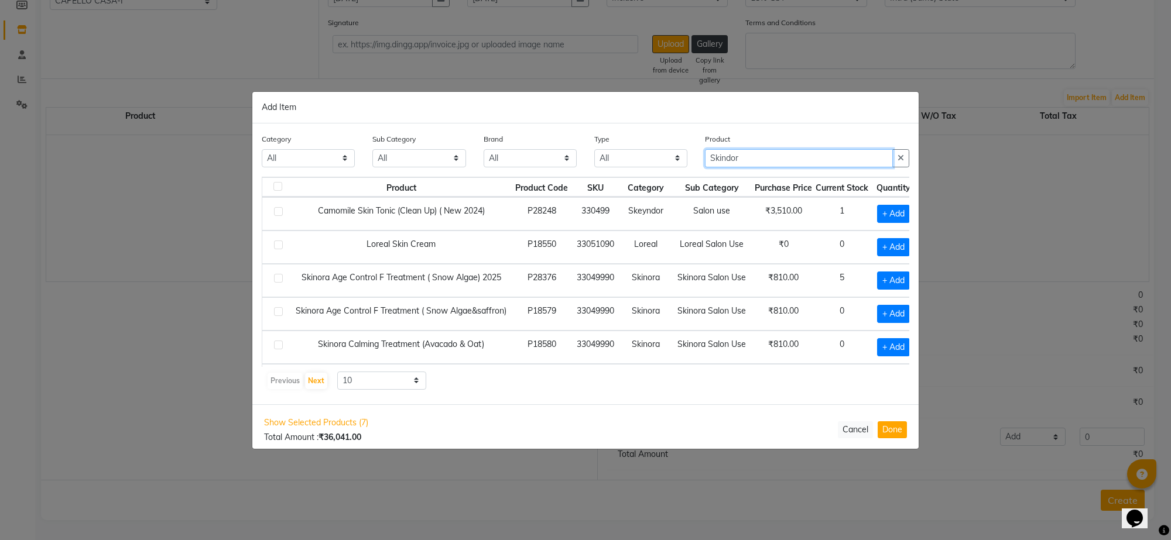
click at [814, 166] on input "Skindor" at bounding box center [799, 158] width 188 height 18
type input "S"
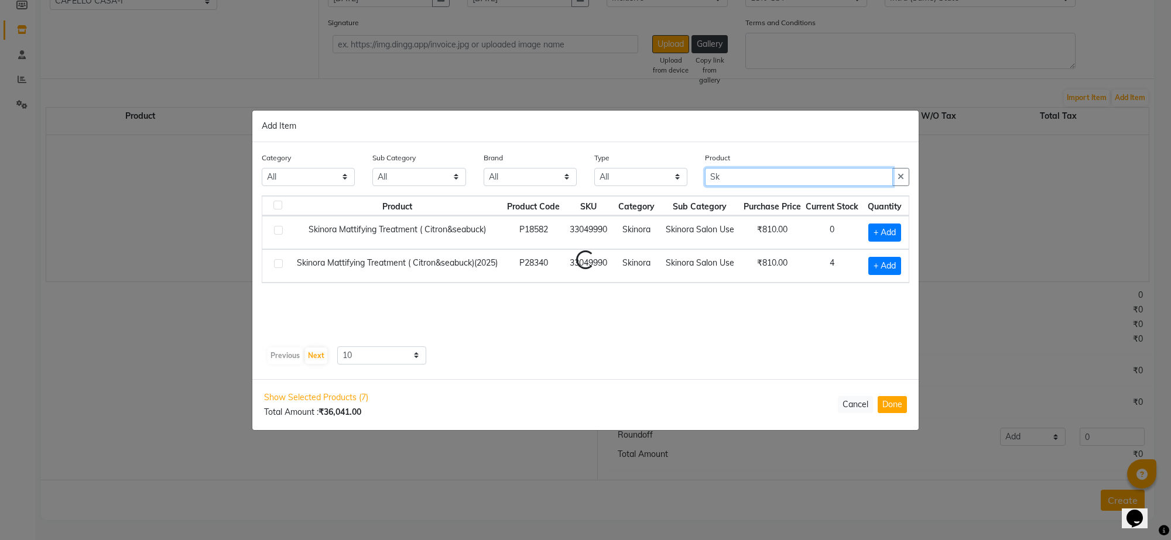
type input "S"
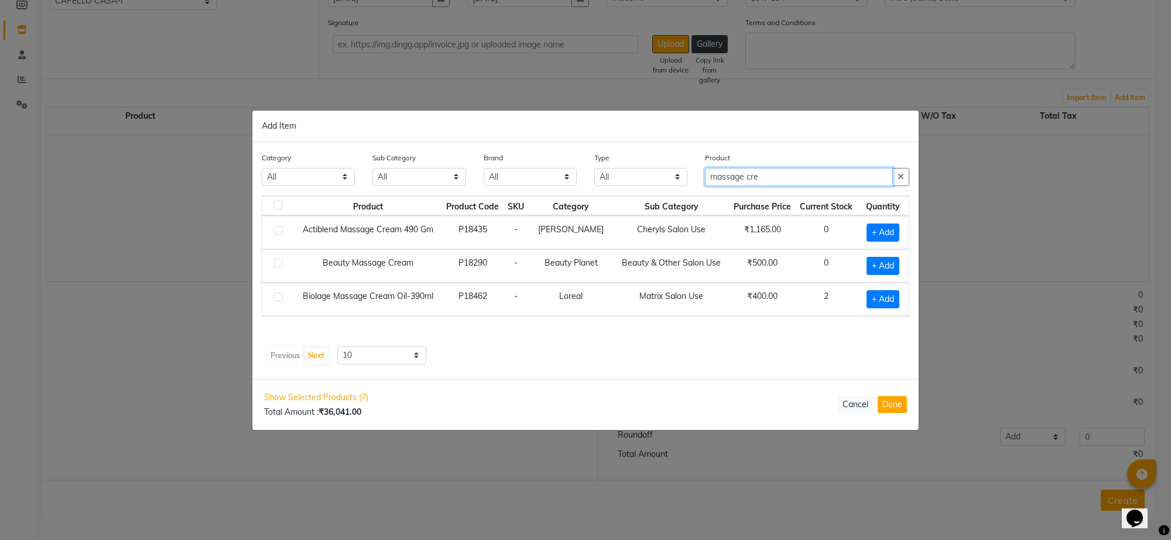
click at [801, 177] on input "massage cre" at bounding box center [799, 177] width 188 height 18
type input "m"
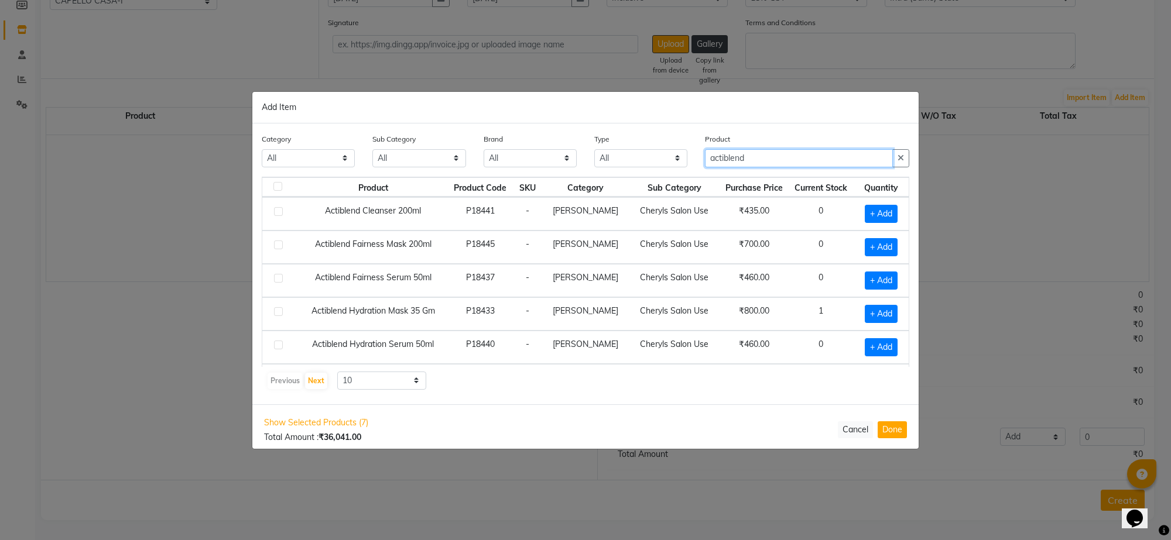
type input "actiblend"
click at [281, 314] on label at bounding box center [278, 311] width 9 height 9
click at [281, 314] on input "checkbox" at bounding box center [278, 312] width 8 height 8
checkbox input "true"
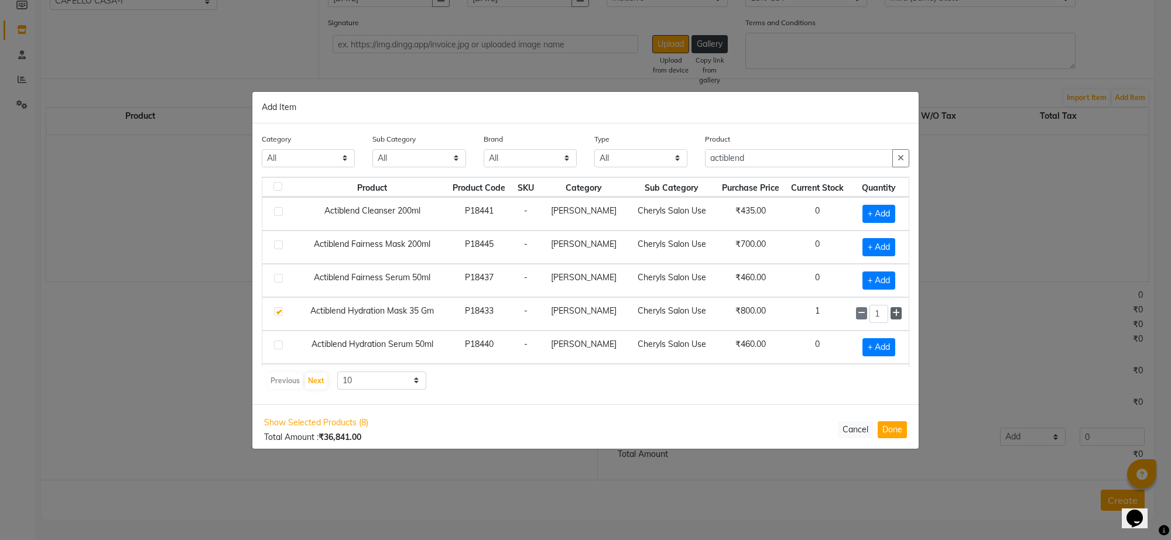
click at [890, 314] on span at bounding box center [895, 313] width 11 height 12
type input "2"
click at [756, 157] on input "actiblend" at bounding box center [799, 158] width 188 height 18
type input "a"
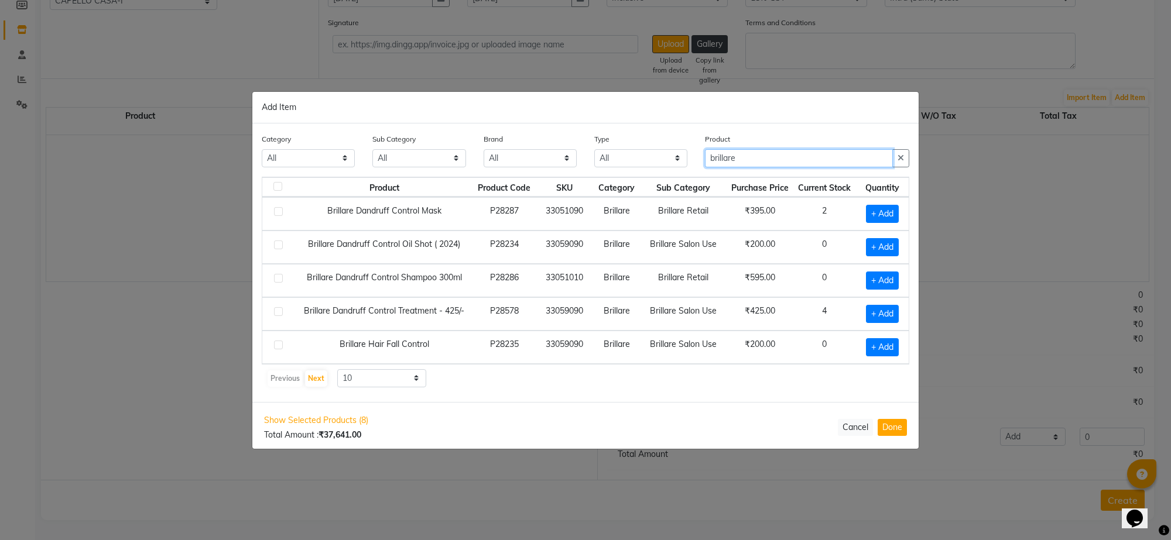
scroll to position [1, 0]
type input "brillare"
click at [278, 312] on label at bounding box center [278, 311] width 9 height 9
click at [278, 312] on input "checkbox" at bounding box center [278, 312] width 8 height 8
checkbox input "true"
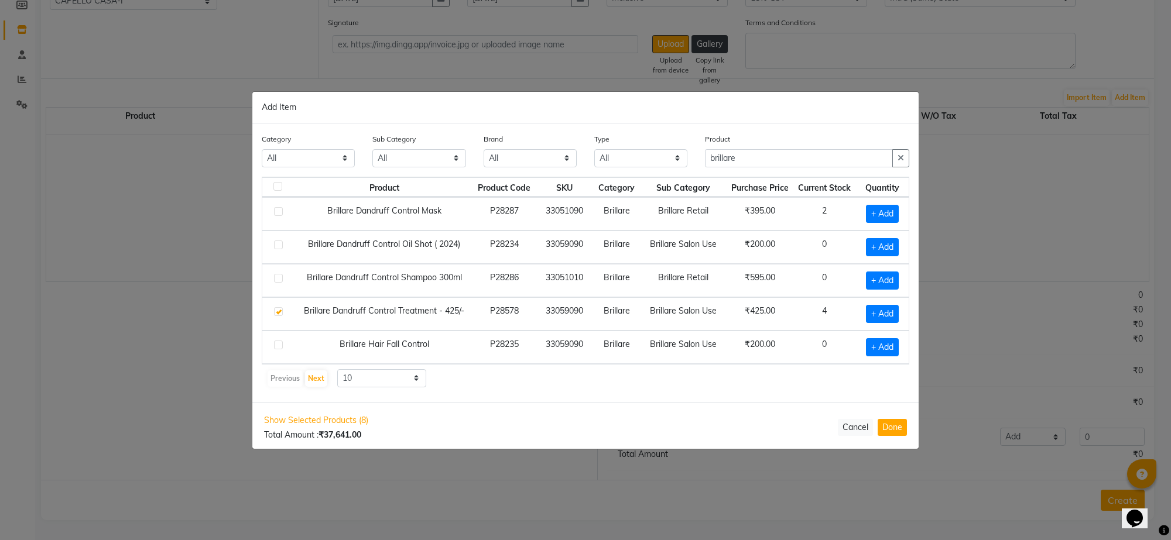
scroll to position [0, 0]
click at [899, 313] on icon at bounding box center [897, 313] width 8 height 8
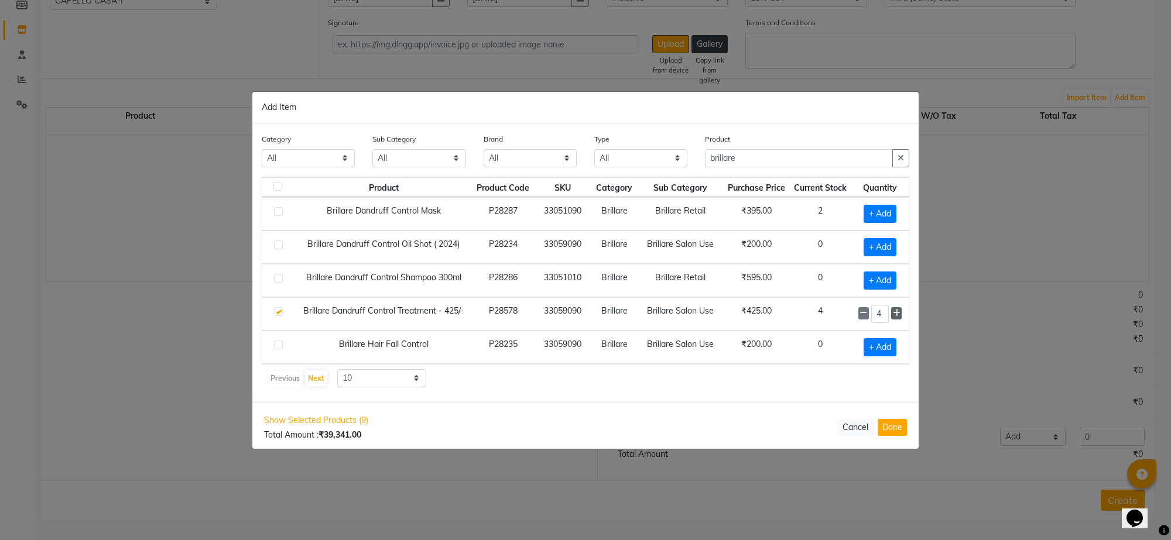
type input "5"
click at [779, 162] on input "brillare" at bounding box center [799, 158] width 188 height 18
type input "b"
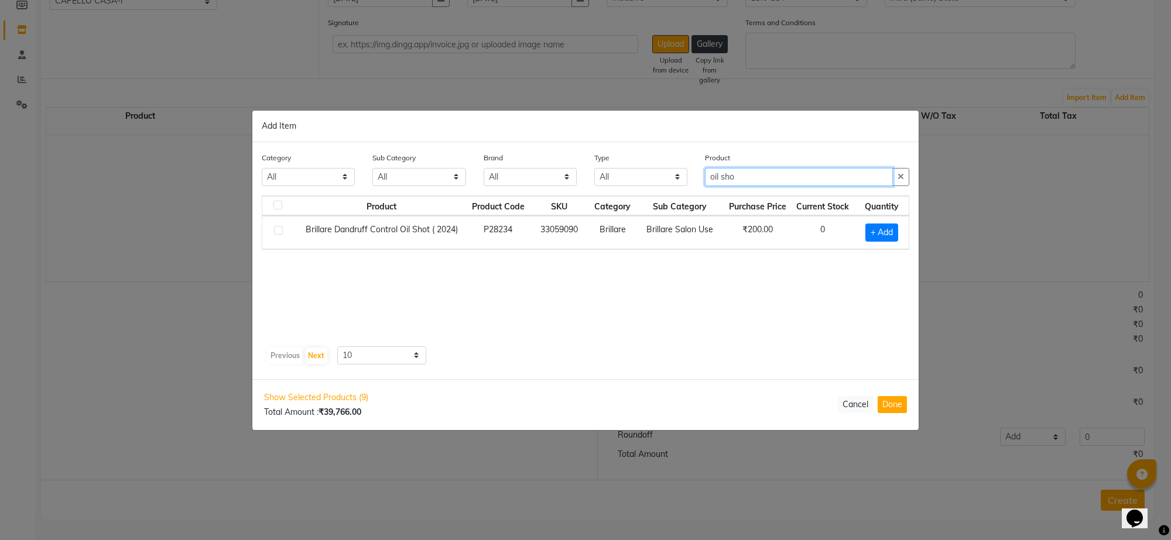
type input "oil sho"
click at [278, 233] on label at bounding box center [278, 230] width 9 height 9
click at [278, 233] on input "checkbox" at bounding box center [278, 231] width 8 height 8
checkbox input "true"
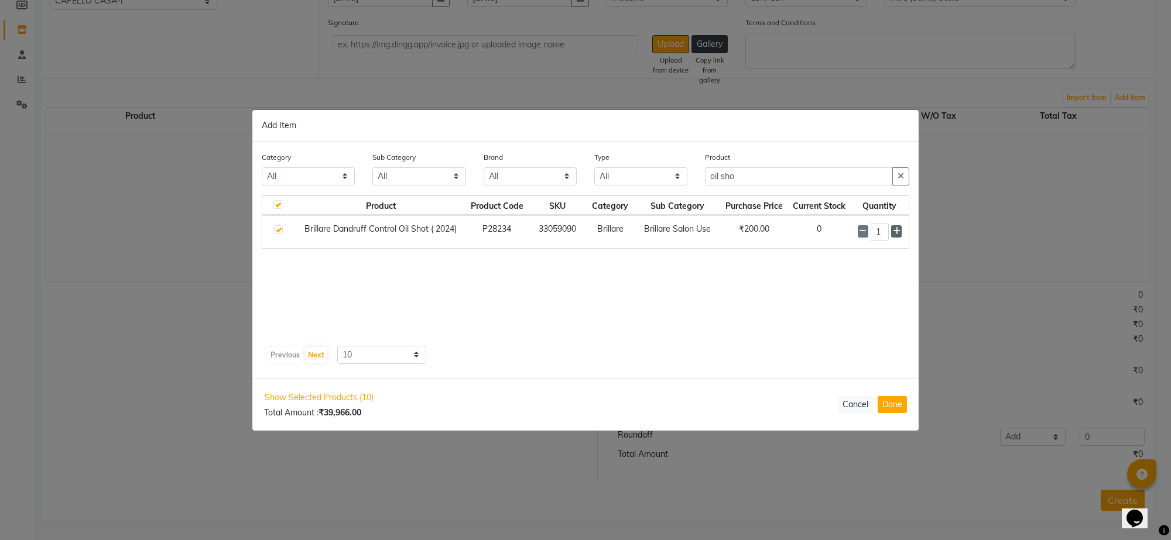
click at [894, 227] on icon at bounding box center [897, 231] width 8 height 8
click at [894, 228] on icon at bounding box center [897, 232] width 8 height 8
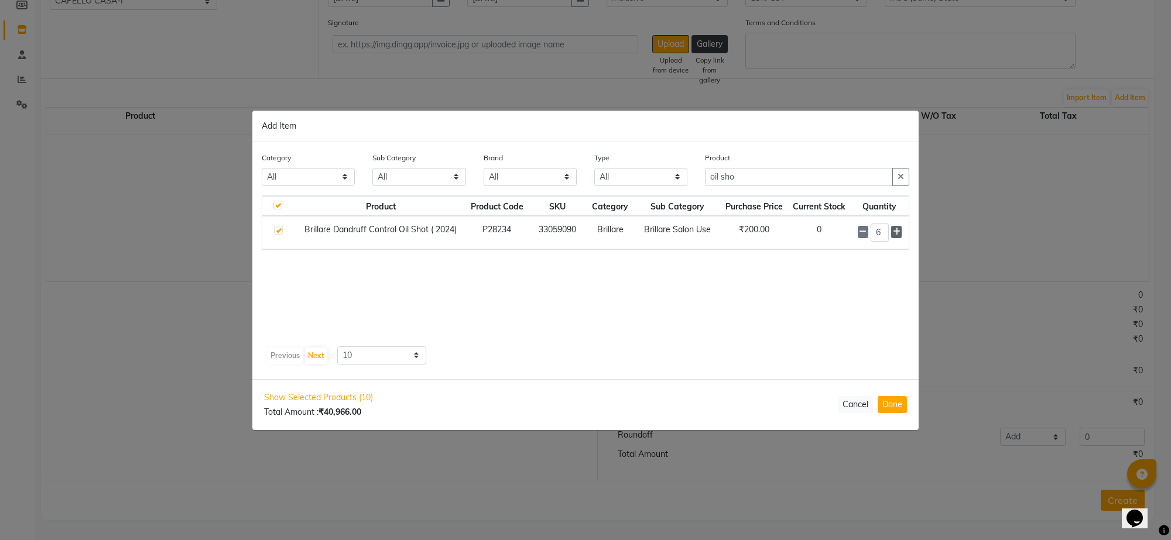
click at [894, 228] on icon at bounding box center [897, 232] width 8 height 8
type input "9"
click at [772, 177] on input "oil sho" at bounding box center [799, 177] width 188 height 18
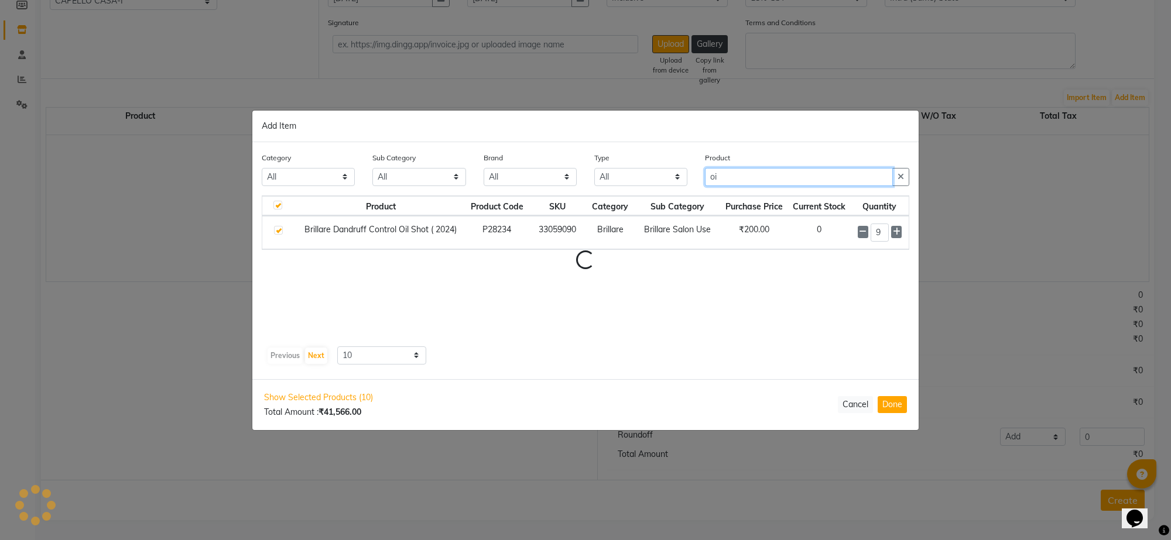
type input "o"
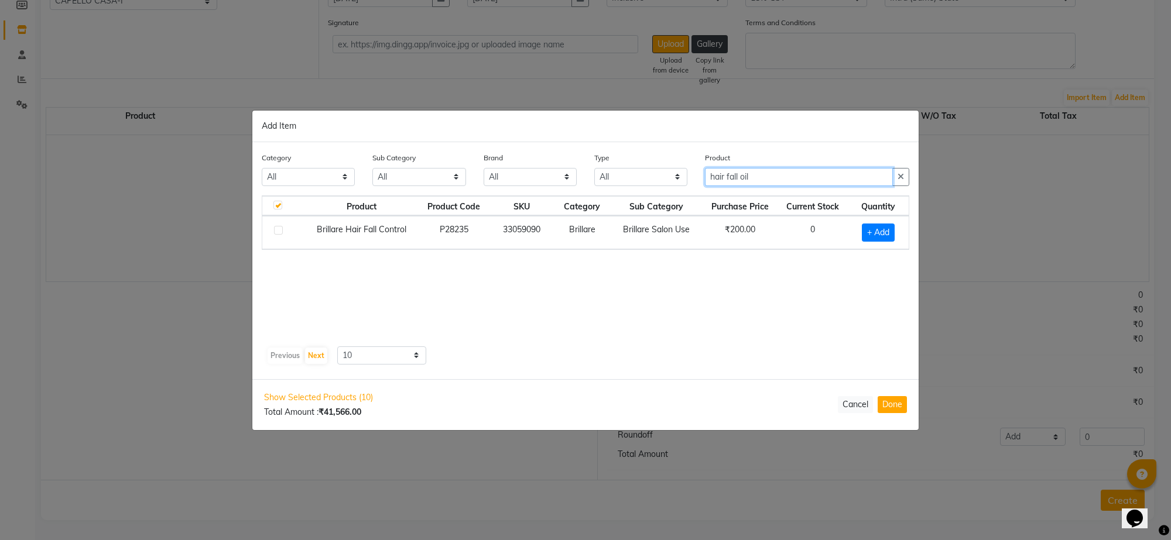
type input "hair fall oil"
click at [279, 230] on label at bounding box center [278, 230] width 9 height 9
click at [279, 230] on input "checkbox" at bounding box center [278, 231] width 8 height 8
checkbox input "true"
click at [892, 229] on icon at bounding box center [893, 232] width 8 height 8
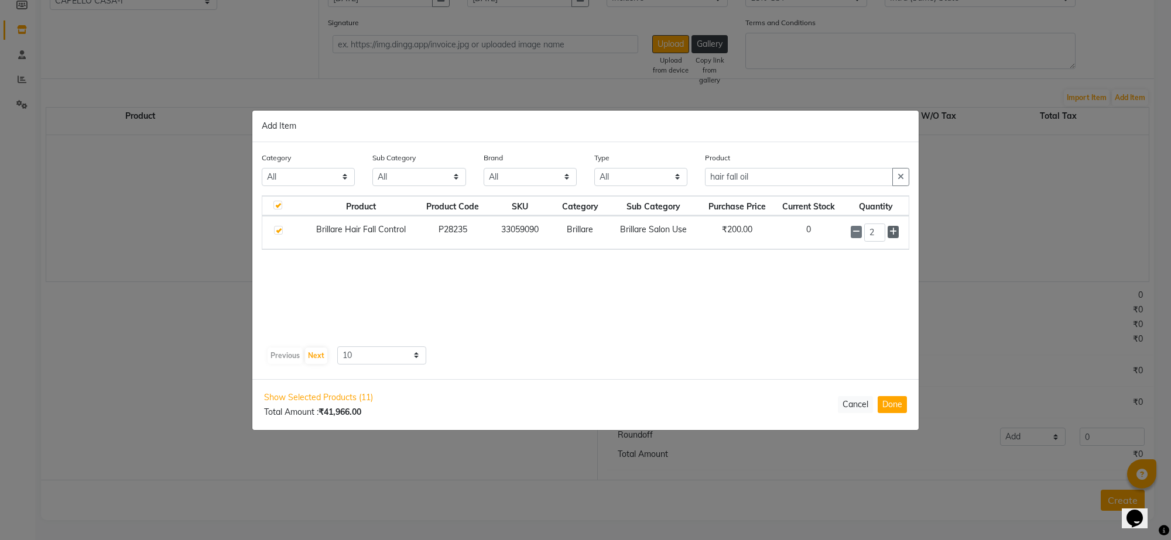
click at [892, 229] on icon at bounding box center [893, 232] width 8 height 8
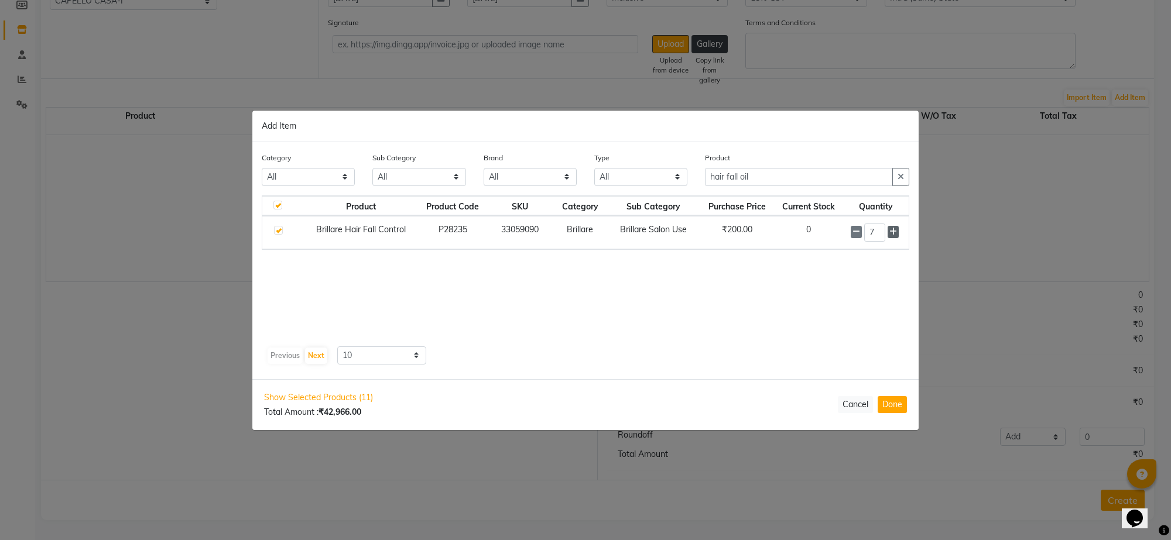
click at [892, 229] on icon at bounding box center [893, 232] width 8 height 8
click at [851, 231] on span at bounding box center [856, 232] width 11 height 12
click at [896, 228] on icon at bounding box center [893, 232] width 8 height 8
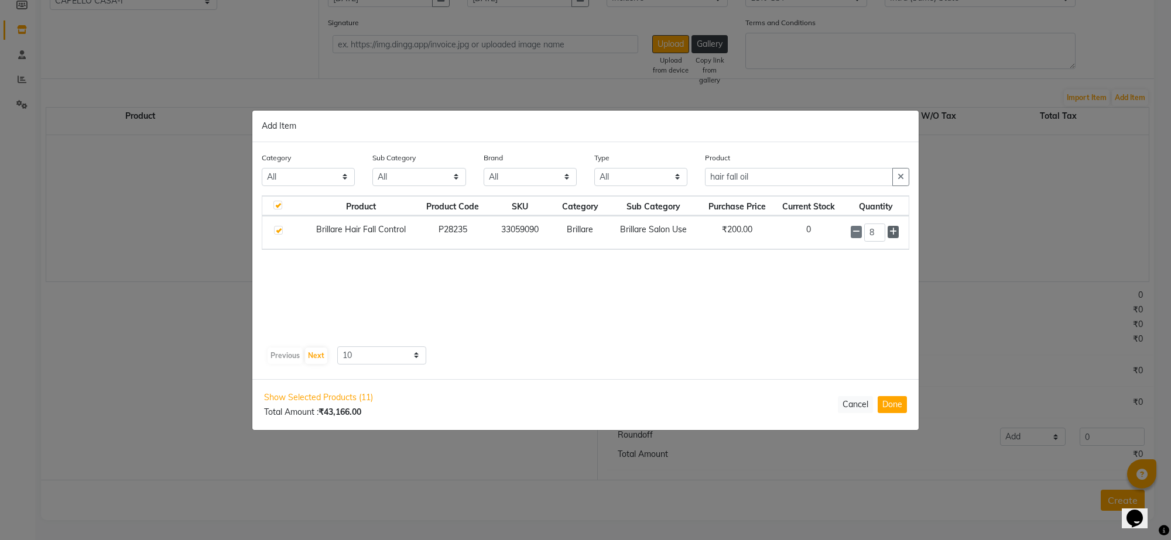
click at [896, 228] on icon at bounding box center [893, 232] width 8 height 8
type input "9"
click at [762, 176] on input "hair fall oil" at bounding box center [799, 177] width 188 height 18
type input "h"
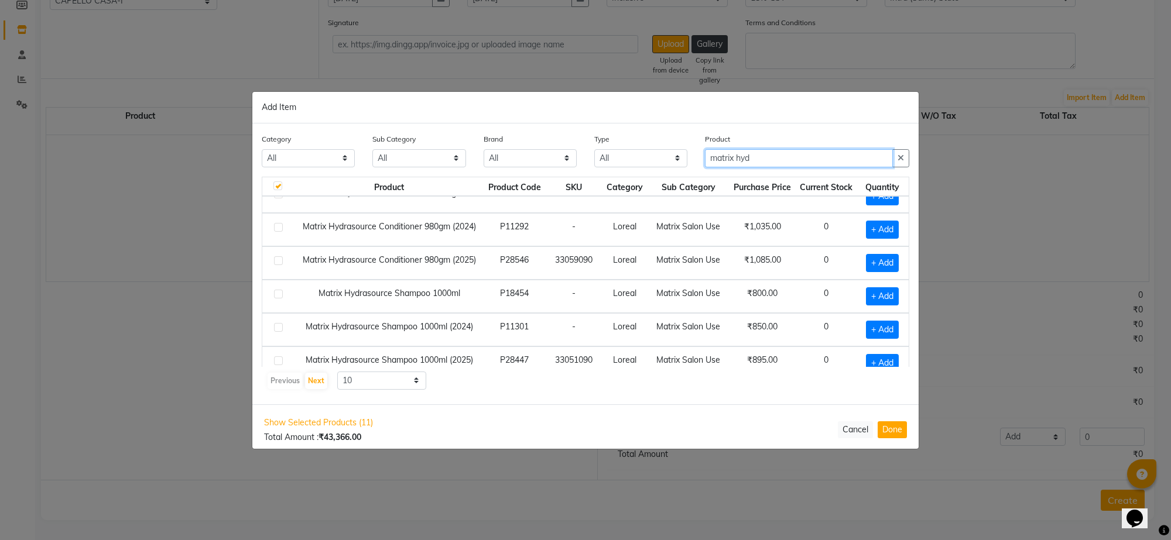
scroll to position [34, 0]
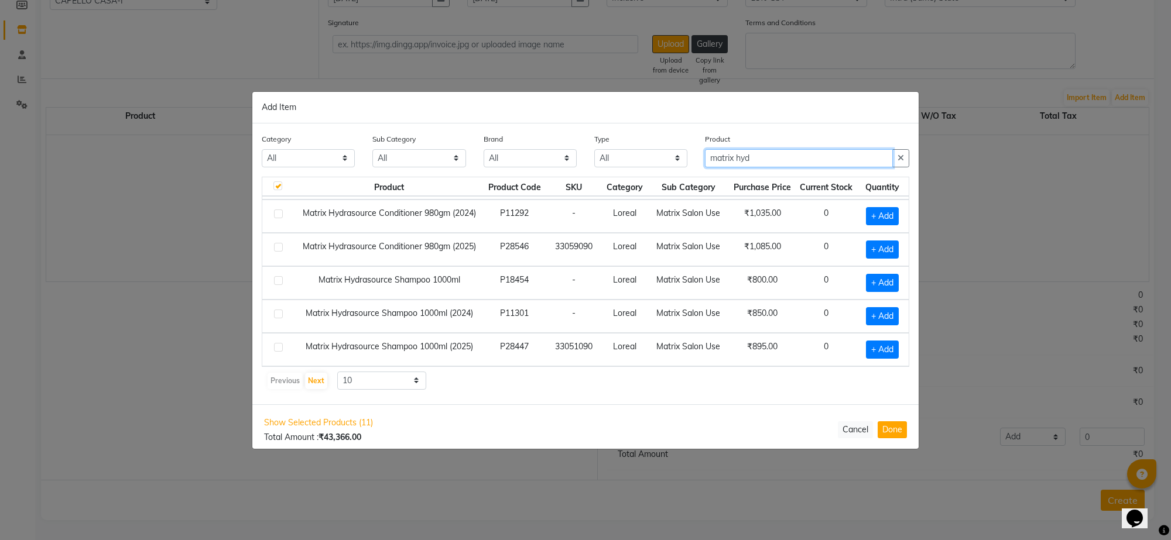
type input "matrix hyd"
click at [275, 347] on label at bounding box center [278, 347] width 9 height 9
click at [275, 347] on input "checkbox" at bounding box center [278, 348] width 8 height 8
checkbox input "true"
checkbox input "false"
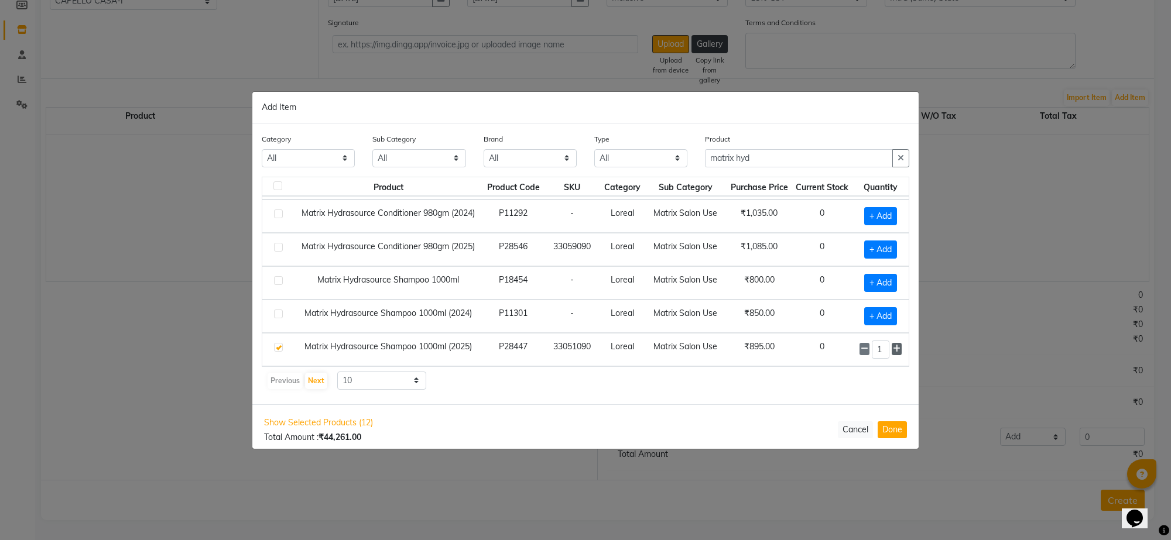
click at [893, 346] on icon at bounding box center [897, 349] width 8 height 8
type input "3"
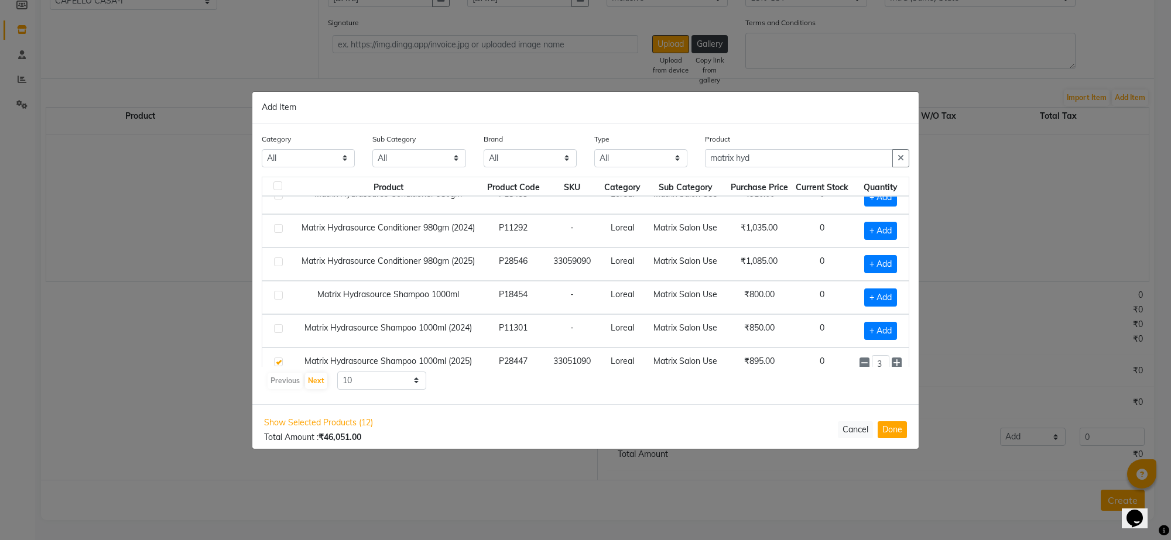
scroll to position [0, 0]
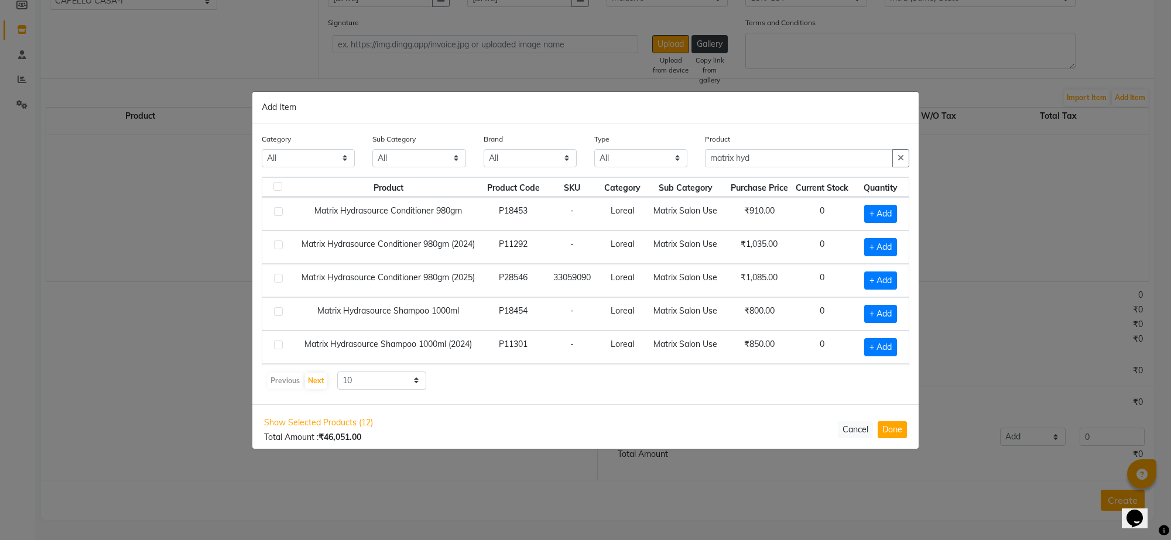
click at [280, 279] on label at bounding box center [278, 278] width 9 height 9
click at [280, 279] on input "checkbox" at bounding box center [278, 279] width 8 height 8
checkbox input "true"
click at [893, 282] on icon at bounding box center [897, 280] width 8 height 8
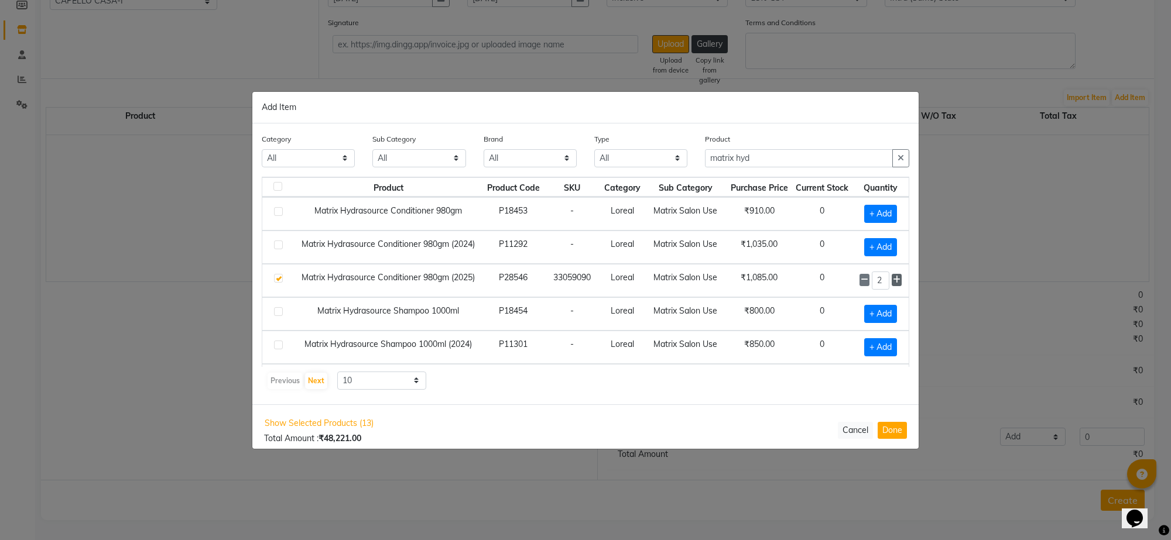
type input "3"
click at [767, 156] on input "matrix hyd" at bounding box center [799, 158] width 188 height 18
click at [277, 281] on label at bounding box center [278, 278] width 9 height 9
click at [277, 281] on input "checkbox" at bounding box center [278, 279] width 8 height 8
checkbox input "false"
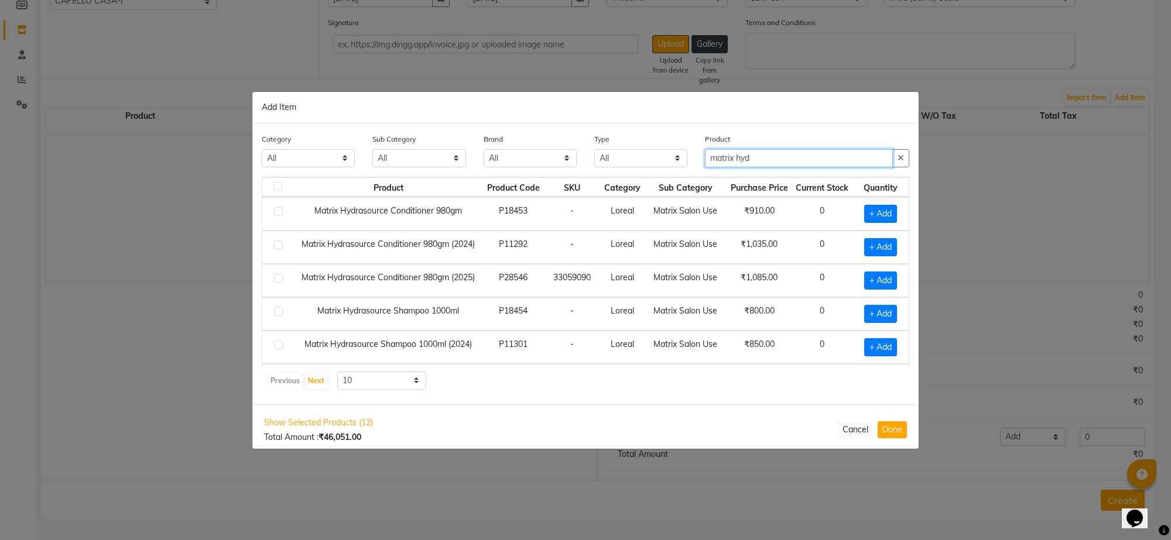
click at [794, 164] on input "matrix hyd" at bounding box center [799, 158] width 188 height 18
type input "m"
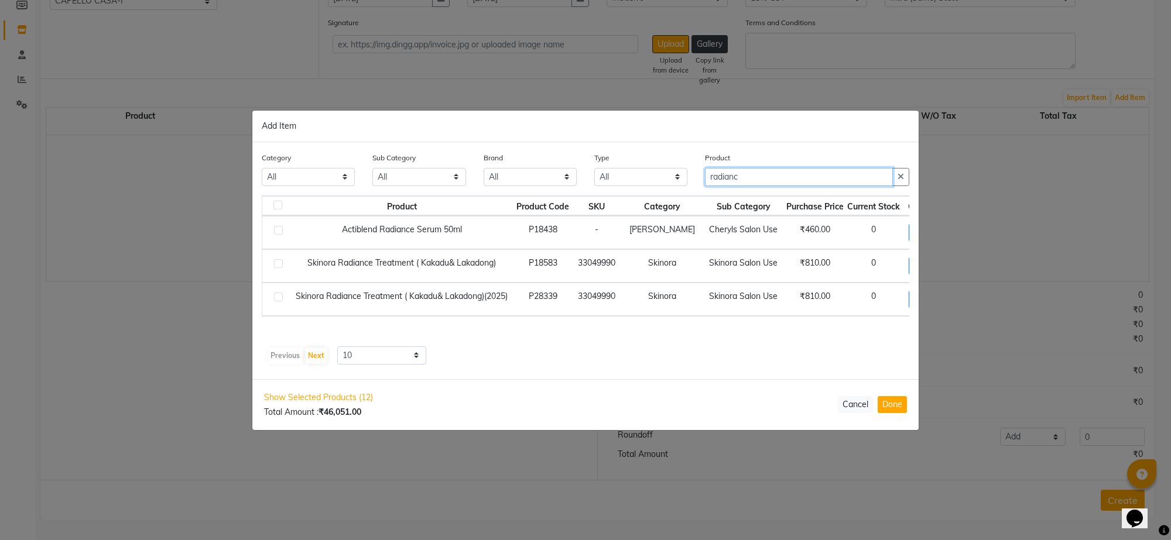
type input "radianc"
click at [279, 297] on label at bounding box center [278, 297] width 9 height 9
click at [279, 297] on input "checkbox" at bounding box center [278, 298] width 8 height 8
checkbox input "true"
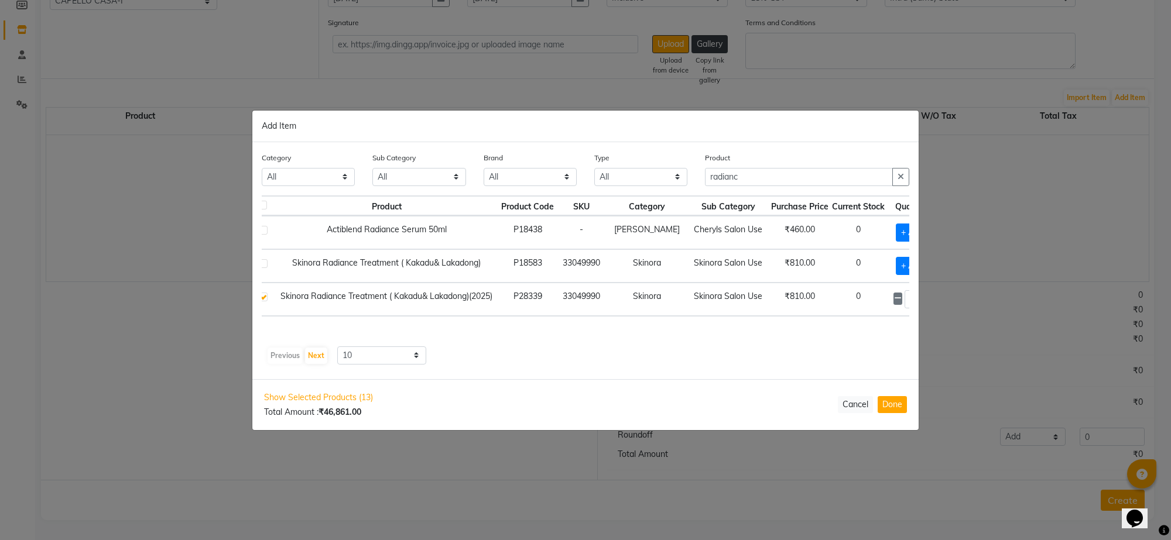
click at [923, 300] on icon at bounding box center [927, 298] width 8 height 8
click at [923, 297] on icon at bounding box center [927, 298] width 8 height 8
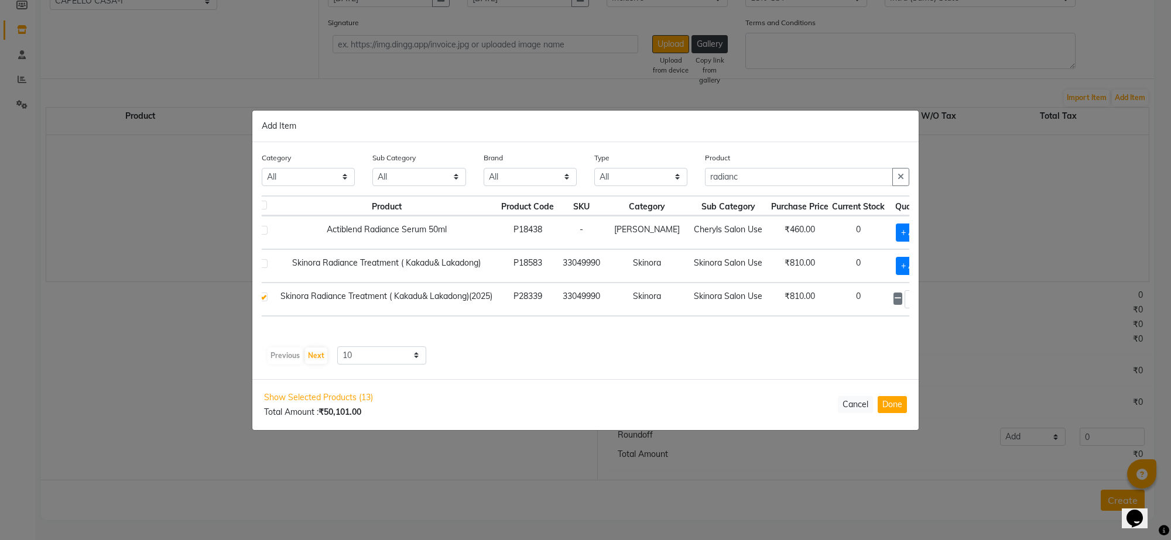
click at [923, 297] on icon at bounding box center [927, 298] width 8 height 8
click at [894, 301] on icon at bounding box center [898, 298] width 8 height 8
click at [923, 302] on icon at bounding box center [927, 298] width 8 height 8
click at [923, 300] on icon at bounding box center [927, 298] width 8 height 8
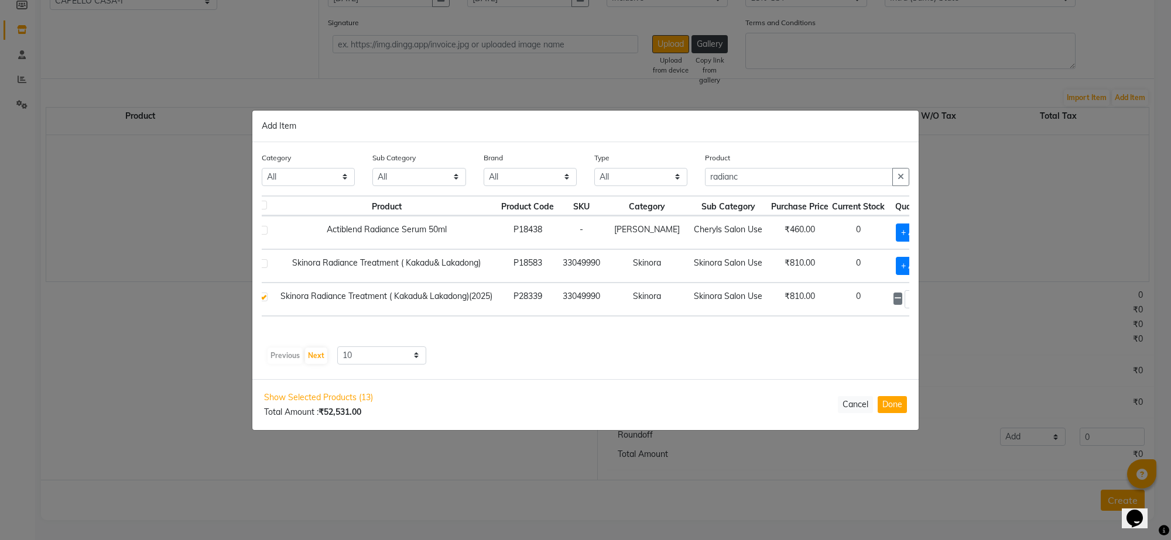
type input "9"
click at [788, 184] on input "radianc" at bounding box center [799, 177] width 188 height 18
type input "r"
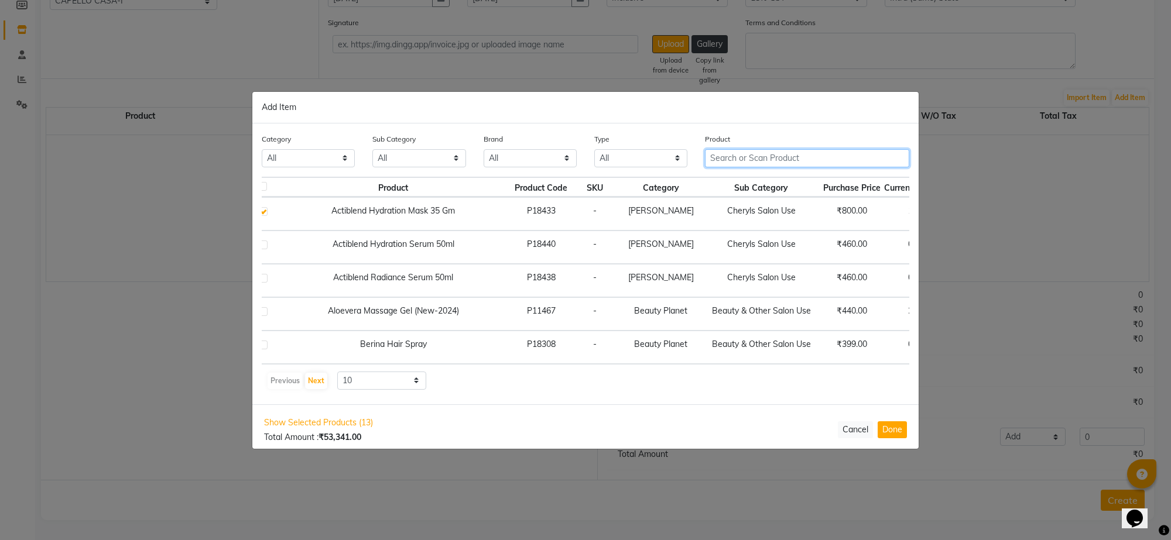
scroll to position [0, 0]
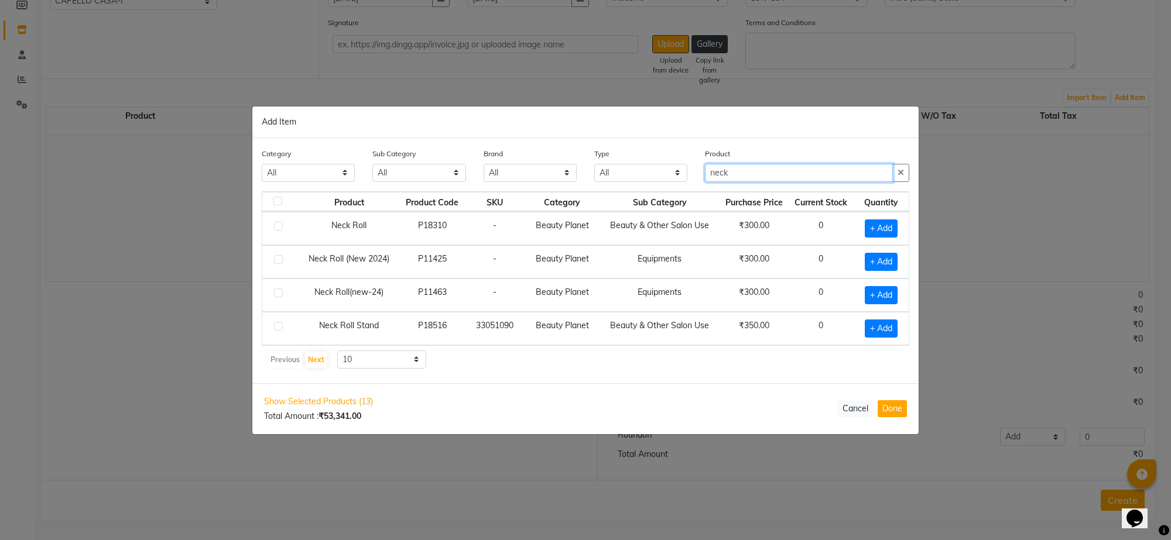
type input "neck"
click at [281, 224] on label at bounding box center [278, 226] width 9 height 9
click at [281, 224] on input "checkbox" at bounding box center [278, 227] width 8 height 8
checkbox input "true"
click at [894, 224] on icon at bounding box center [896, 228] width 8 height 8
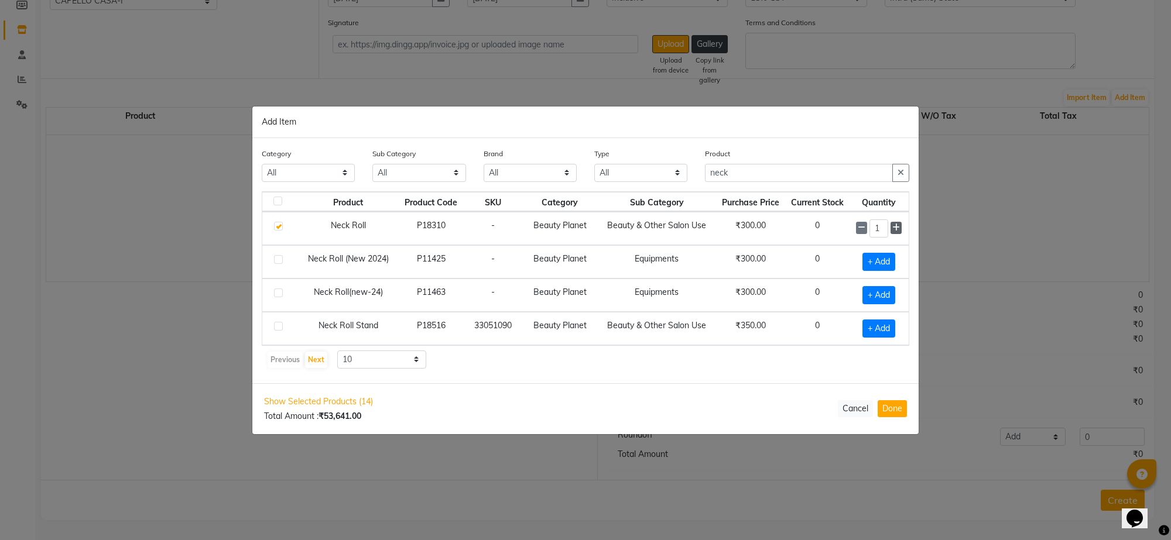
type input "2"
click at [749, 166] on input "neck" at bounding box center [799, 173] width 188 height 18
type input "n"
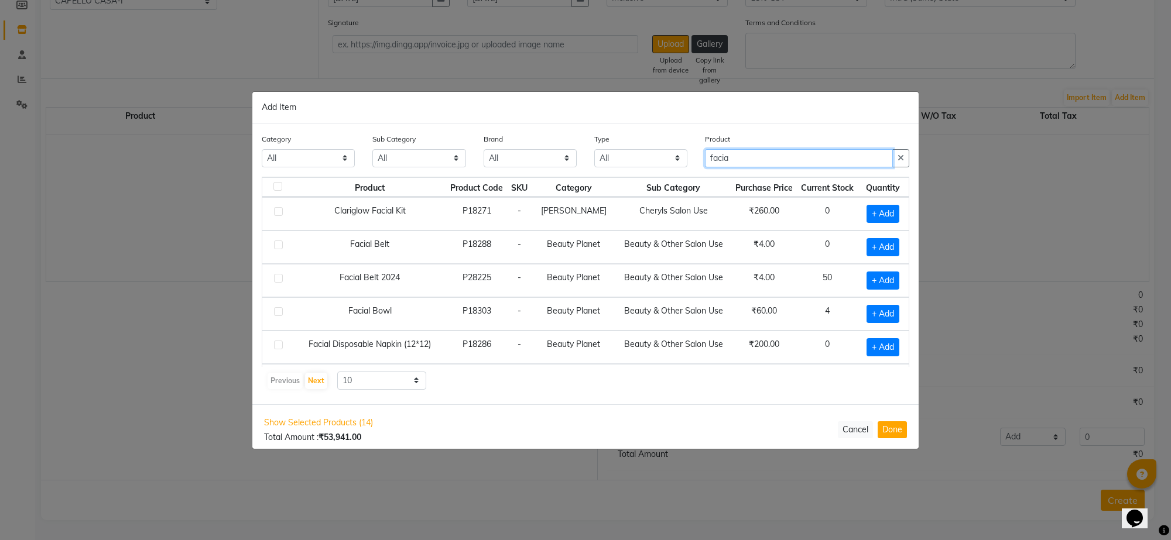
type input "facia"
click at [279, 280] on label at bounding box center [278, 278] width 9 height 9
click at [279, 280] on input "checkbox" at bounding box center [278, 279] width 8 height 8
checkbox input "true"
click at [893, 279] on icon at bounding box center [897, 280] width 8 height 8
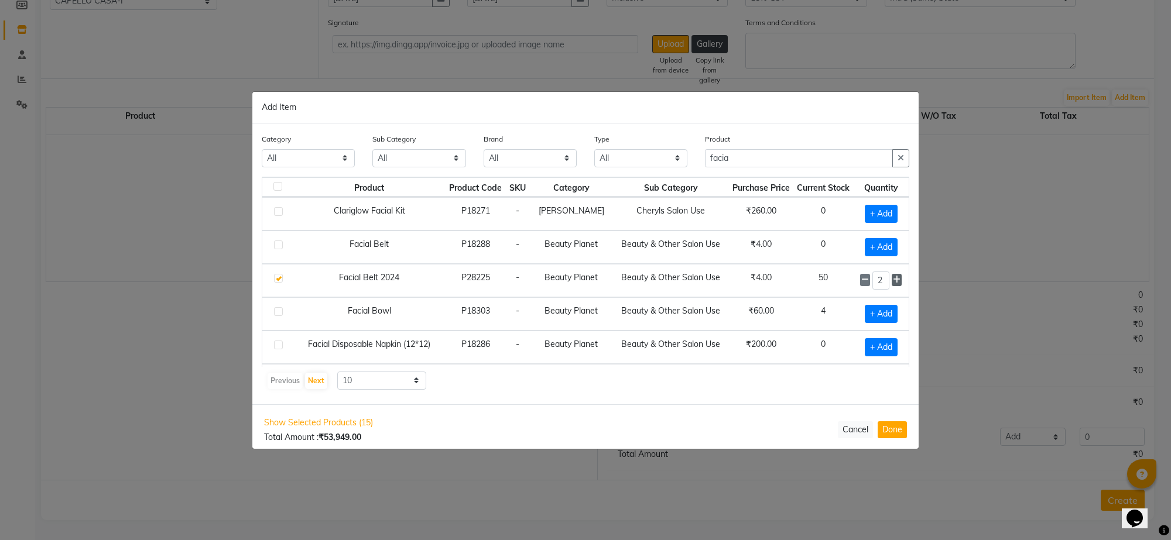
click at [893, 279] on icon at bounding box center [897, 280] width 8 height 8
click at [762, 159] on input "facia" at bounding box center [799, 158] width 188 height 18
click at [861, 282] on icon at bounding box center [865, 280] width 8 height 8
type input "2"
click at [763, 145] on div "Product facia" at bounding box center [807, 150] width 204 height 35
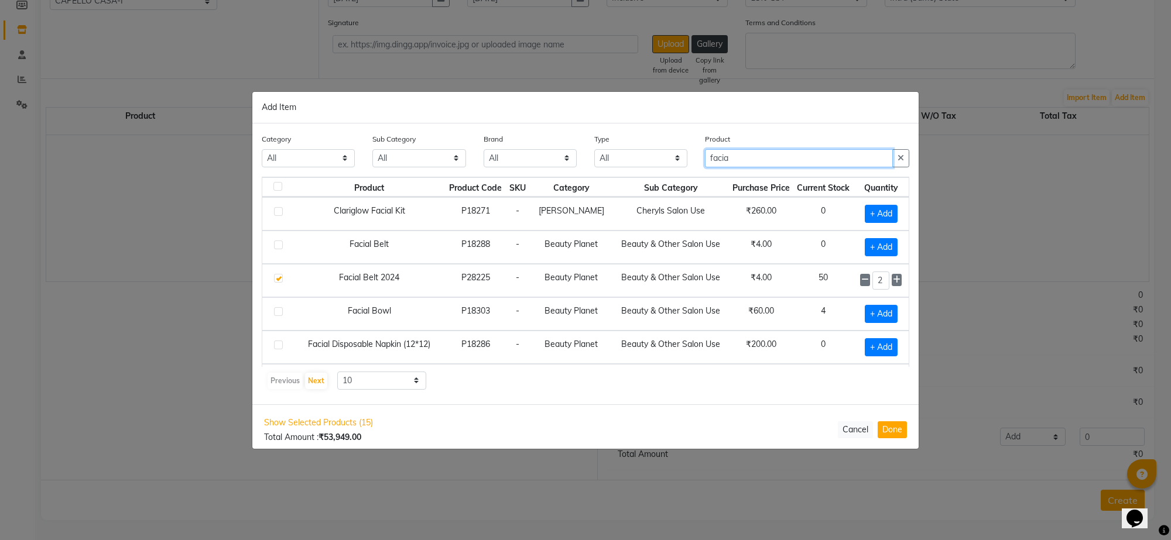
click at [763, 153] on input "facia" at bounding box center [799, 158] width 188 height 18
type input "f"
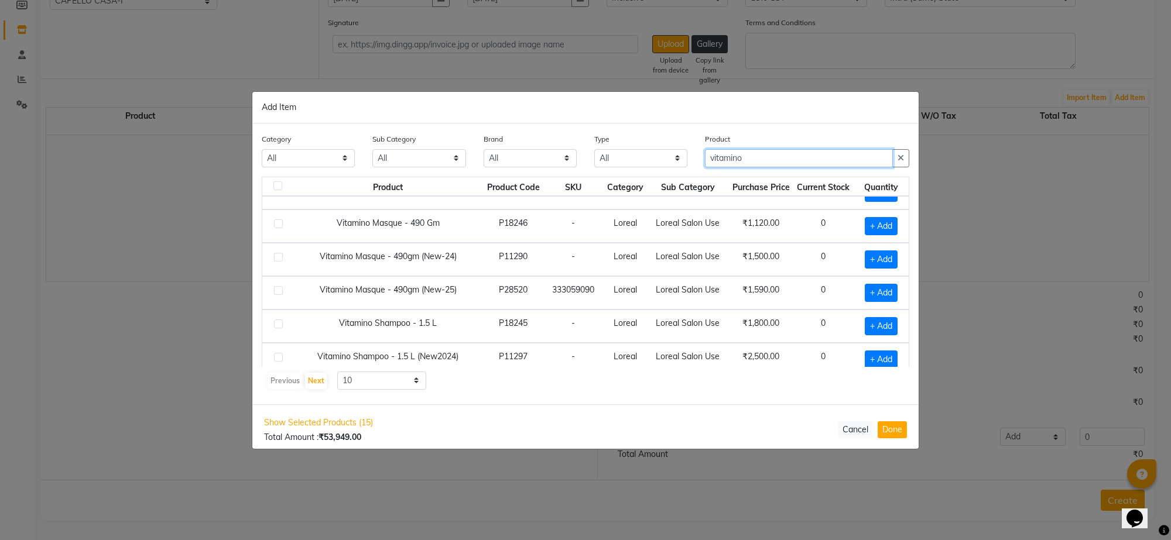
scroll to position [146, 0]
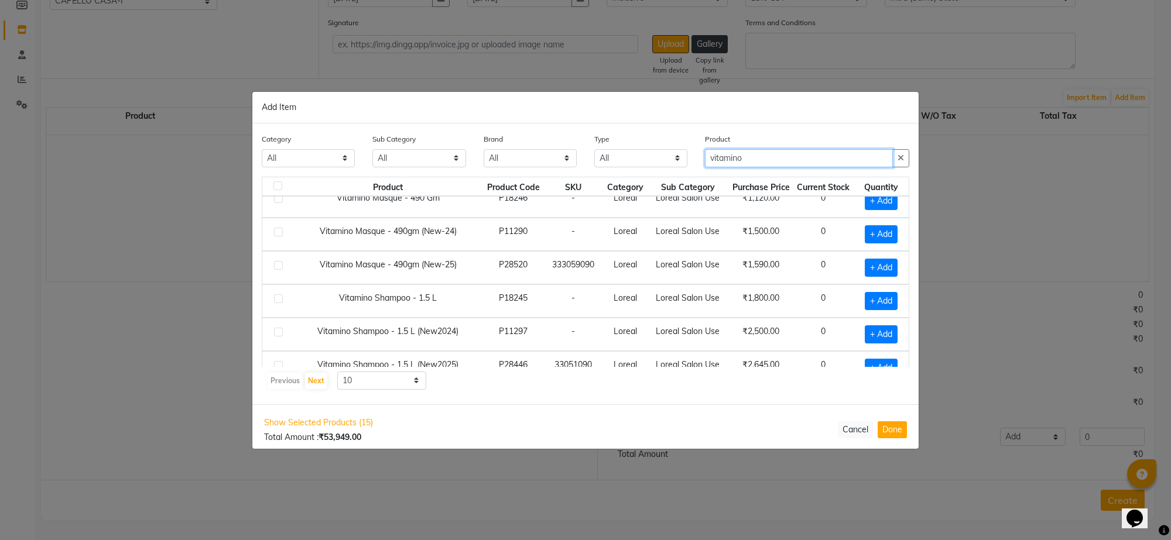
type input "vitamino"
click at [281, 268] on label at bounding box center [278, 265] width 9 height 9
click at [281, 268] on input "checkbox" at bounding box center [278, 266] width 8 height 8
checkbox input "true"
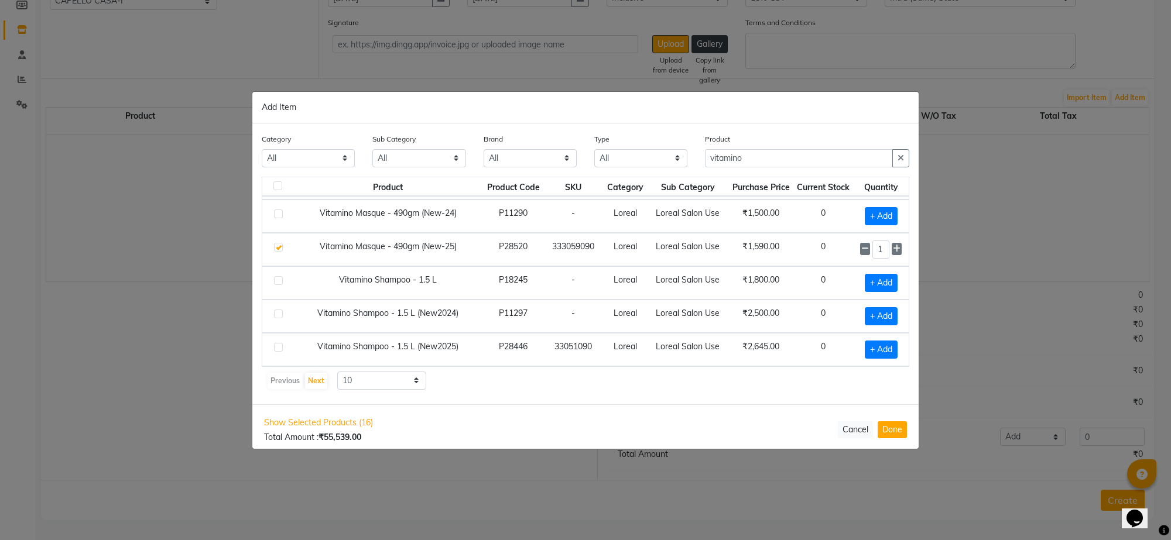
click at [280, 279] on label at bounding box center [278, 280] width 9 height 9
click at [280, 279] on input "checkbox" at bounding box center [278, 281] width 8 height 8
click at [280, 278] on label at bounding box center [278, 280] width 9 height 9
click at [280, 278] on input "checkbox" at bounding box center [278, 281] width 8 height 8
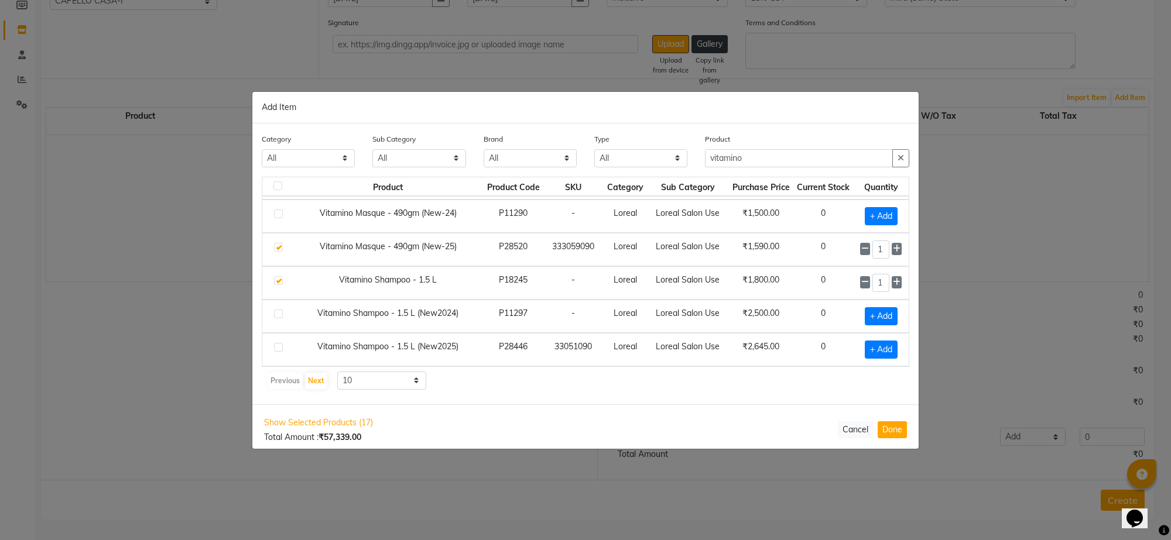
checkbox input "false"
click at [276, 348] on label at bounding box center [278, 347] width 9 height 9
click at [276, 348] on input "checkbox" at bounding box center [278, 348] width 8 height 8
checkbox input "true"
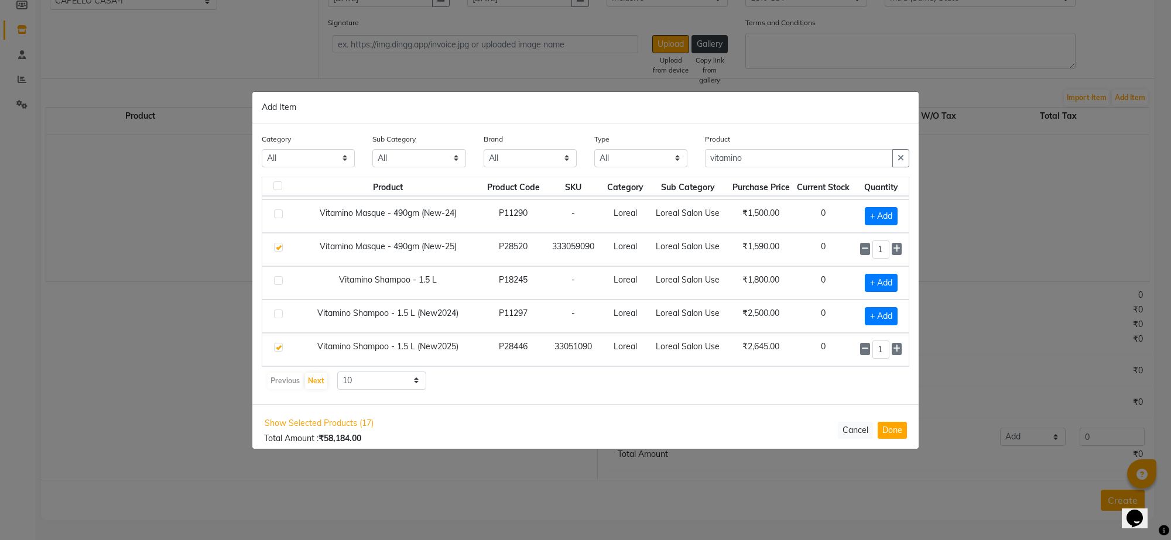
scroll to position [169, 0]
click at [781, 161] on input "vitamino" at bounding box center [799, 158] width 188 height 18
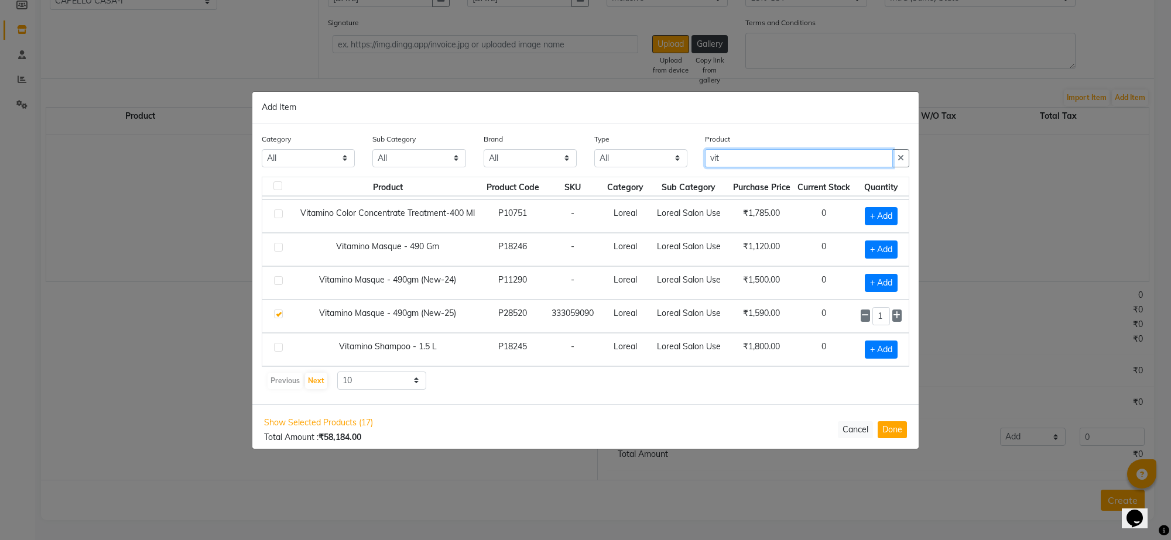
scroll to position [170, 0]
type input "v"
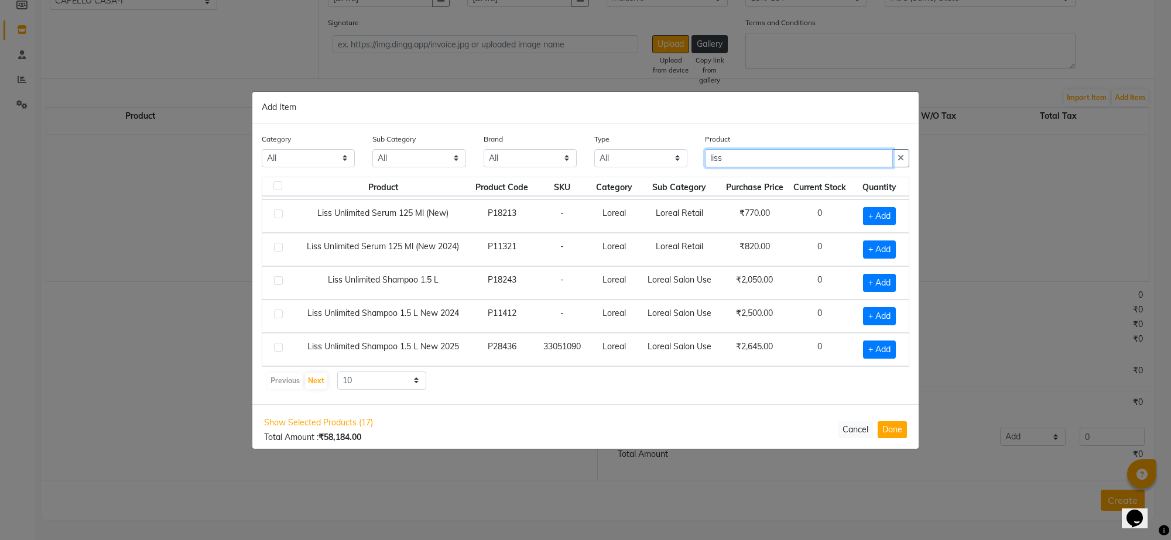
type input "liss"
click at [276, 346] on label at bounding box center [278, 347] width 9 height 9
click at [276, 346] on input "checkbox" at bounding box center [278, 348] width 8 height 8
checkbox input "true"
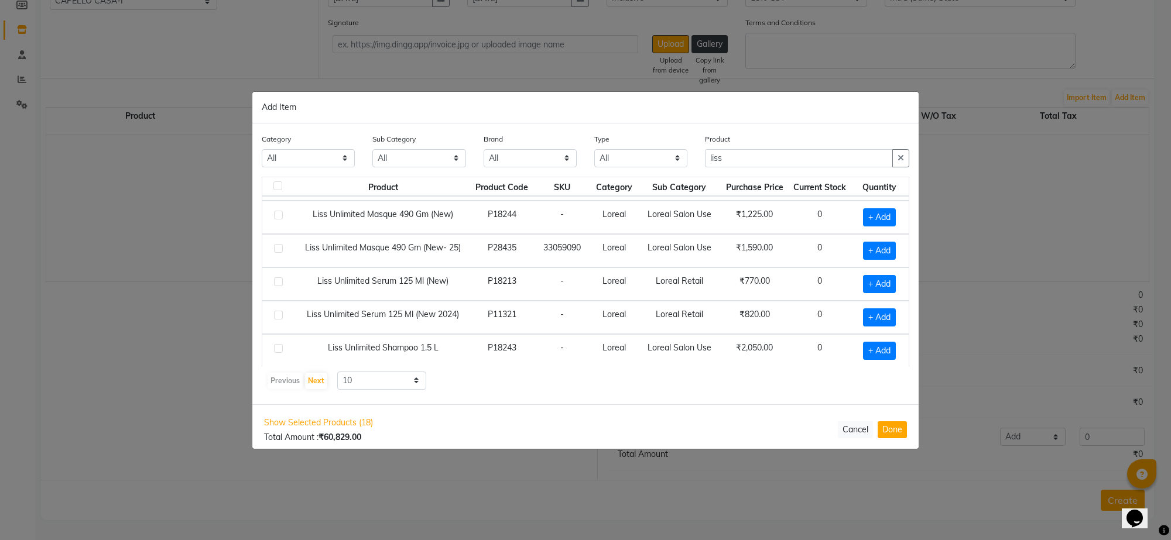
click at [278, 249] on label at bounding box center [278, 248] width 9 height 9
click at [278, 249] on input "checkbox" at bounding box center [278, 249] width 8 height 8
checkbox input "true"
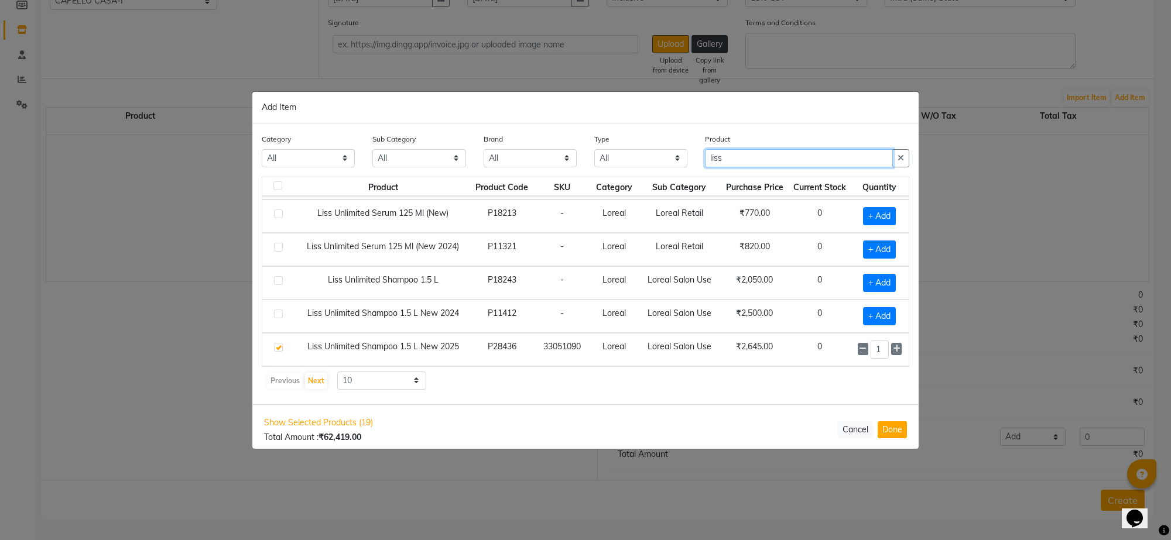
click at [747, 154] on input "liss" at bounding box center [799, 158] width 188 height 18
type input "l"
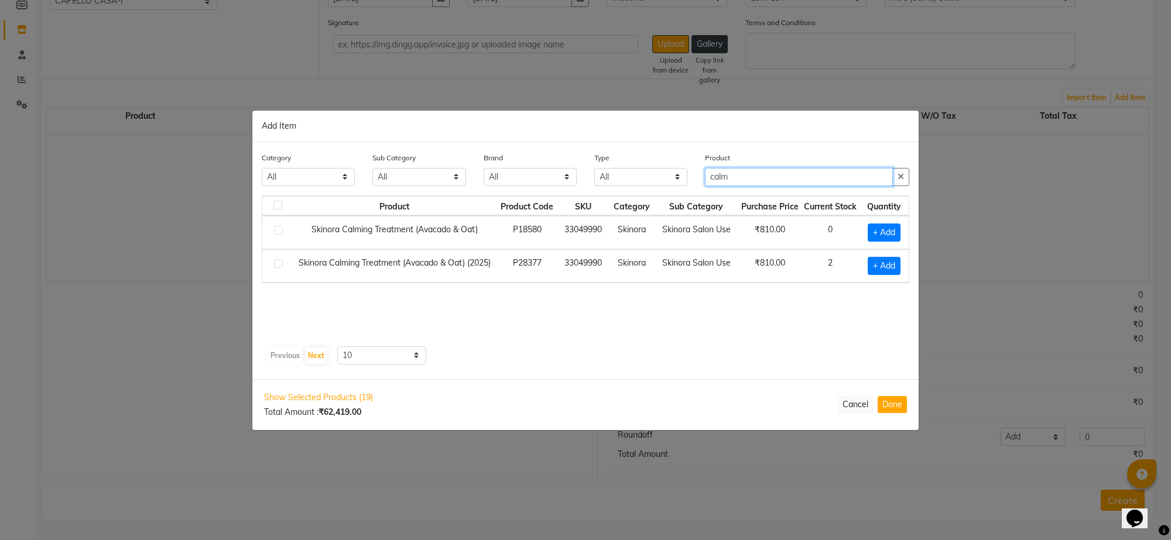
scroll to position [0, 0]
type input "calmi"
click at [275, 264] on label at bounding box center [278, 263] width 9 height 9
click at [275, 264] on input "checkbox" at bounding box center [278, 264] width 8 height 8
checkbox input "true"
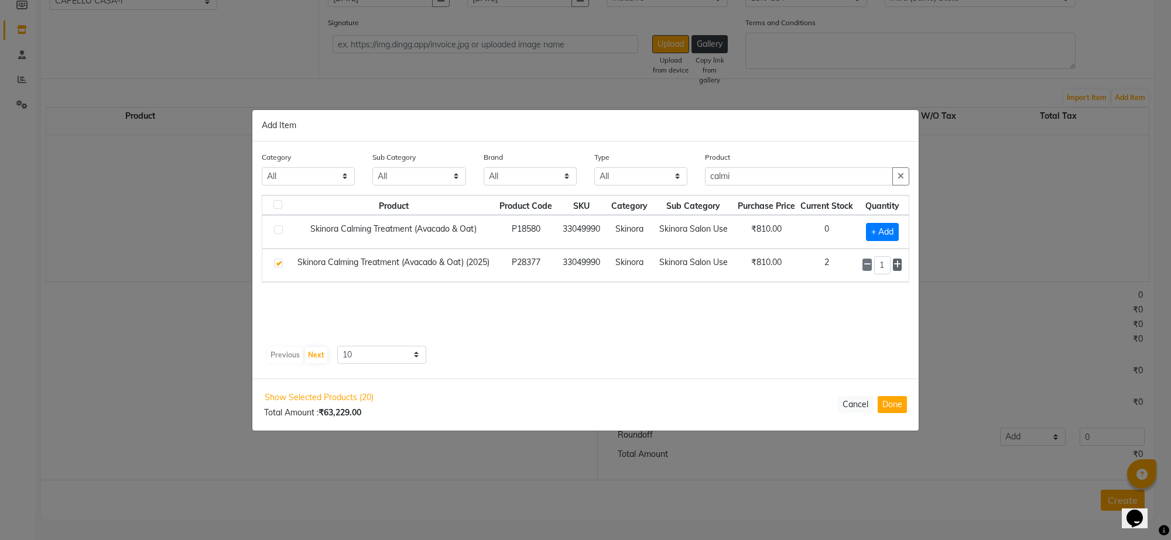
click at [896, 268] on icon at bounding box center [897, 264] width 8 height 8
click at [896, 268] on icon at bounding box center [897, 265] width 8 height 8
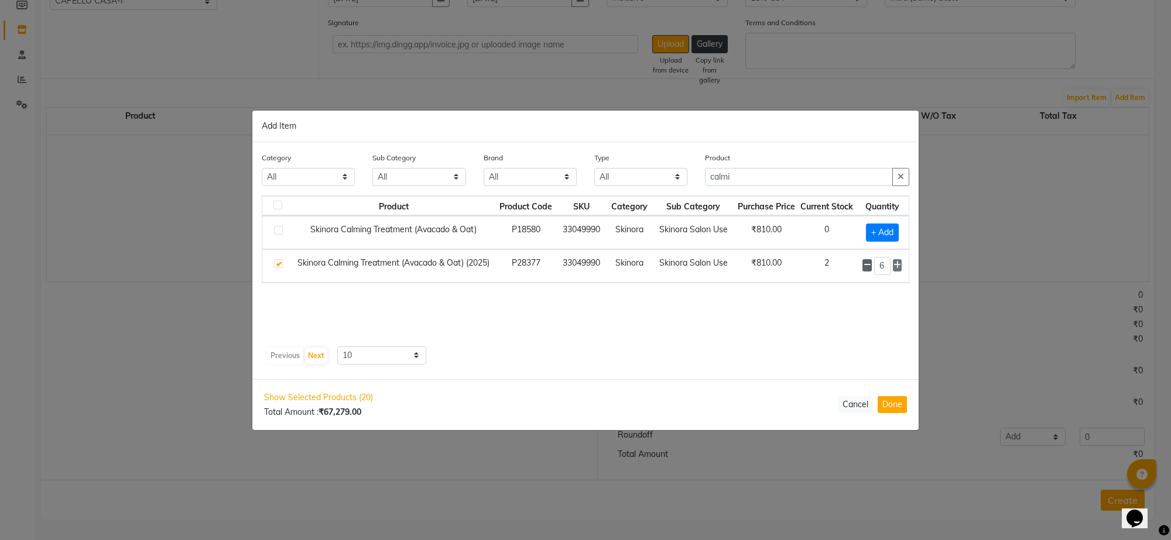
click at [866, 264] on icon at bounding box center [867, 265] width 8 height 8
click at [764, 177] on input "calmi" at bounding box center [799, 177] width 188 height 18
click at [897, 265] on icon at bounding box center [897, 265] width 8 height 8
type input "7"
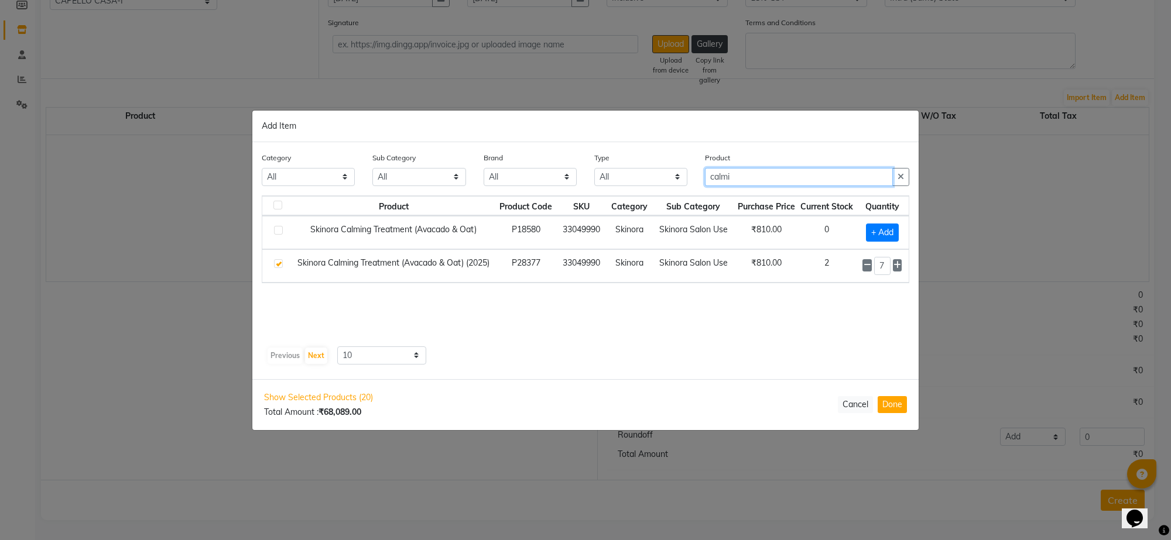
click at [776, 184] on input "calmi" at bounding box center [799, 177] width 188 height 18
type input "c"
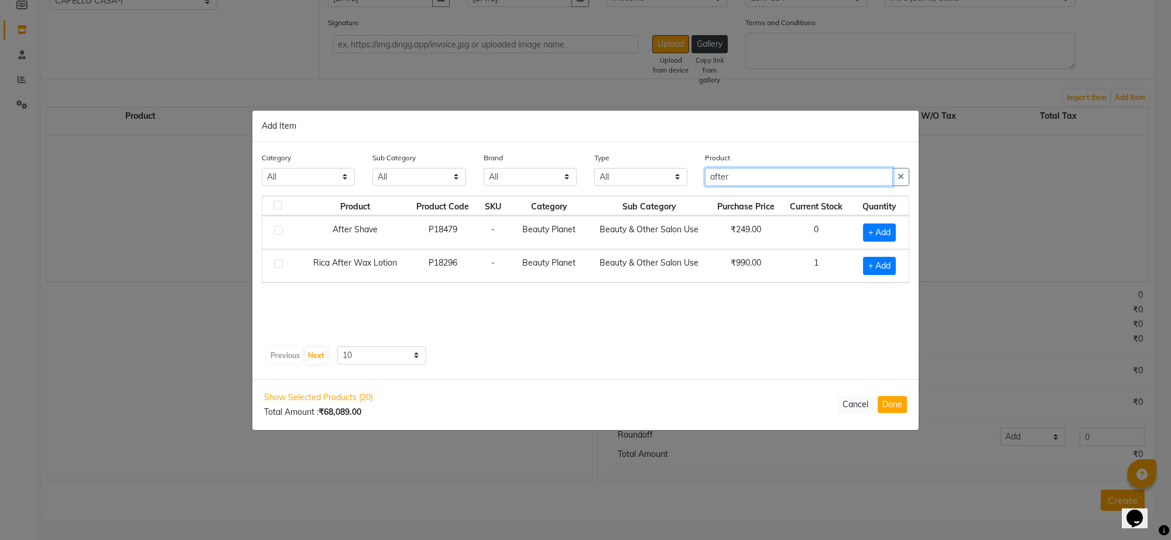
type input "after"
click at [279, 229] on label at bounding box center [278, 230] width 9 height 9
click at [279, 229] on input "checkbox" at bounding box center [278, 231] width 8 height 8
checkbox input "true"
click at [893, 234] on icon at bounding box center [894, 232] width 8 height 8
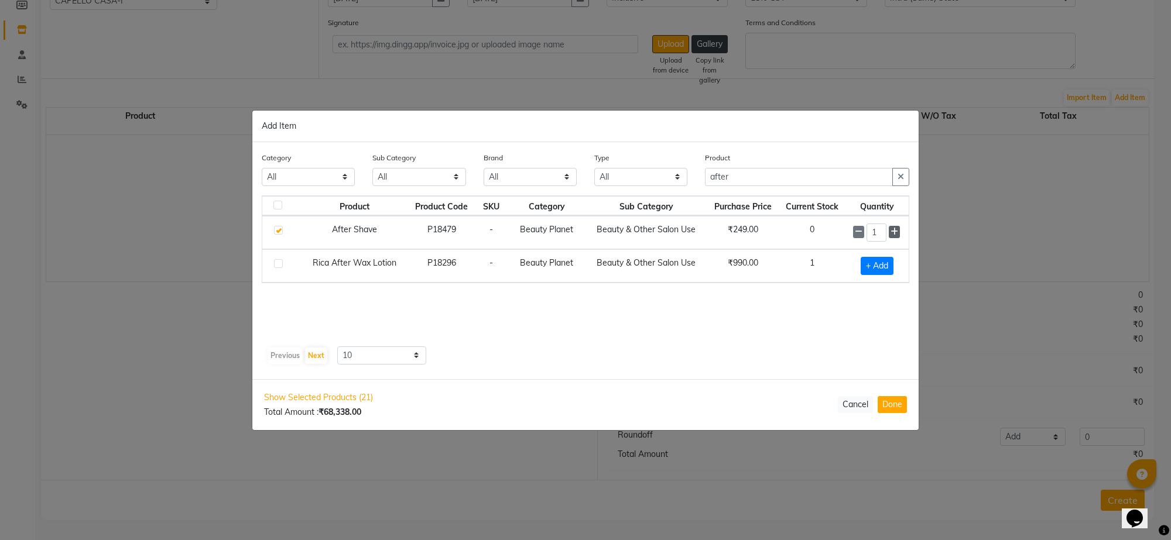
type input "2"
click at [808, 177] on input "after" at bounding box center [799, 177] width 188 height 18
click at [754, 172] on input "after" at bounding box center [799, 177] width 188 height 18
type input "a"
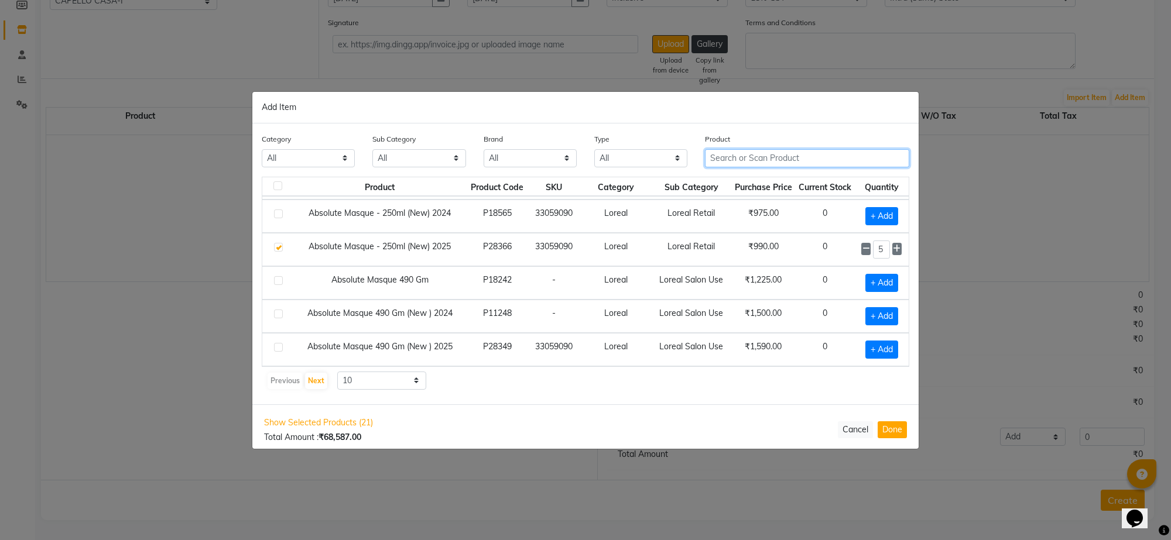
scroll to position [170, 0]
click at [780, 158] on input "text" at bounding box center [807, 158] width 204 height 18
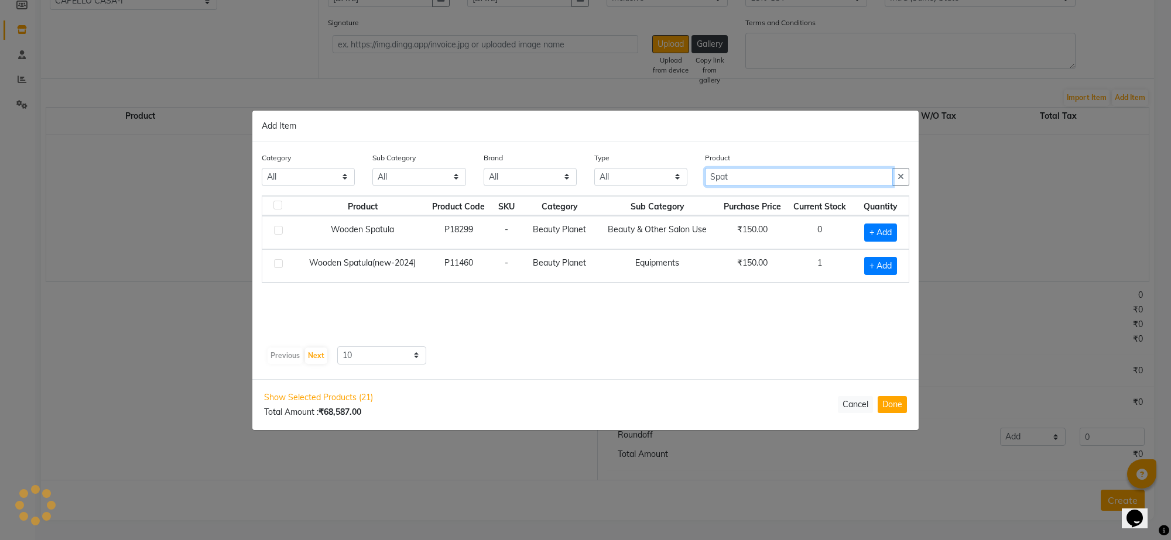
scroll to position [0, 0]
type input "Spatu"
click at [278, 262] on label at bounding box center [278, 263] width 9 height 9
click at [278, 262] on input "checkbox" at bounding box center [278, 264] width 8 height 8
checkbox input "true"
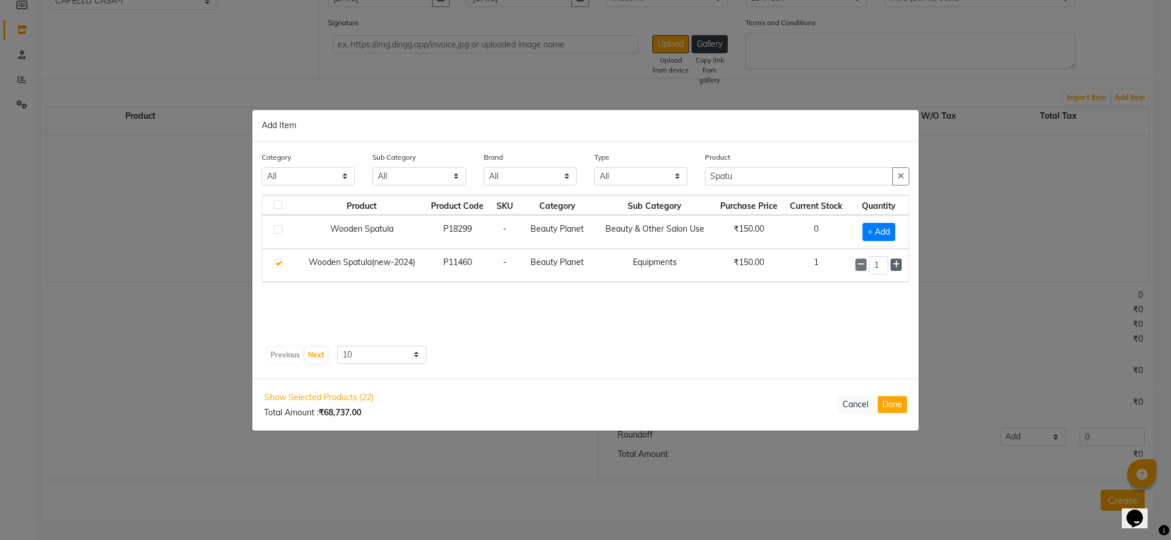
click at [899, 263] on icon at bounding box center [896, 264] width 8 height 8
type input "2"
click at [762, 177] on input "Spatu" at bounding box center [799, 177] width 188 height 18
click at [766, 180] on input "Spat" at bounding box center [799, 177] width 188 height 18
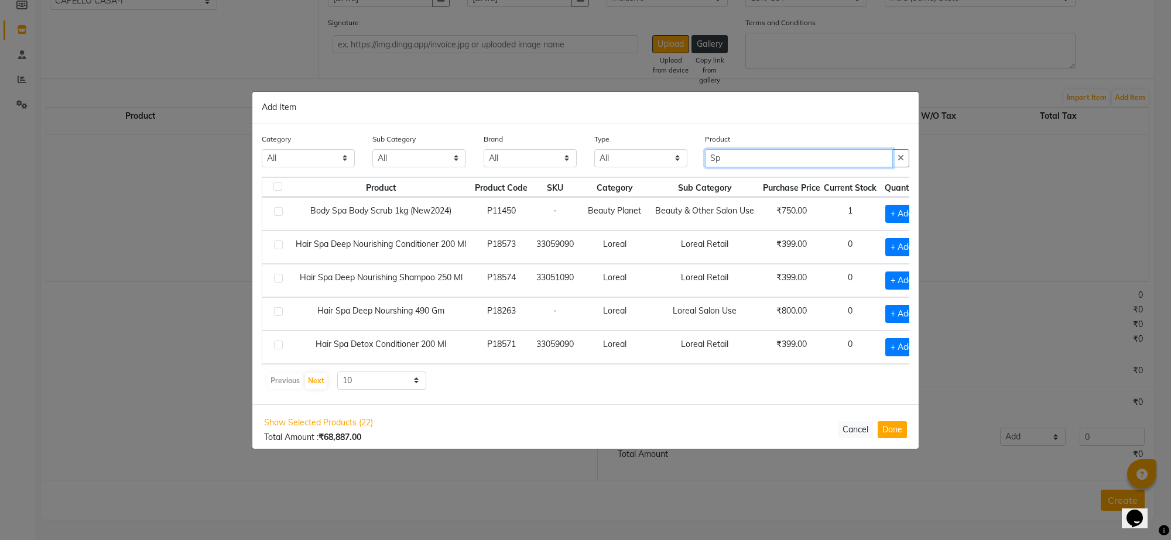
type input "S"
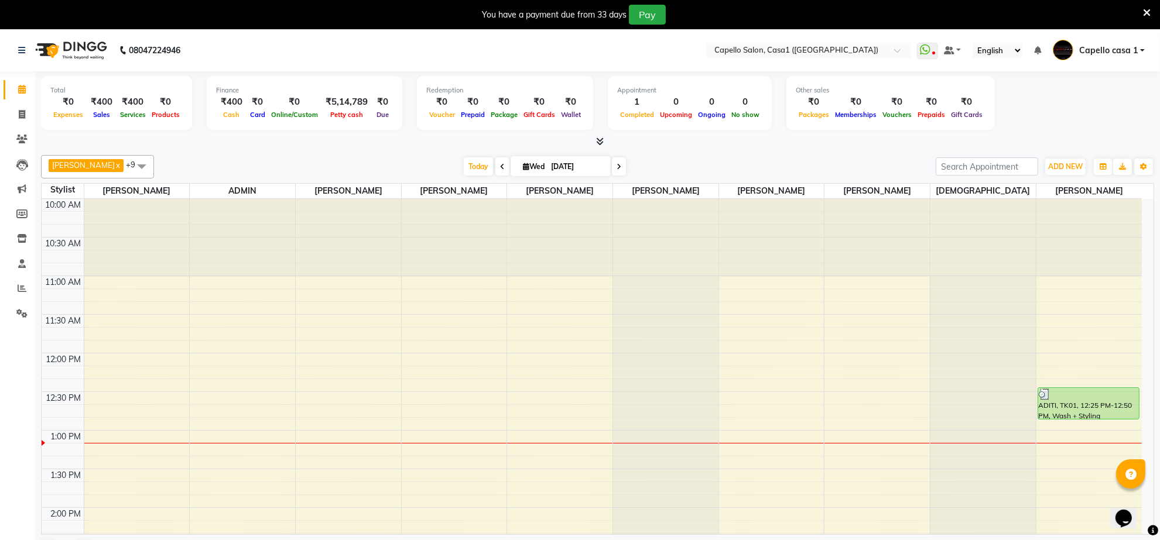
click at [1147, 15] on icon at bounding box center [1147, 13] width 8 height 11
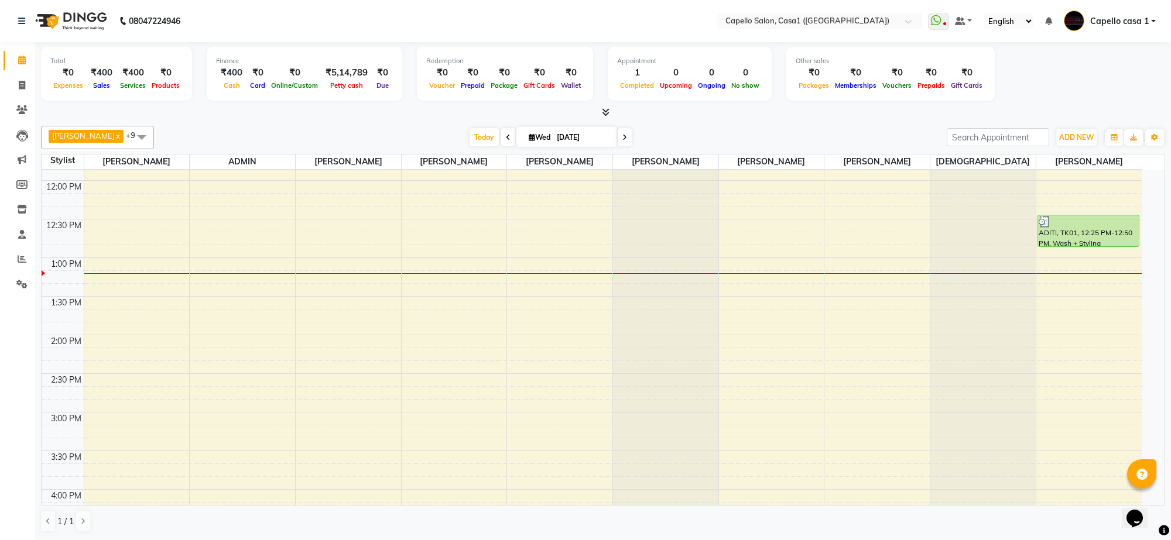
scroll to position [293, 0]
